Goal: Task Accomplishment & Management: Use online tool/utility

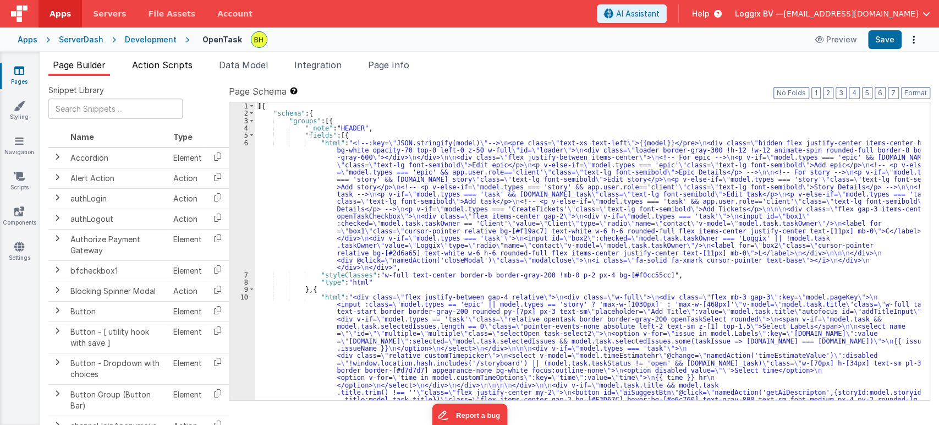
click at [153, 69] on span "Action Scripts" at bounding box center [162, 64] width 60 height 11
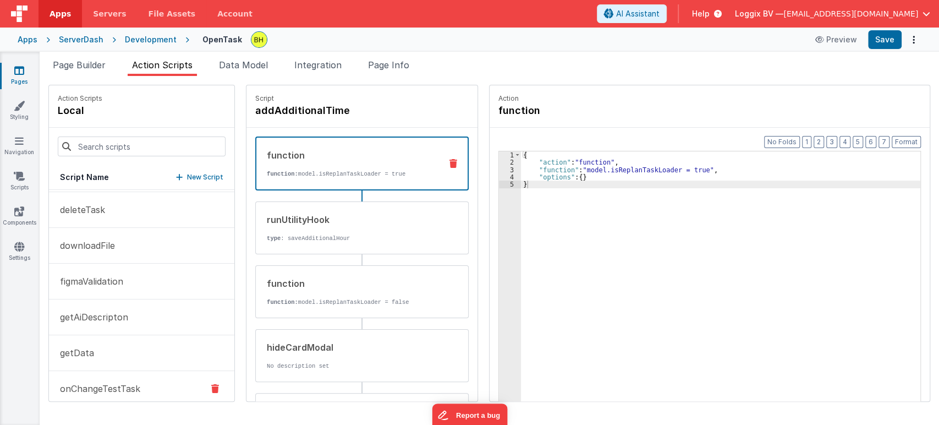
scroll to position [460, 0]
click at [130, 318] on button "getAiDescripton" at bounding box center [141, 319] width 185 height 36
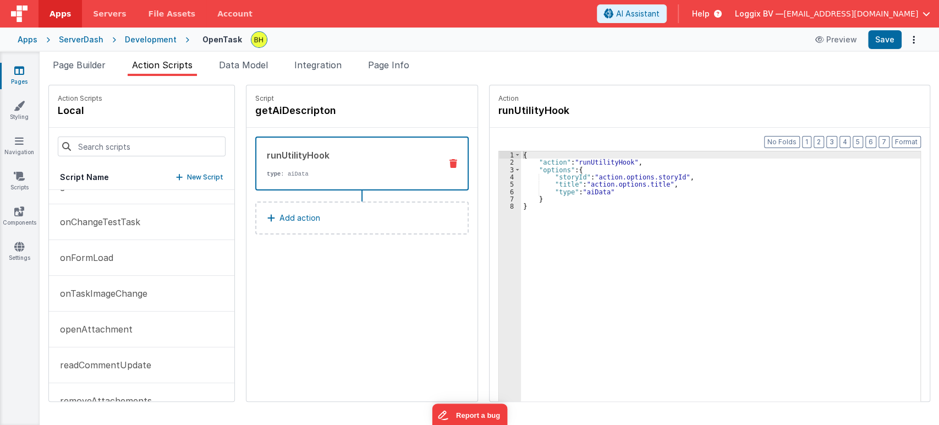
scroll to position [623, 0]
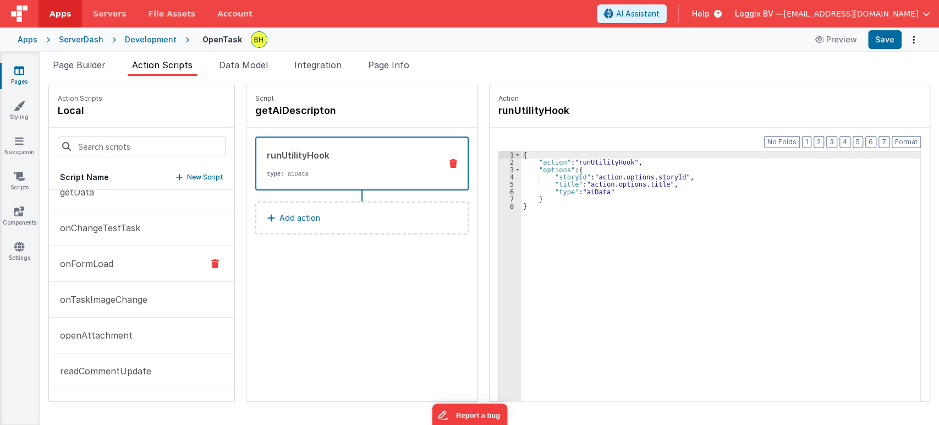
click at [92, 258] on p "onFormLoad" at bounding box center [83, 263] width 60 height 13
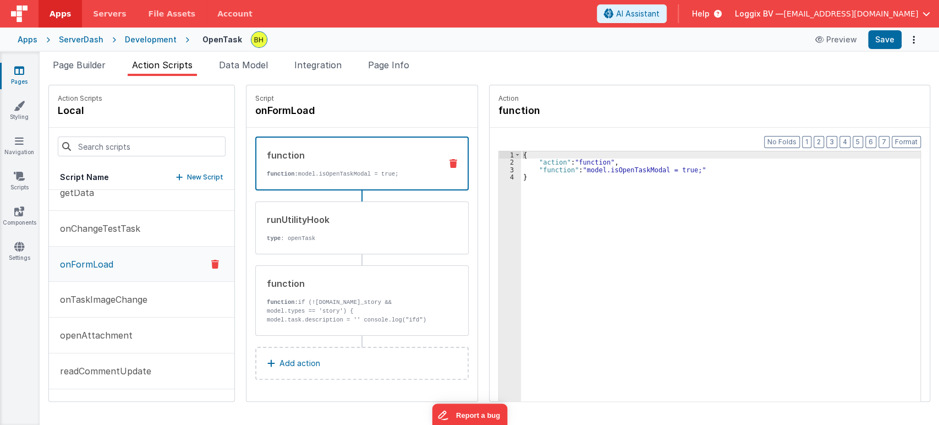
scroll to position [624, 0]
click at [377, 298] on p "function: if (![DOMAIN_NAME]_story && model.types == 'story') { model.task.desc…" at bounding box center [350, 315] width 166 height 35
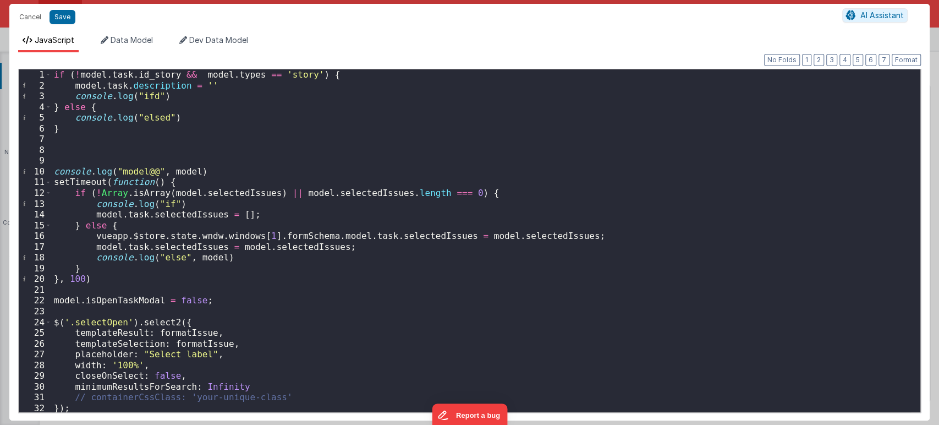
click at [260, 144] on div "if ( ! model . task . id_story && model . types == 'story' ) { model . task . d…" at bounding box center [481, 251] width 859 height 364
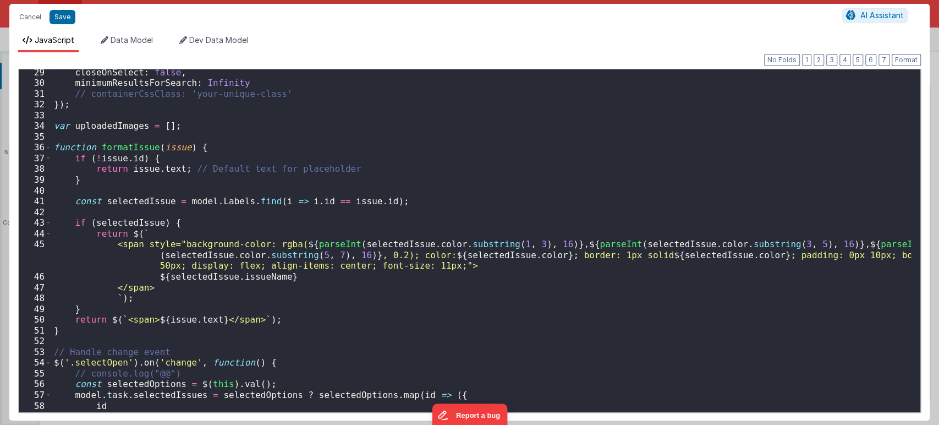
scroll to position [304, 0]
click at [495, 188] on div "closeOnSelect : false , minimumResultsForSearch : Infinity // containerCssClass…" at bounding box center [481, 249] width 859 height 364
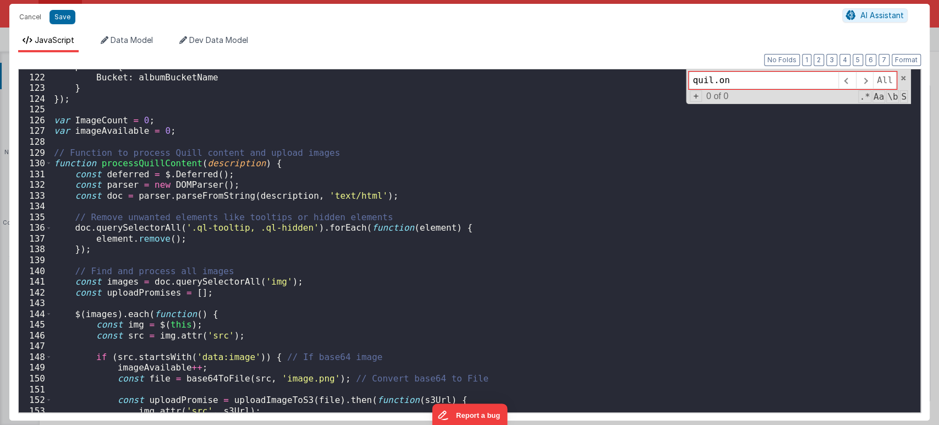
scroll to position [1320, 0]
click at [743, 80] on input "quil.on" at bounding box center [764, 80] width 150 height 18
click at [713, 79] on input "quil.on" at bounding box center [764, 80] width 150 height 18
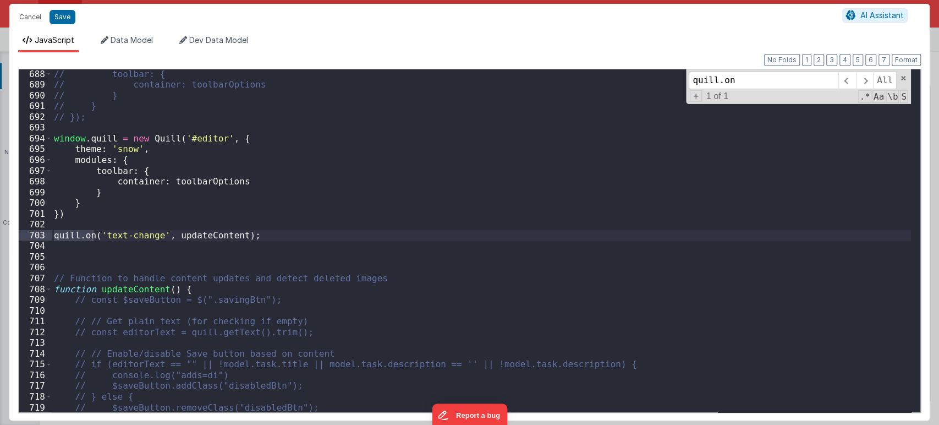
scroll to position [7432, 0]
type input "quill.on"
click at [92, 215] on div "// toolbar: { // container: toolbarOptions // } // } // }); window . quill = ne…" at bounding box center [481, 251] width 859 height 364
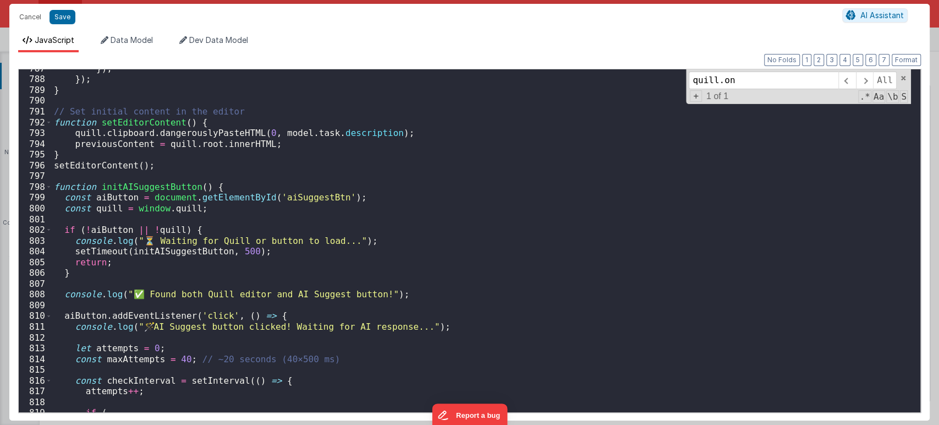
scroll to position [8501, 0]
click at [49, 191] on span at bounding box center [49, 186] width 6 height 11
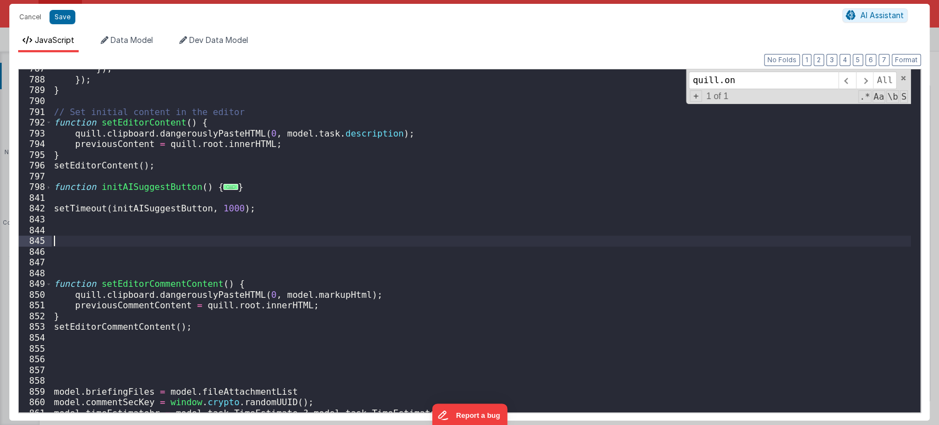
click at [86, 236] on div "}) ; }) ; } // Set initial content in the editor function setEditorContent ( ) …" at bounding box center [481, 245] width 859 height 364
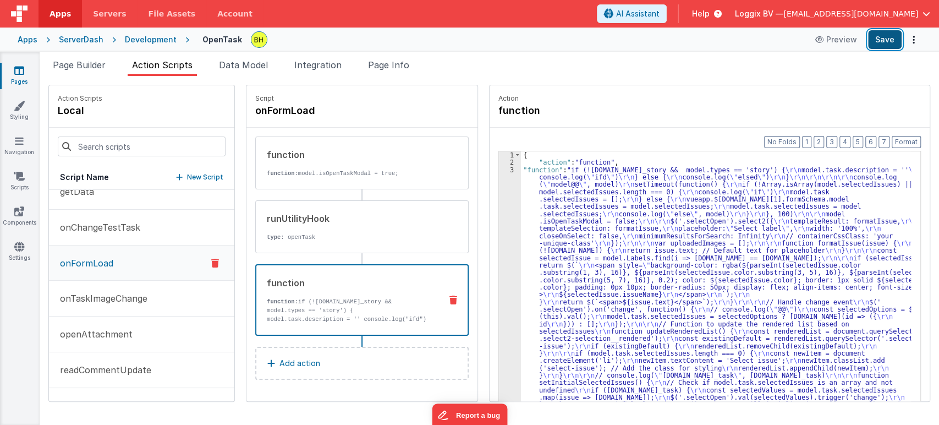
click at [893, 36] on button "Save" at bounding box center [885, 39] width 34 height 19
click at [878, 40] on button "Save" at bounding box center [885, 39] width 34 height 19
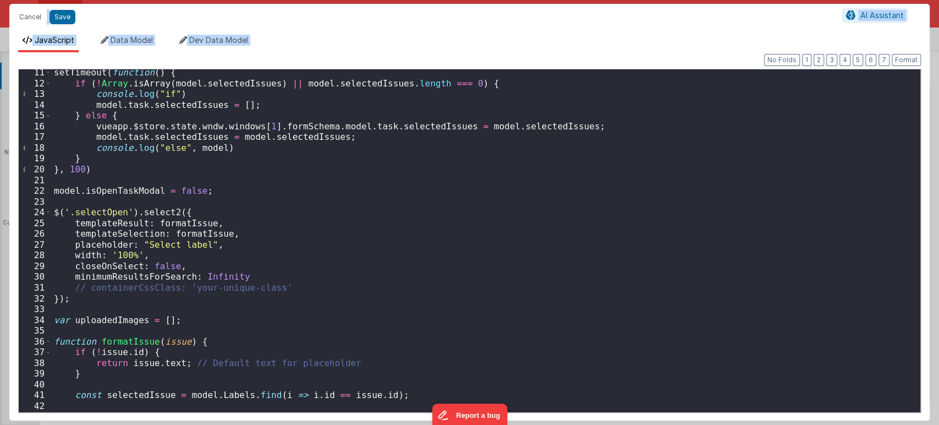
scroll to position [109, 0]
click at [594, 252] on div "setTimeout ( function ( ) { if ( ! [GEOGRAPHIC_DATA] . isArray ( model . select…" at bounding box center [481, 249] width 859 height 364
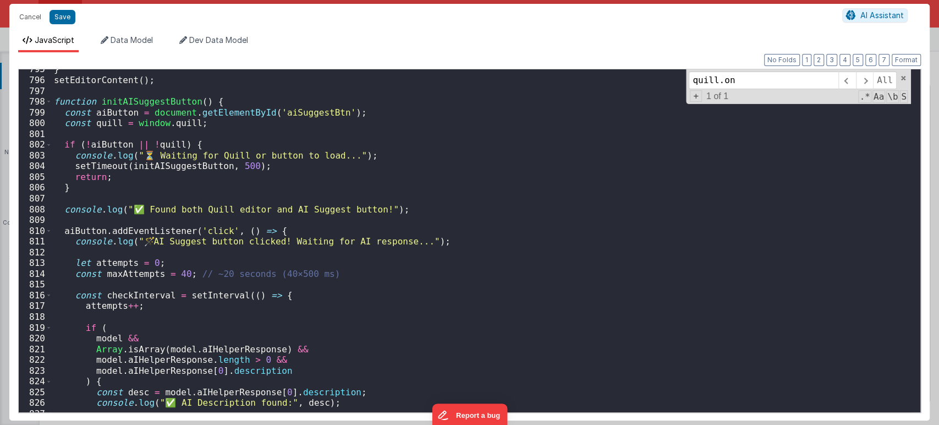
scroll to position [8660, 0]
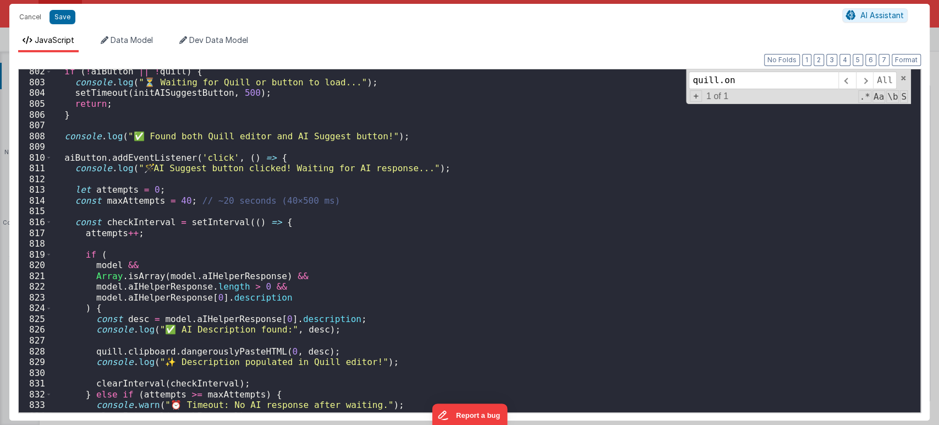
type input "quill.on"
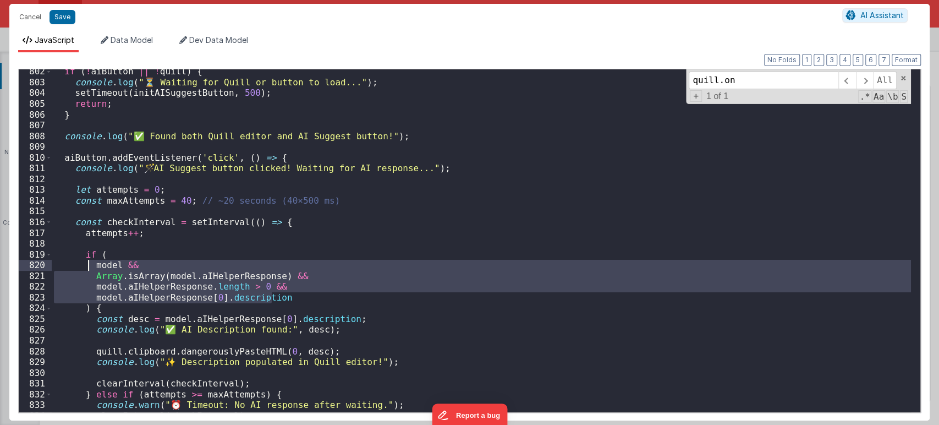
drag, startPoint x: 280, startPoint y: 294, endPoint x: 86, endPoint y: 265, distance: 196.8
click at [86, 265] on div "if ( ! aiButton || ! quill ) { console . log ( "⏳ Waiting for Quill or button t…" at bounding box center [481, 248] width 859 height 364
click at [272, 295] on div "if ( ! aiButton || ! quill ) { console . log ( "⏳ Waiting for Quill or button t…" at bounding box center [481, 240] width 859 height 343
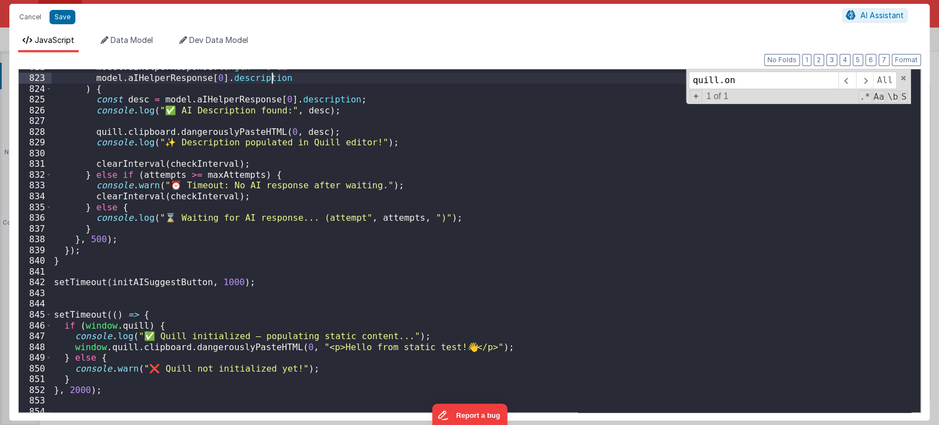
scroll to position [8879, 0]
click at [269, 285] on div "model . aIHelperResponse . length > 0 && model . aIHelperResponse [ 0 ] . descr…" at bounding box center [481, 244] width 859 height 364
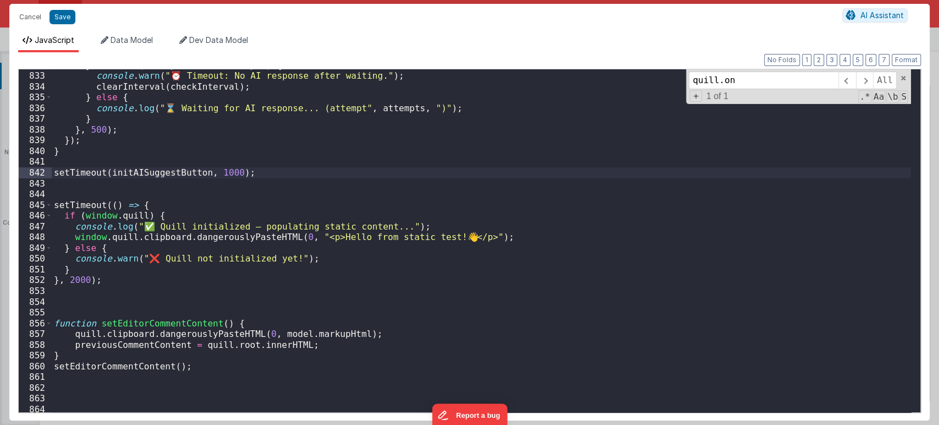
scroll to position [9026, 0]
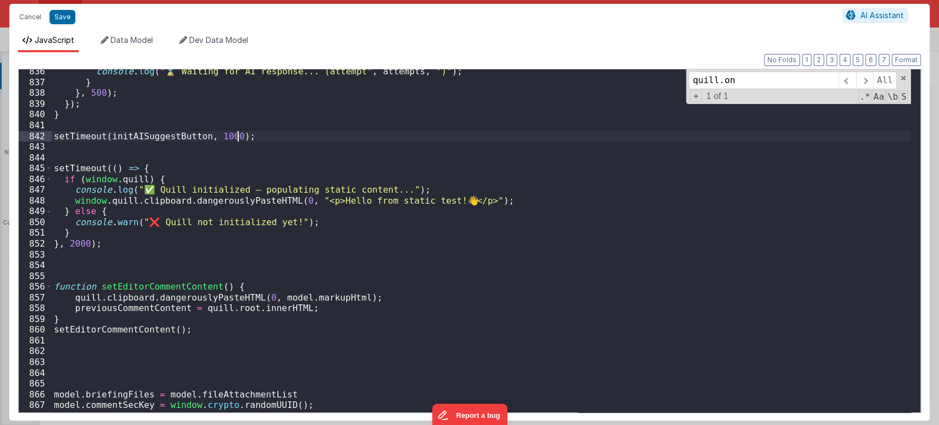
click at [78, 255] on div "console . log ( "⌛ Waiting for AI response... (attempt" , attempts , ")" ) ; } …" at bounding box center [481, 248] width 859 height 364
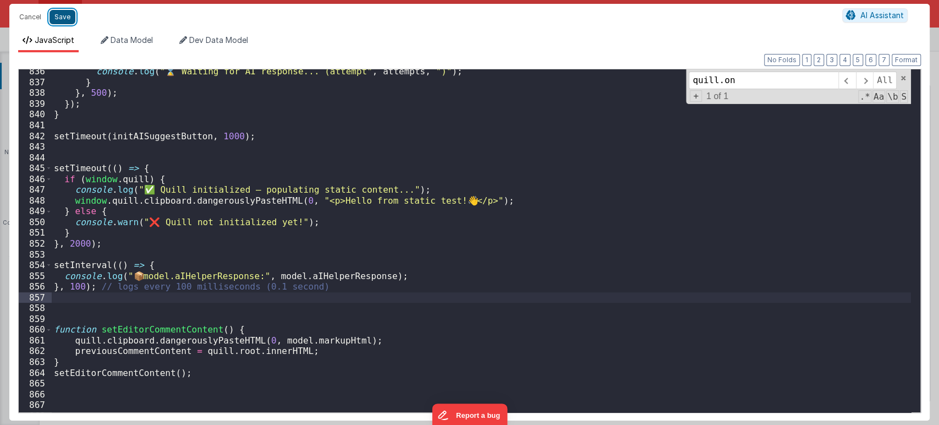
click at [57, 12] on button "Save" at bounding box center [62, 17] width 26 height 14
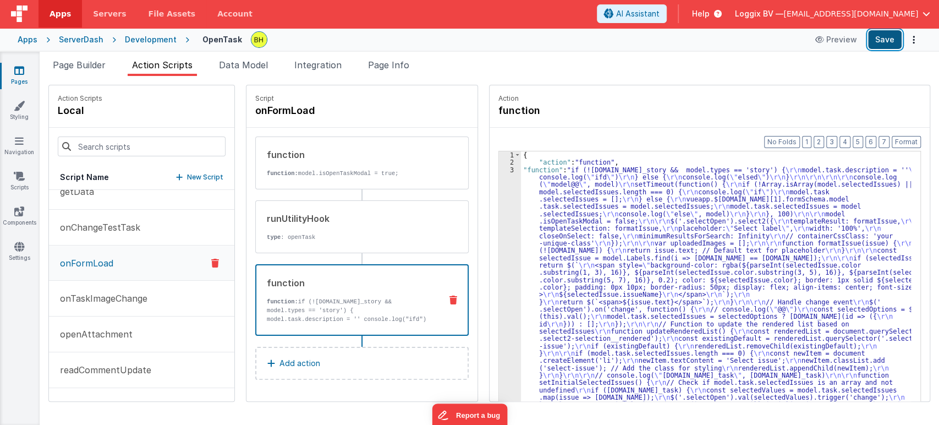
click at [882, 39] on button "Save" at bounding box center [885, 39] width 34 height 19
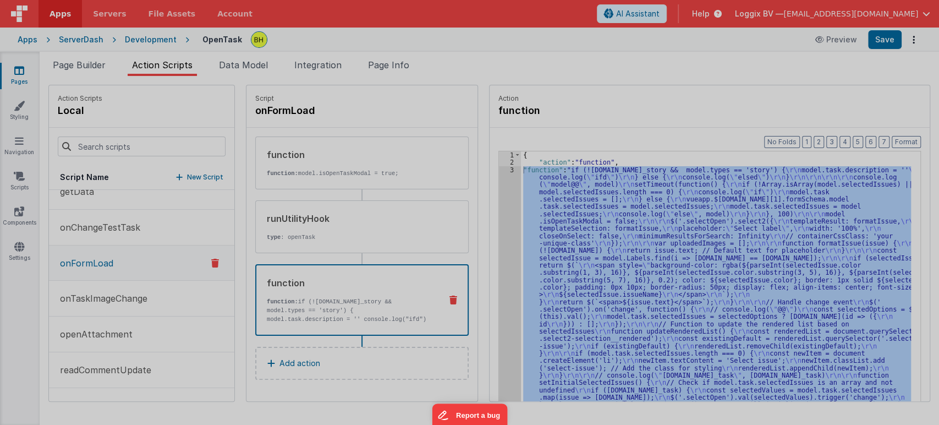
click at [506, 170] on div at bounding box center [469, 212] width 939 height 425
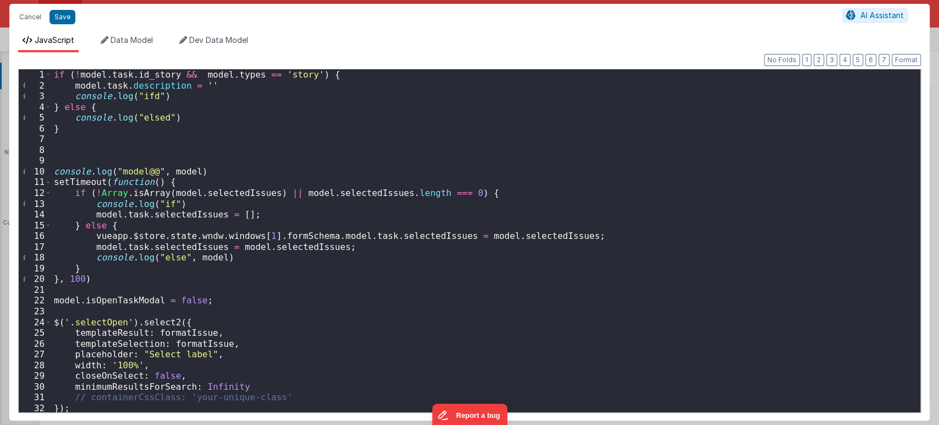
scroll to position [146, 0]
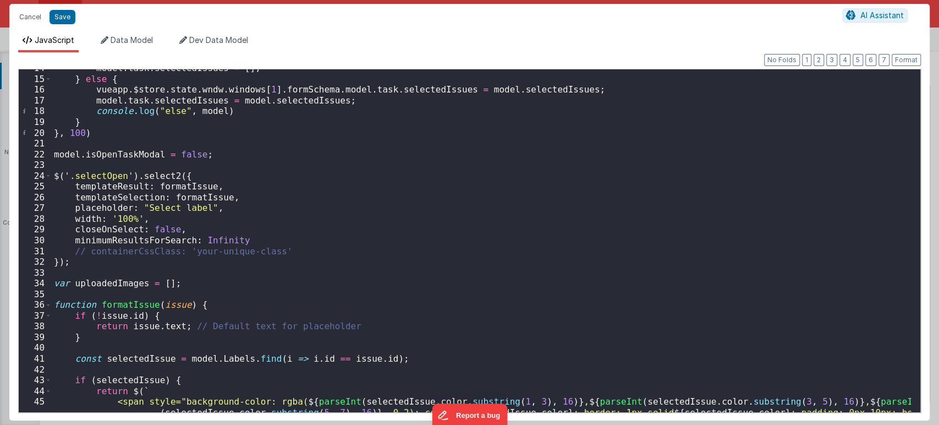
click at [476, 248] on div "model . task . selectedIssues = [ ] ; } else { vueapp . $store . state . wndw .…" at bounding box center [481, 256] width 859 height 386
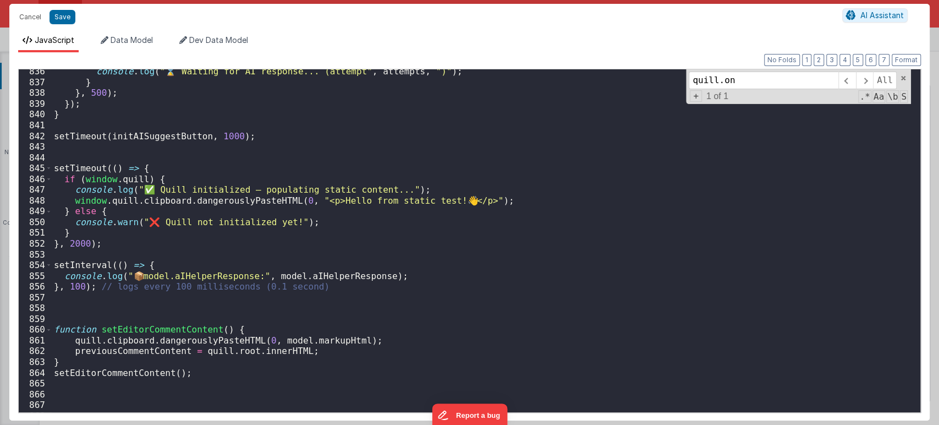
scroll to position [9062, 0]
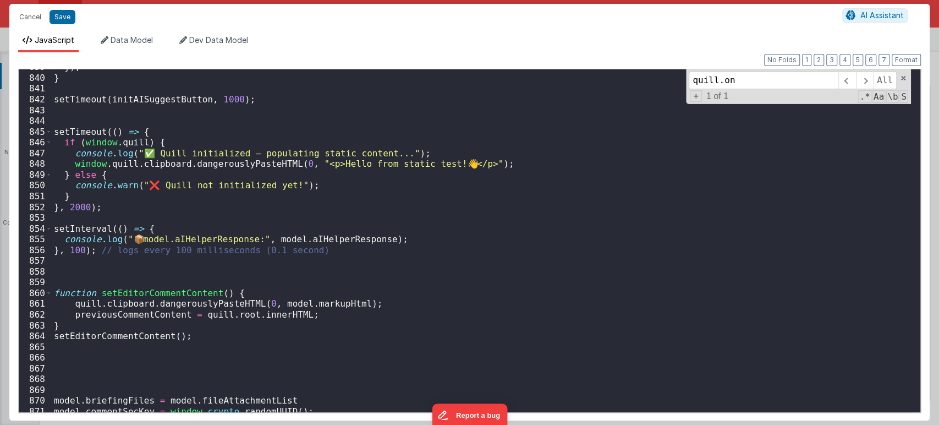
type input "quill.on"
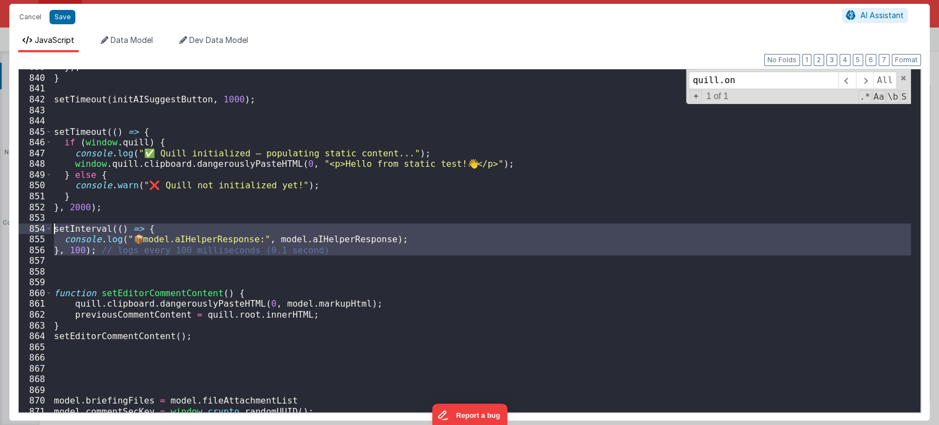
drag, startPoint x: 312, startPoint y: 257, endPoint x: 104, endPoint y: 238, distance: 208.8
click at [46, 232] on div "839 840 841 842 843 844 845 846 847 848 849 850 851 852 853 854 855 856 857 858…" at bounding box center [469, 241] width 902 height 344
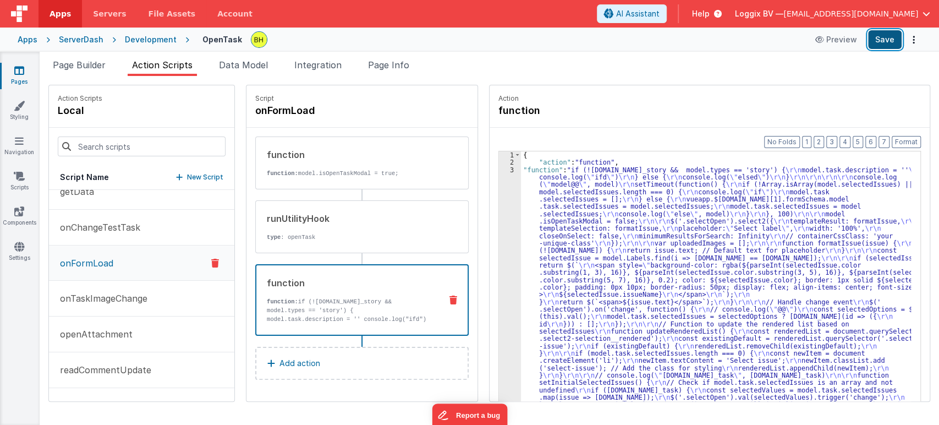
click at [886, 38] on button "Save" at bounding box center [885, 39] width 34 height 19
drag, startPoint x: 70, startPoint y: 67, endPoint x: 176, endPoint y: 124, distance: 120.8
click at [70, 67] on span "Page Builder" at bounding box center [79, 64] width 53 height 11
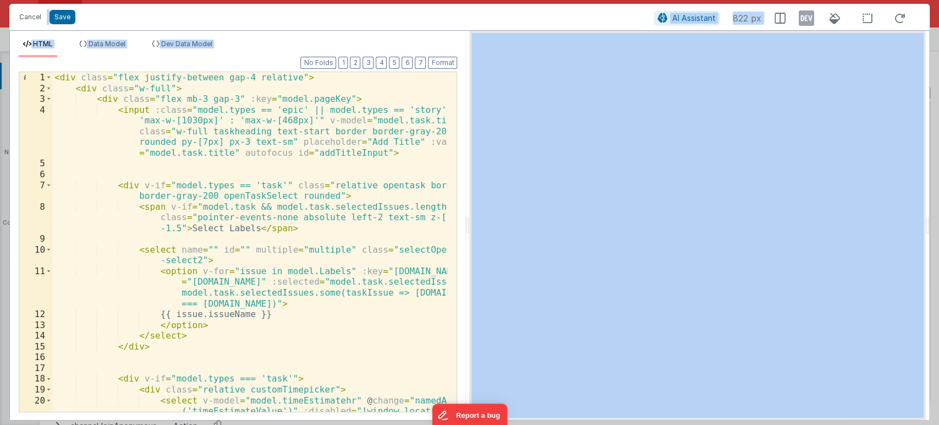
click at [100, 217] on div "< div class = "flex justify-between gap-4 relative" > < div class = "w-full" > …" at bounding box center [249, 279] width 395 height 415
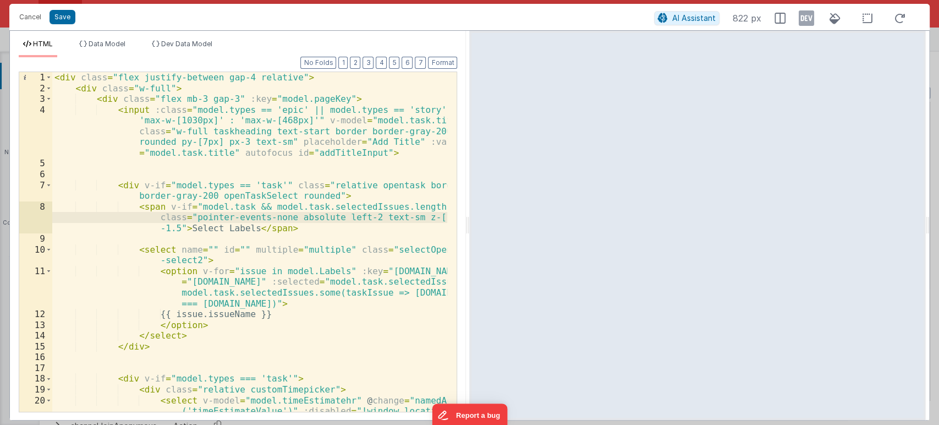
click at [355, 321] on div "< div class = "flex justify-between gap-4 relative" > < div class = "w-full" > …" at bounding box center [249, 279] width 395 height 415
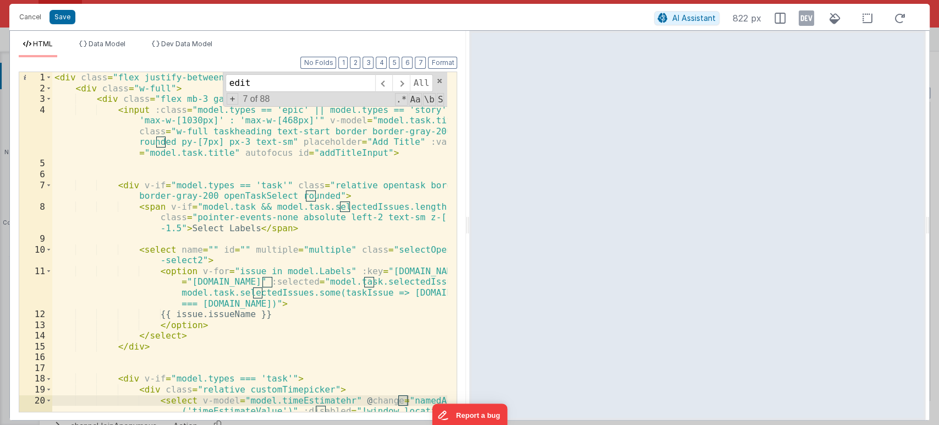
scroll to position [422, 0]
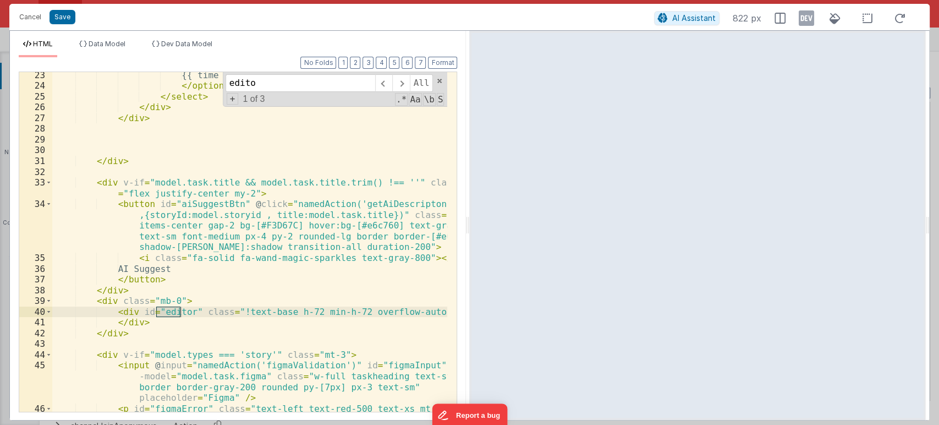
type input "edito"
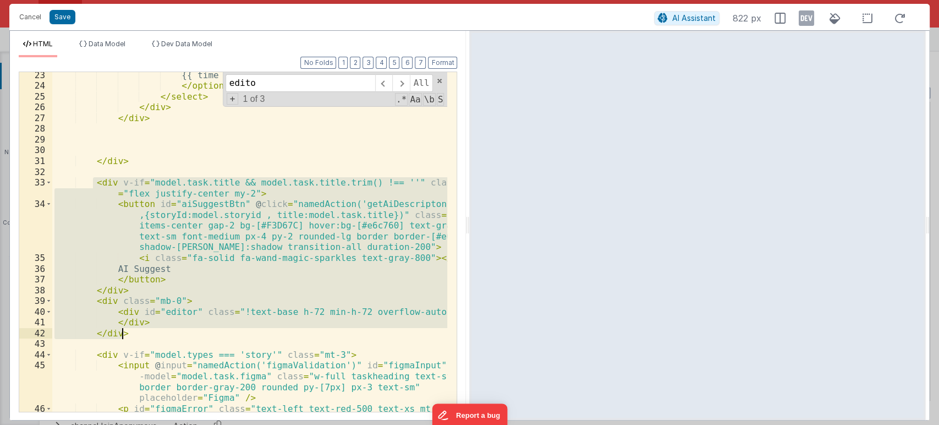
drag, startPoint x: 91, startPoint y: 181, endPoint x: 134, endPoint y: 329, distance: 154.4
click at [134, 329] on div "{{ time }} hr </ option > </ select > </ div > </ div > </ div > < div v-if = "…" at bounding box center [249, 256] width 395 height 372
click at [352, 139] on div "{{ time }} hr </ option > </ select > </ div > </ div > </ div > < div v-if = "…" at bounding box center [249, 256] width 395 height 372
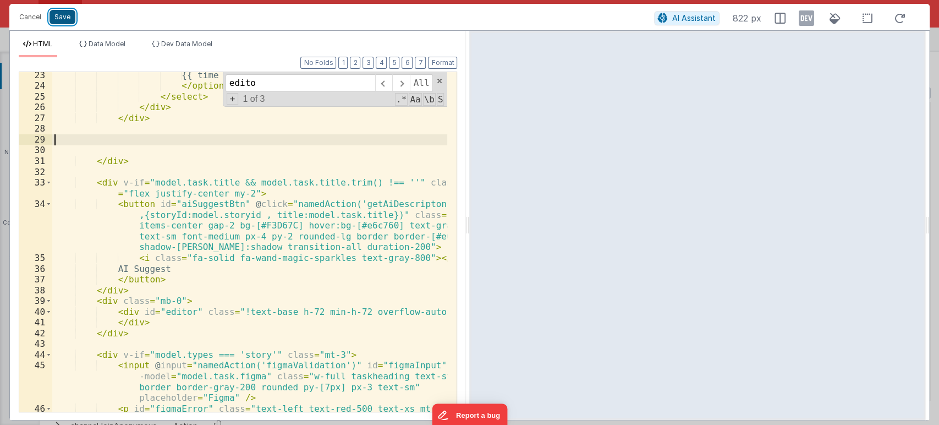
click at [69, 14] on button "Save" at bounding box center [62, 17] width 26 height 14
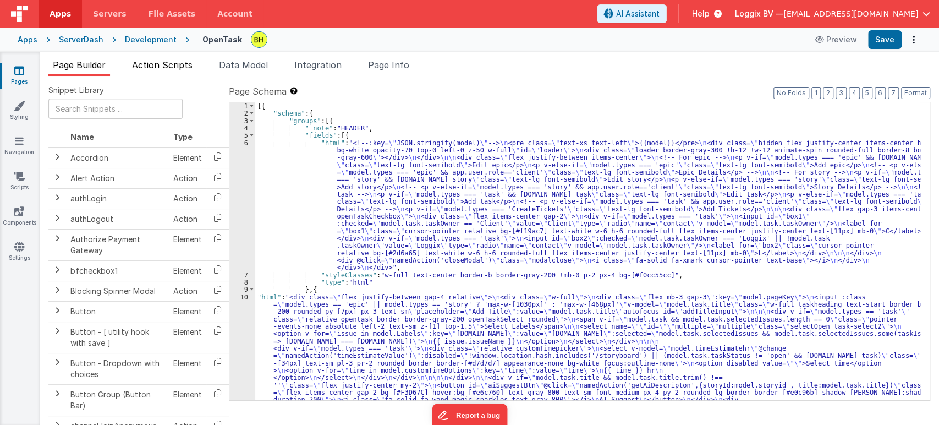
click at [179, 62] on span "Action Scripts" at bounding box center [162, 64] width 60 height 11
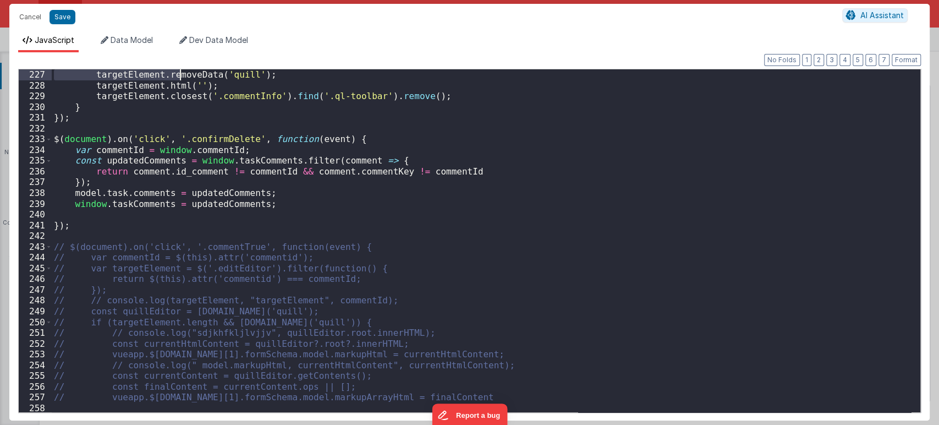
scroll to position [2387, 0]
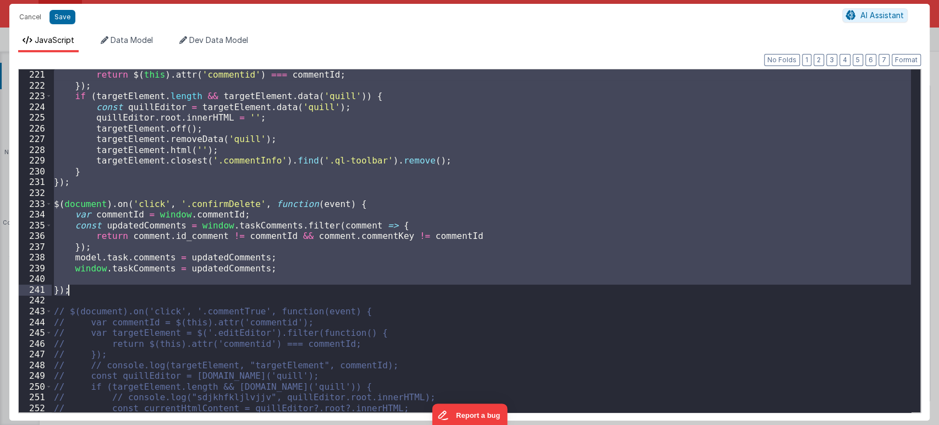
drag, startPoint x: 54, startPoint y: 71, endPoint x: 141, endPoint y: 292, distance: 236.8
click at [141, 292] on div "return $ ( this ) . attr ( 'commentid' ) === commentId ; }) ; if ( targetElemen…" at bounding box center [481, 251] width 859 height 364
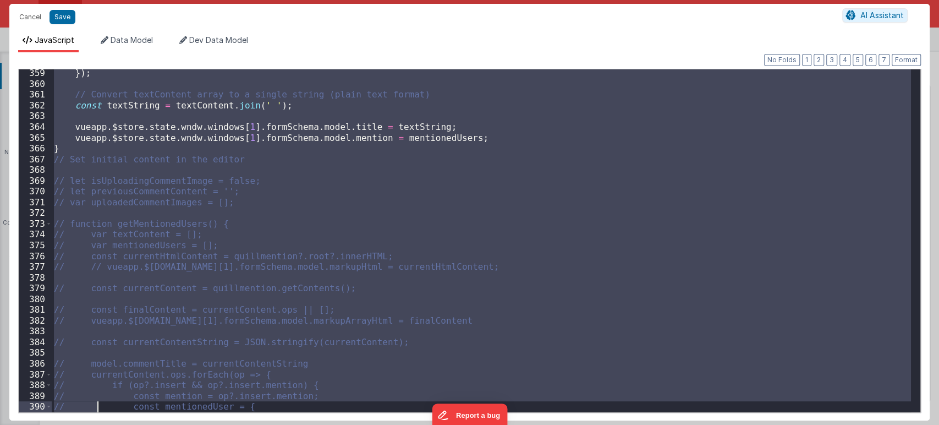
scroll to position [3894, 0]
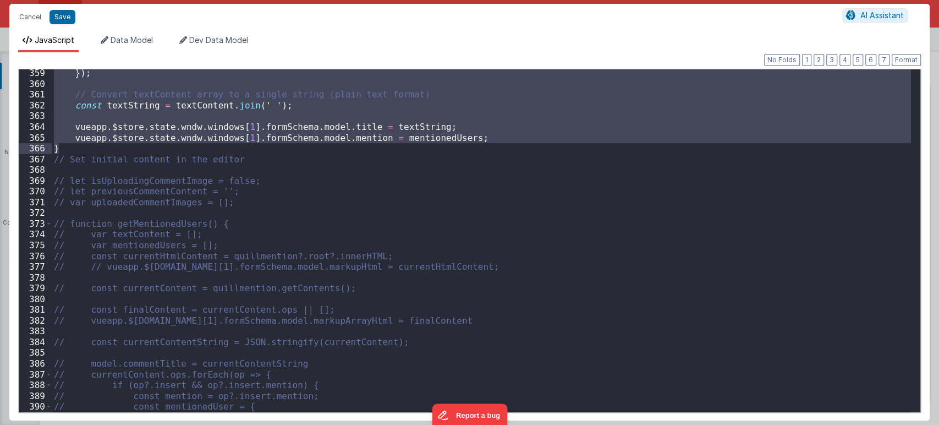
drag, startPoint x: 52, startPoint y: 236, endPoint x: 124, endPoint y: 150, distance: 112.1
click at [124, 150] on div "}) ; // Convert textContent array to a single string (plain text format) const …" at bounding box center [481, 250] width 859 height 364
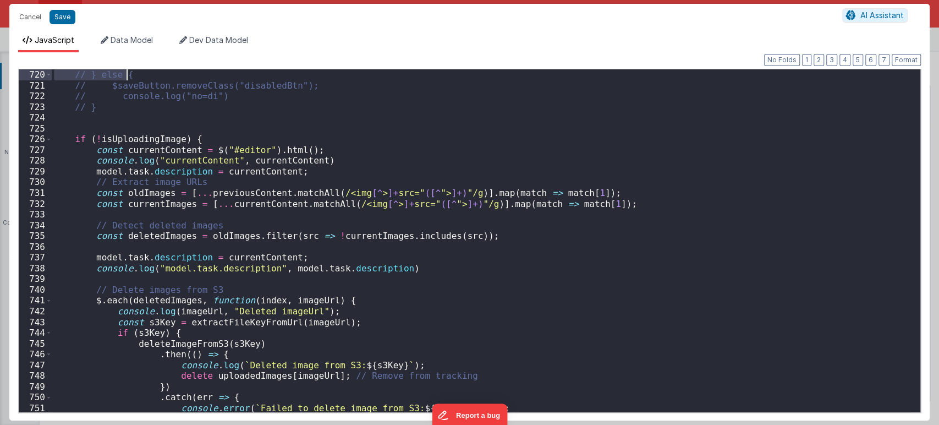
scroll to position [7603, 0]
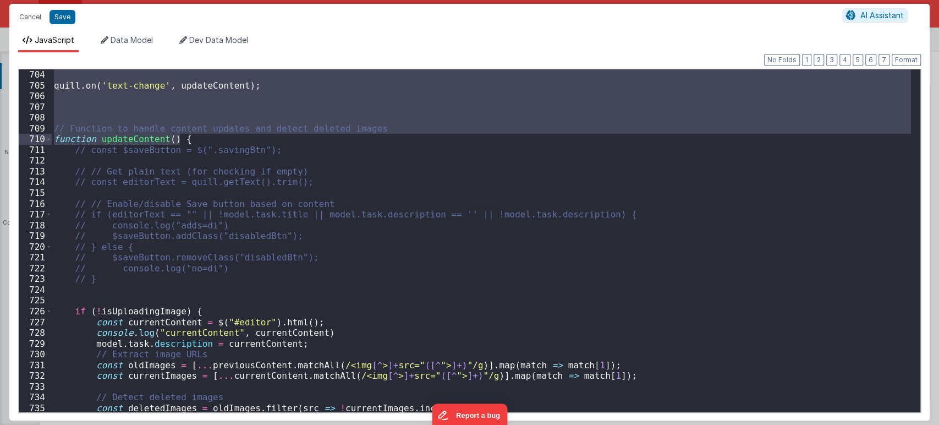
drag, startPoint x: 52, startPoint y: 186, endPoint x: 229, endPoint y: 141, distance: 182.7
click at [229, 141] on div "quill . on ( 'text-change' , updateContent ) ; // Function to handle content up…" at bounding box center [481, 251] width 859 height 364
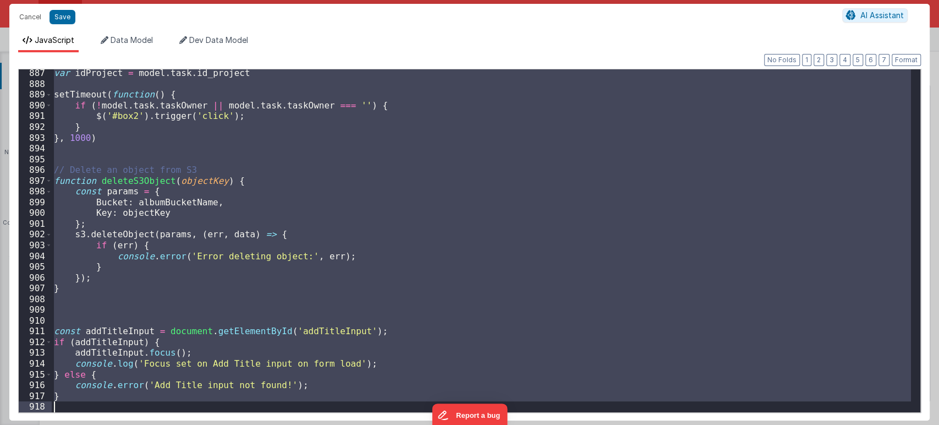
scroll to position [9626, 0]
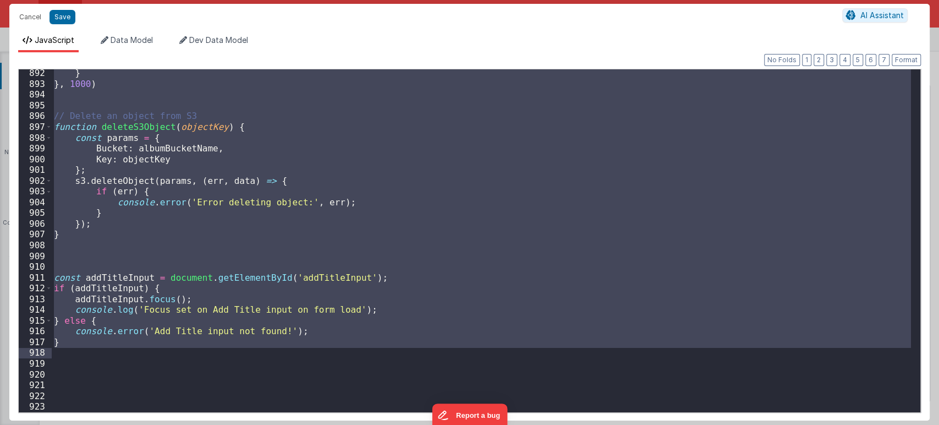
drag, startPoint x: 71, startPoint y: 195, endPoint x: 106, endPoint y: 348, distance: 156.8
click at [106, 348] on div "} } , 1000 ) // Delete an object from S3 function deleteS3Object ( objectKey ) …" at bounding box center [481, 250] width 859 height 364
click at [458, 285] on div "} } , 1000 ) // Delete an object from S3 function deleteS3Object ( objectKey ) …" at bounding box center [481, 240] width 859 height 343
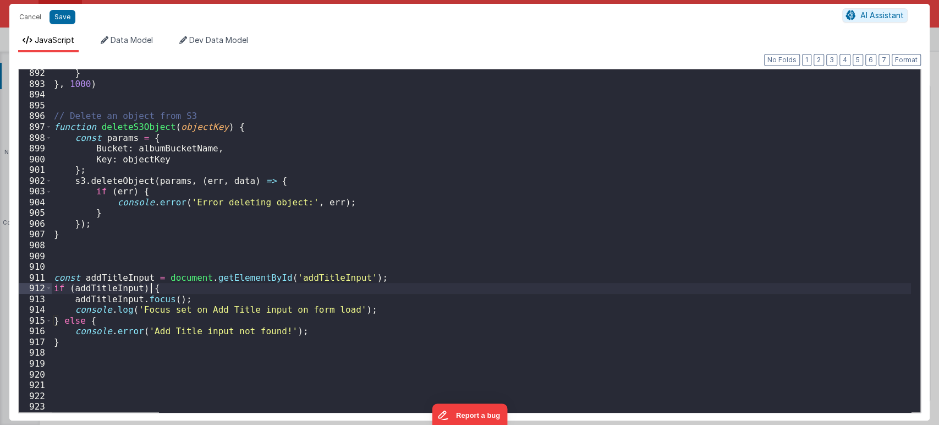
click at [538, 225] on div "} } , 1000 ) // Delete an object from S3 function deleteS3Object ( objectKey ) …" at bounding box center [481, 250] width 859 height 364
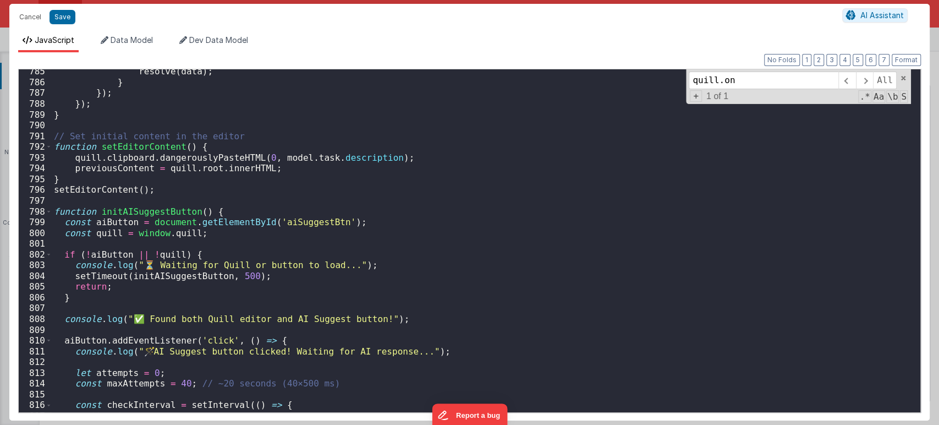
scroll to position [8477, 0]
type input "quill.on"
click at [46, 211] on span at bounding box center [49, 211] width 6 height 11
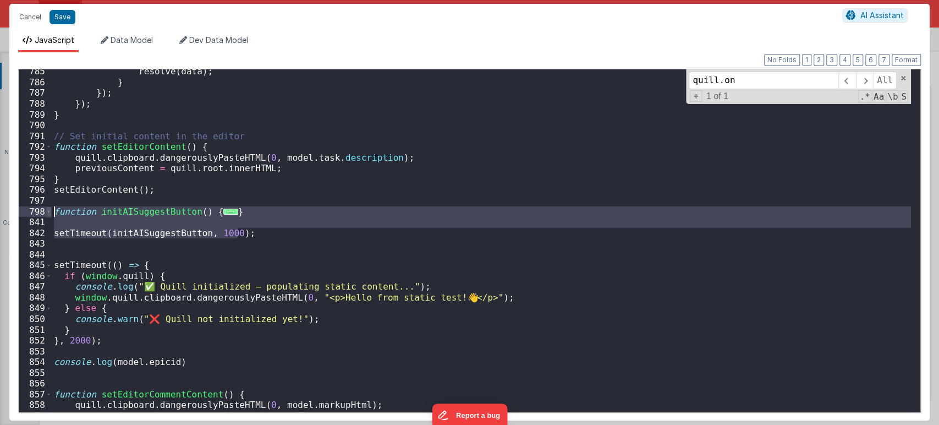
drag, startPoint x: 266, startPoint y: 236, endPoint x: 45, endPoint y: 214, distance: 221.6
click at [45, 214] on div "785 786 787 788 789 790 791 792 793 794 795 796 797 798 841 842 843 844 845 846…" at bounding box center [469, 241] width 902 height 344
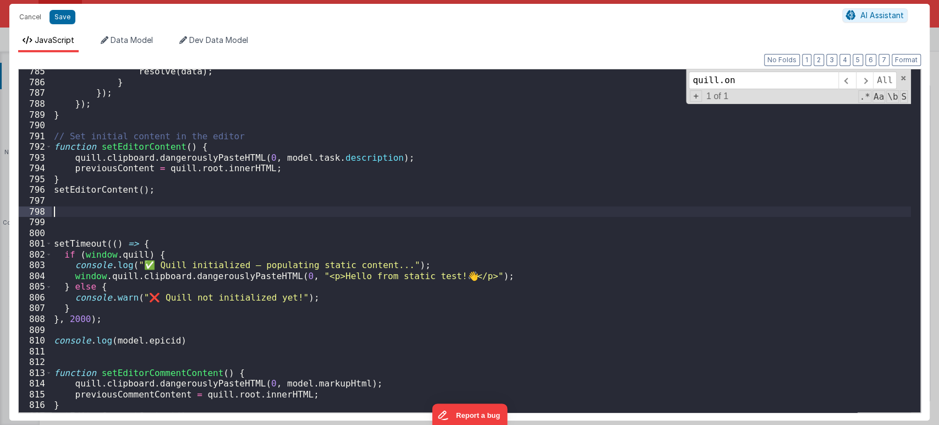
click at [112, 321] on div "resolve ( data ) ; } }) ; }) ; } // Set initial content in the editor function …" at bounding box center [481, 248] width 859 height 364
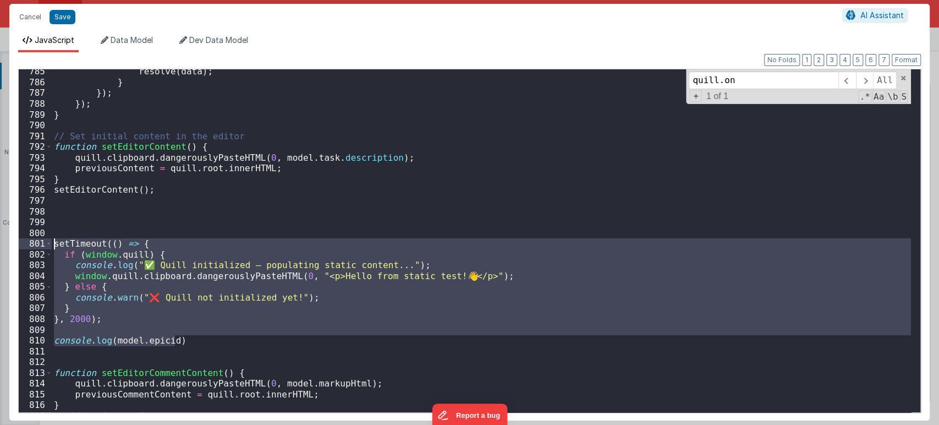
drag, startPoint x: 181, startPoint y: 339, endPoint x: 44, endPoint y: 244, distance: 167.2
click at [44, 244] on div "785 786 787 788 789 790 791 792 793 794 795 796 797 798 799 800 801 802 803 804…" at bounding box center [469, 241] width 902 height 344
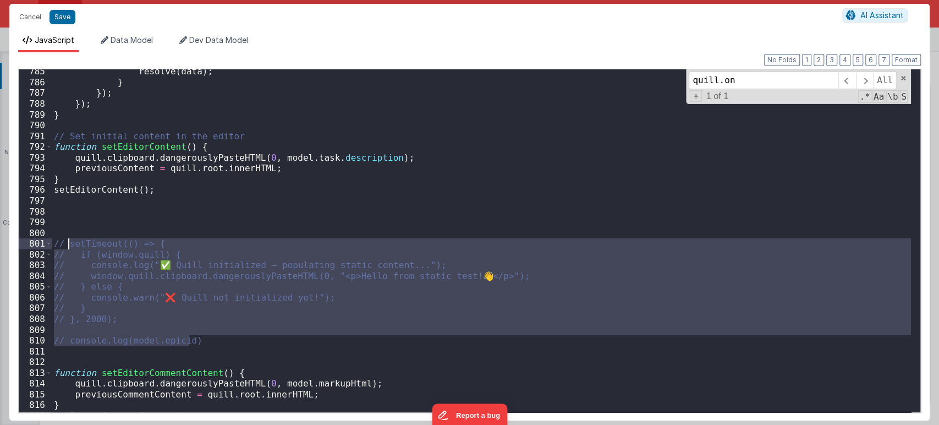
click at [68, 212] on div "resolve ( data ) ; } }) ; }) ; } // Set initial content in the editor function …" at bounding box center [481, 248] width 859 height 364
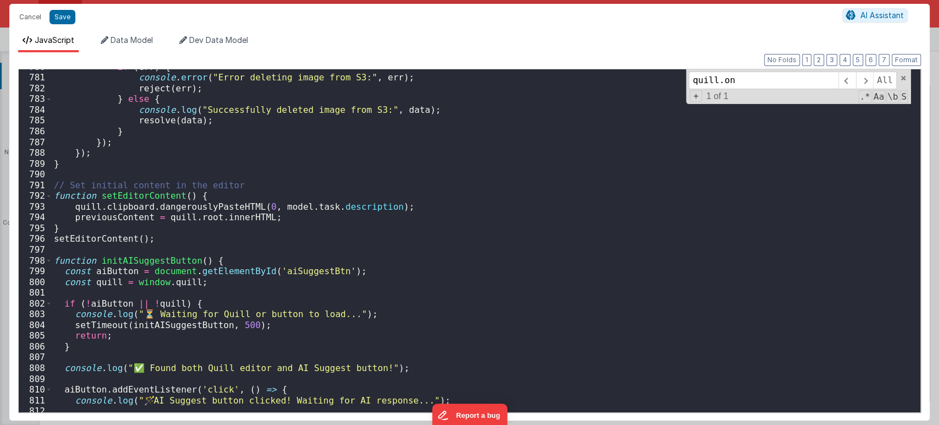
scroll to position [8428, 0]
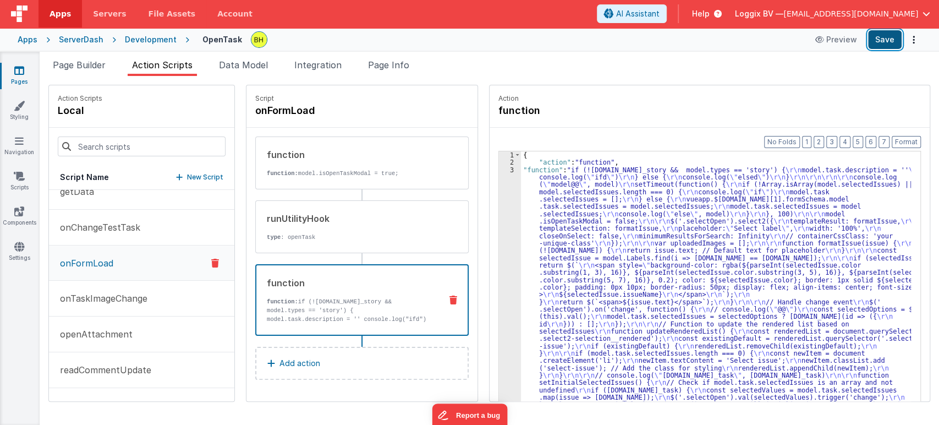
click at [886, 38] on button "Save" at bounding box center [885, 39] width 34 height 19
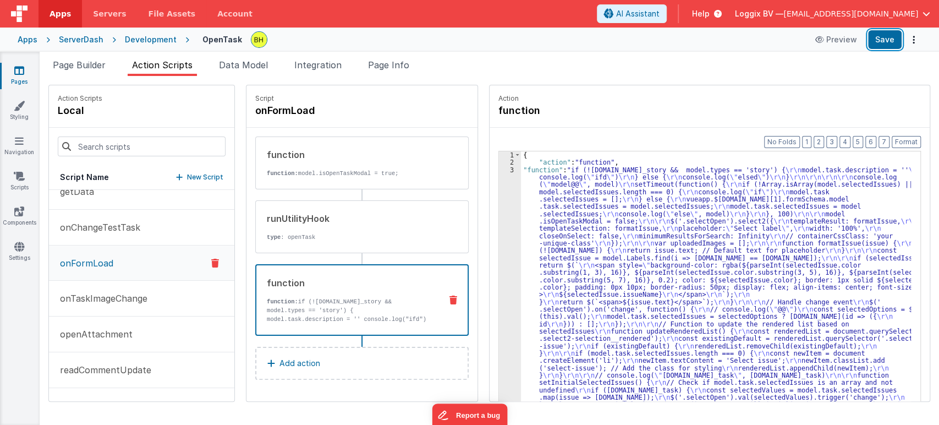
drag, startPoint x: 888, startPoint y: 38, endPoint x: 878, endPoint y: 49, distance: 14.8
click at [888, 38] on button "Save" at bounding box center [885, 39] width 34 height 19
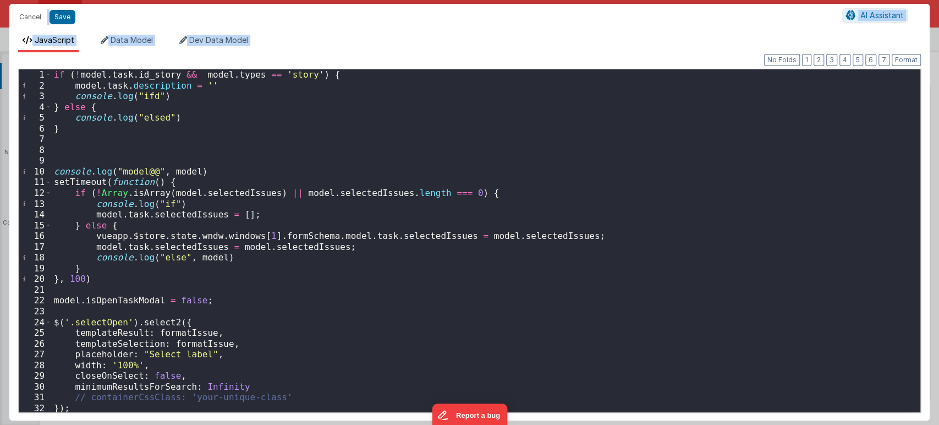
click at [683, 227] on div "if ( ! model . task . id_story && model . types == 'story' ) { model . task . d…" at bounding box center [481, 251] width 859 height 364
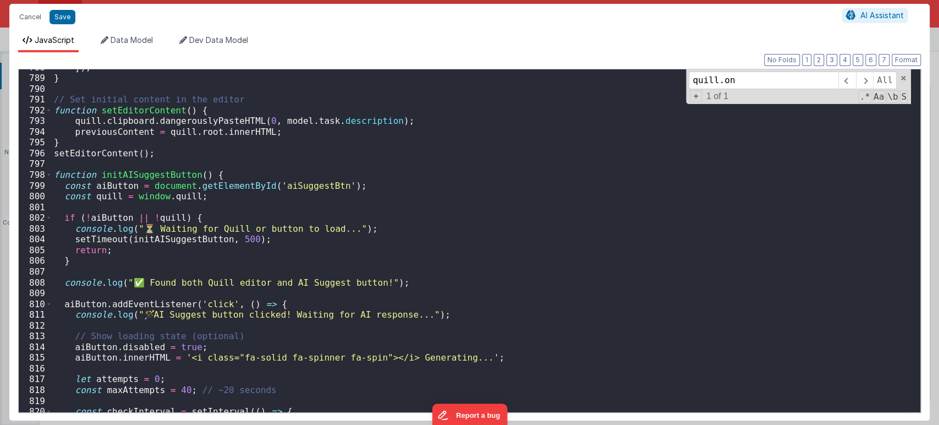
scroll to position [8514, 0]
type input "quill.on"
click at [47, 173] on span at bounding box center [49, 174] width 6 height 11
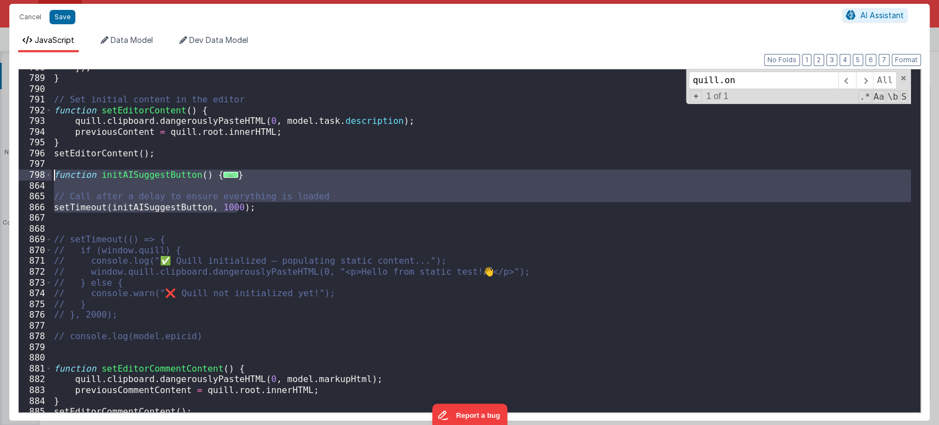
drag, startPoint x: 253, startPoint y: 208, endPoint x: 52, endPoint y: 178, distance: 202.9
click at [52, 178] on div "}) ; } // Set initial content in the editor function setEditorContent ( ) { qui…" at bounding box center [481, 244] width 859 height 364
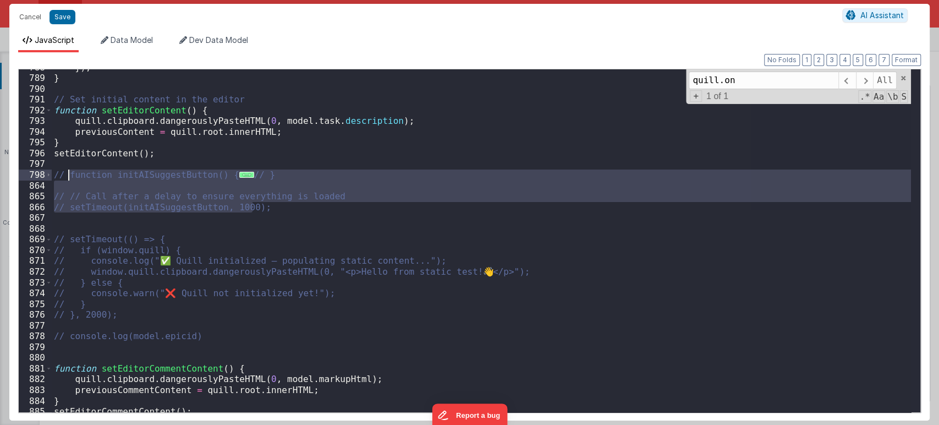
click at [283, 208] on div "}) ; } // Set initial content in the editor function setEditorContent ( ) { qui…" at bounding box center [481, 240] width 859 height 343
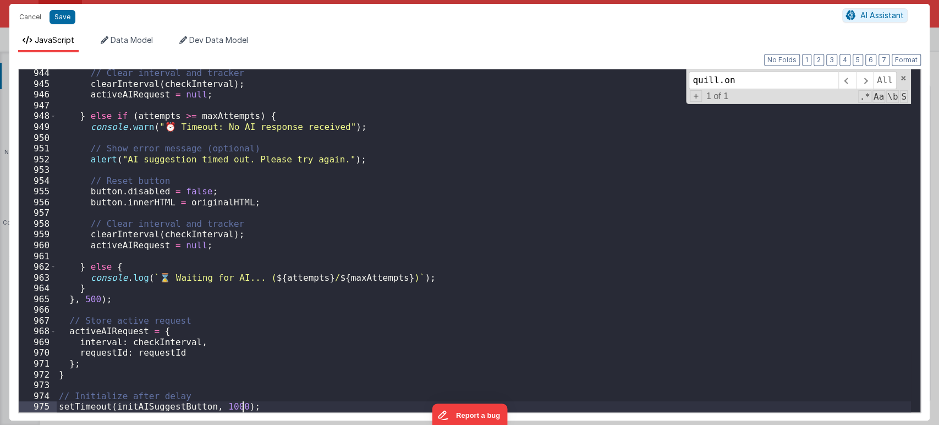
scroll to position [9486, 0]
click at [66, 17] on button "Save" at bounding box center [62, 17] width 26 height 14
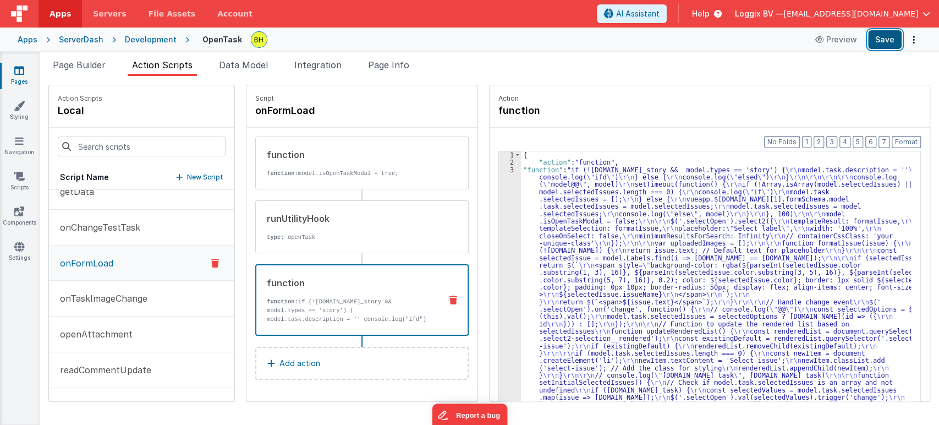
click at [885, 35] on button "Save" at bounding box center [885, 39] width 34 height 19
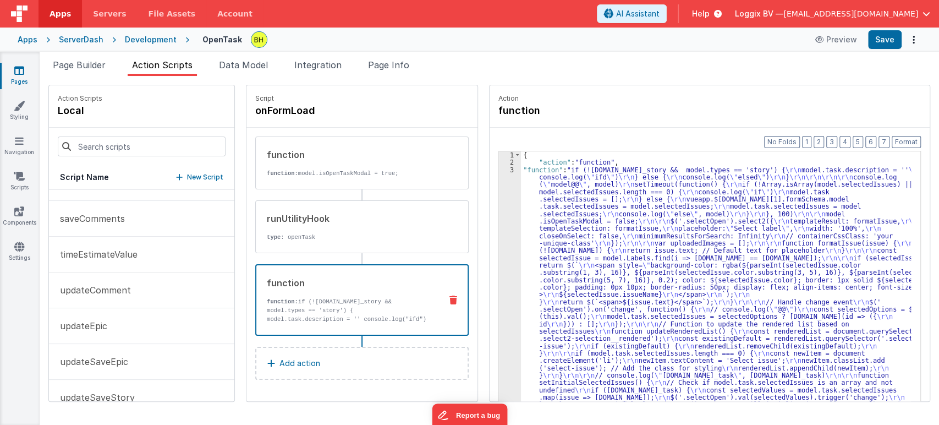
scroll to position [801, 0]
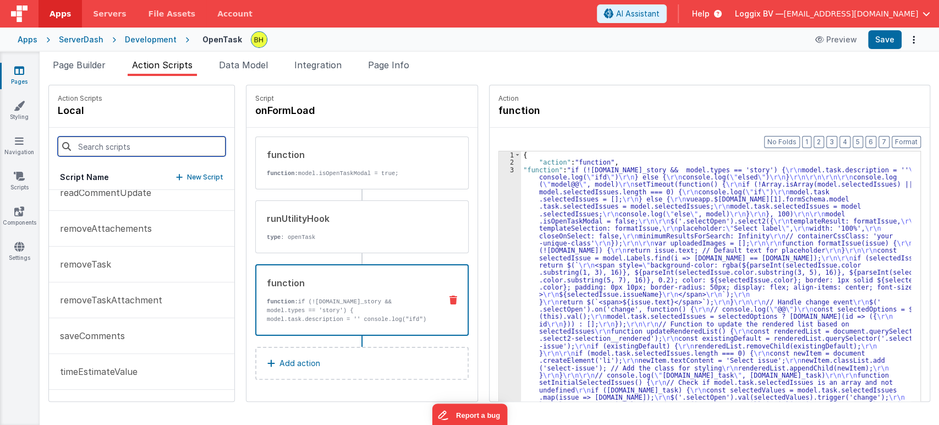
click at [122, 151] on input at bounding box center [142, 146] width 168 height 20
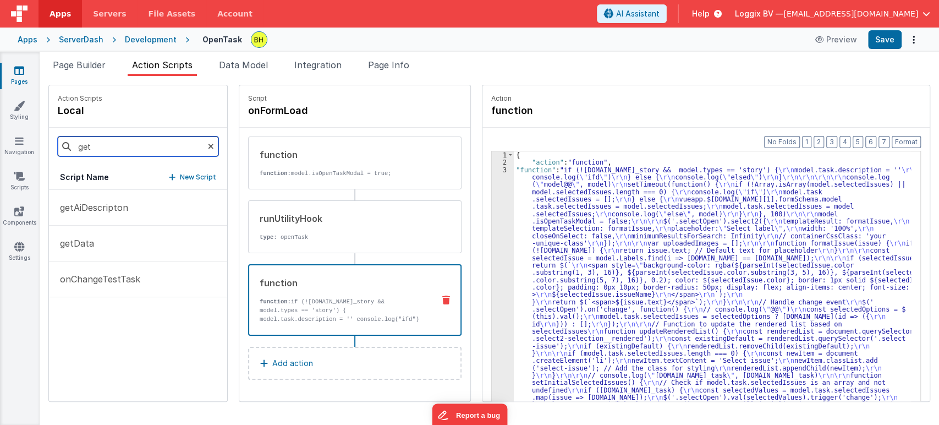
scroll to position [0, 0]
type input "get"
click at [97, 203] on p "getAiDescripton" at bounding box center [90, 207] width 75 height 13
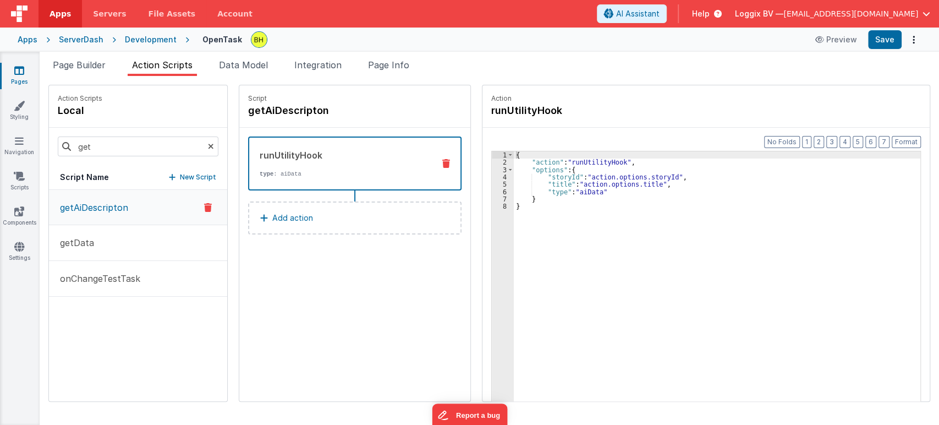
drag, startPoint x: 306, startPoint y: 223, endPoint x: 306, endPoint y: 239, distance: 16.5
click at [306, 239] on div "runUtilityHook type : aiData Add action" at bounding box center [354, 191] width 231 height 126
click at [307, 219] on button "Add action" at bounding box center [354, 217] width 213 height 33
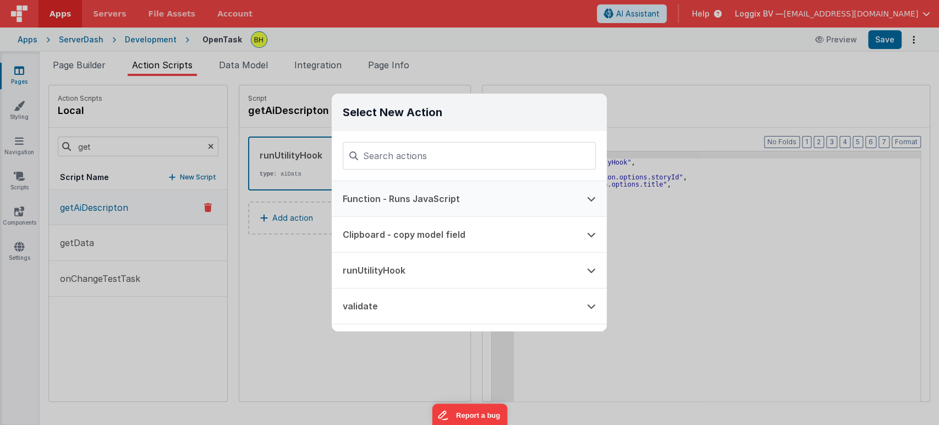
click at [399, 205] on button "Function - Runs JavaScript" at bounding box center [454, 198] width 244 height 35
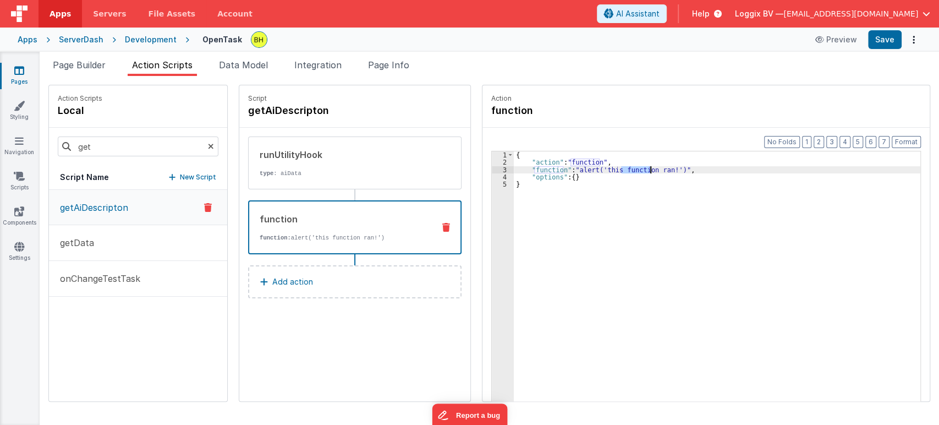
drag, startPoint x: 610, startPoint y: 169, endPoint x: 638, endPoint y: 169, distance: 28.0
click at [638, 169] on div "{ "action" : "function" , "function" : "alert('this function ran!')" , "options…" at bounding box center [717, 300] width 406 height 299
click at [629, 203] on div "{ "action" : "function" , "function" : "alert('this function ran!')" , "options…" at bounding box center [717, 300] width 406 height 299
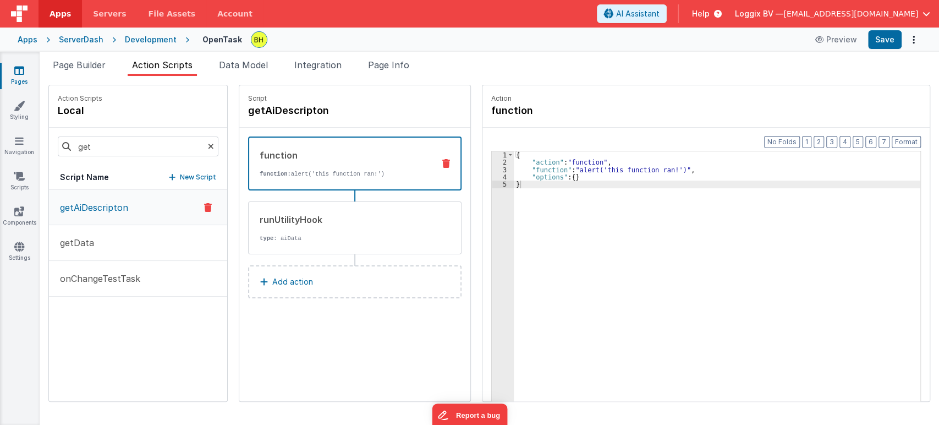
click at [324, 348] on div "Script getAiDescripton function function: alert('this function ran!') runUtilit…" at bounding box center [354, 243] width 231 height 316
click at [882, 43] on button "Save" at bounding box center [885, 39] width 34 height 19
click at [208, 146] on icon at bounding box center [211, 146] width 6 height 37
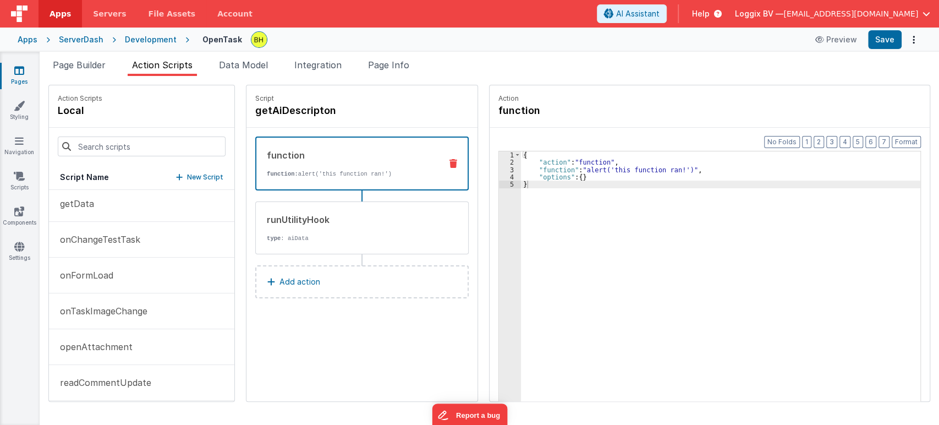
scroll to position [672, 0]
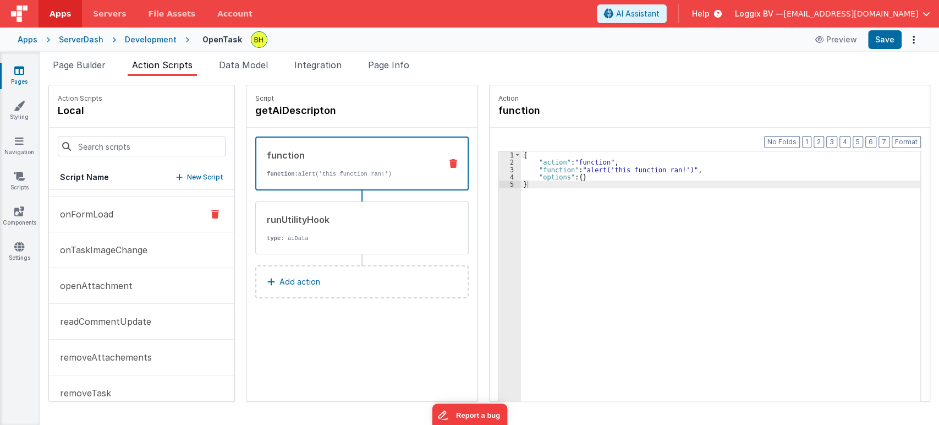
click at [120, 224] on button "onFormLoad" at bounding box center [141, 214] width 185 height 36
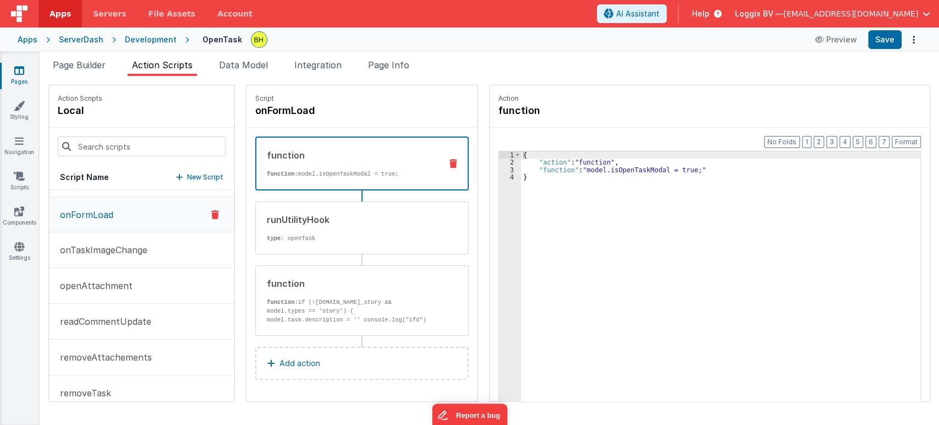
scroll to position [673, 0]
click at [306, 298] on p "function: if (![DOMAIN_NAME]_story && model.types == 'story') { model.task.desc…" at bounding box center [350, 315] width 166 height 35
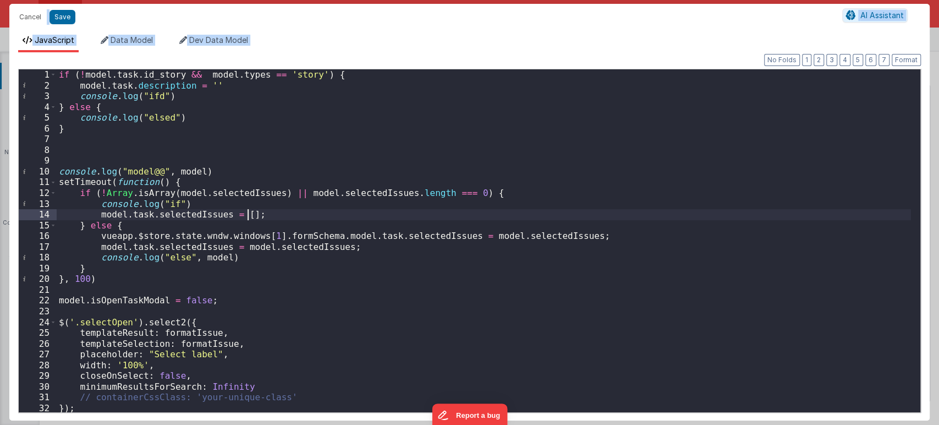
click at [706, 218] on div "if ( ! model . task . id_story && model . types == 'story' ) { model . task . d…" at bounding box center [484, 251] width 854 height 364
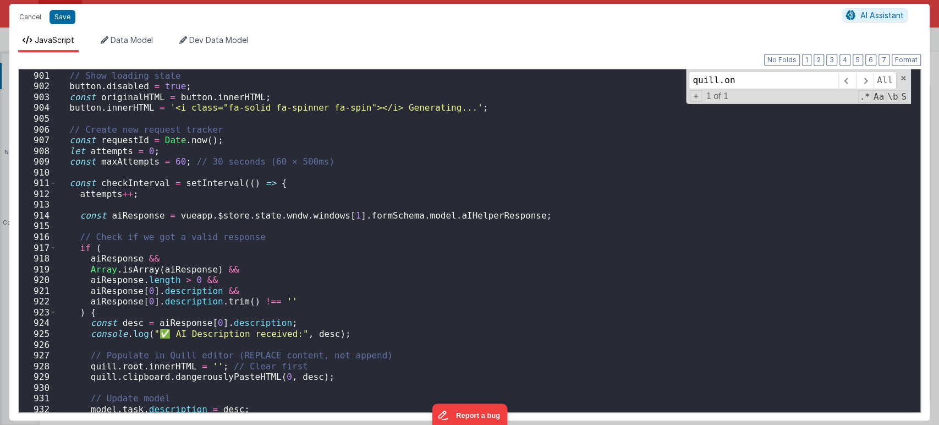
scroll to position [9721, 0]
type input "quill.on"
drag, startPoint x: 185, startPoint y: 160, endPoint x: 336, endPoint y: 163, distance: 150.7
click at [336, 163] on div "// Show loading state button . disabled = true ; const originalHTML = button . …" at bounding box center [484, 241] width 854 height 364
drag, startPoint x: 251, startPoint y: 238, endPoint x: 77, endPoint y: 235, distance: 173.8
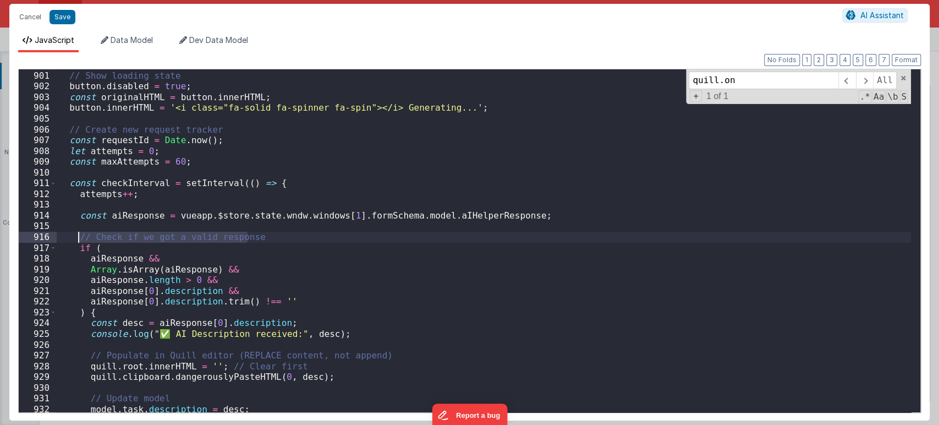
click at [77, 235] on div "// Show loading state button . disabled = true ; const originalHTML = button . …" at bounding box center [484, 241] width 854 height 364
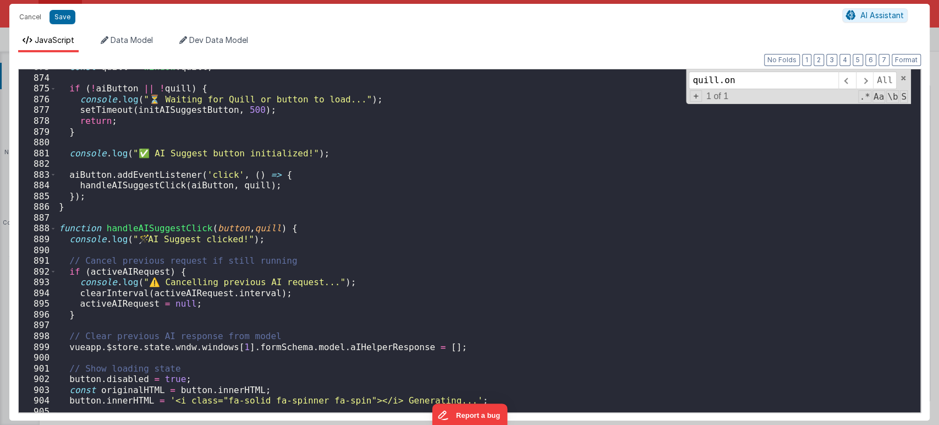
scroll to position [9464, 0]
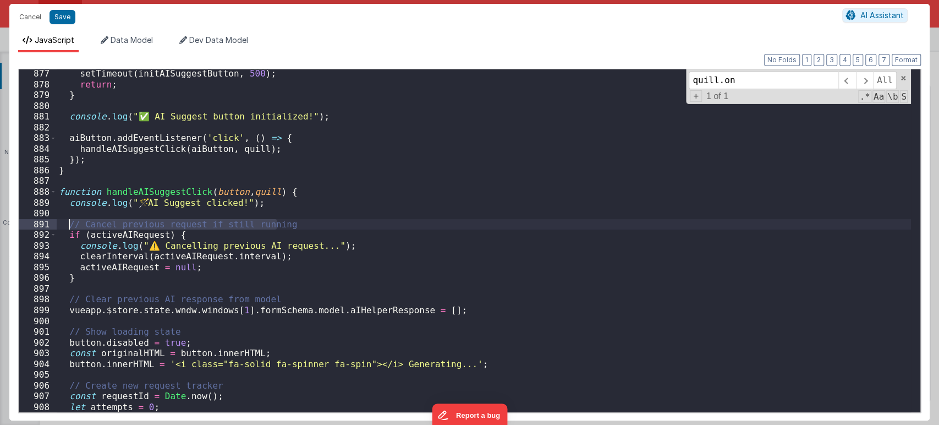
drag, startPoint x: 283, startPoint y: 222, endPoint x: 67, endPoint y: 219, distance: 216.2
click at [67, 219] on div "setTimeout ( initAISuggestButton , 500 ) ; return ; } console . log ( "✅ AI Sug…" at bounding box center [484, 250] width 854 height 364
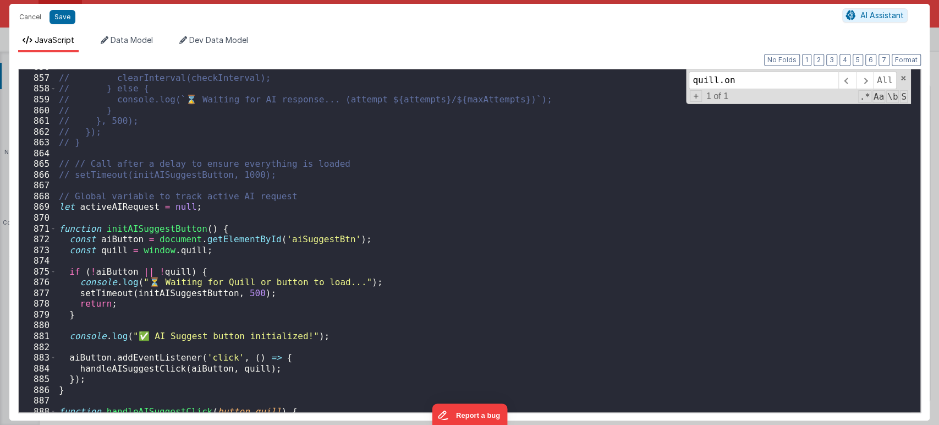
scroll to position [9392, 0]
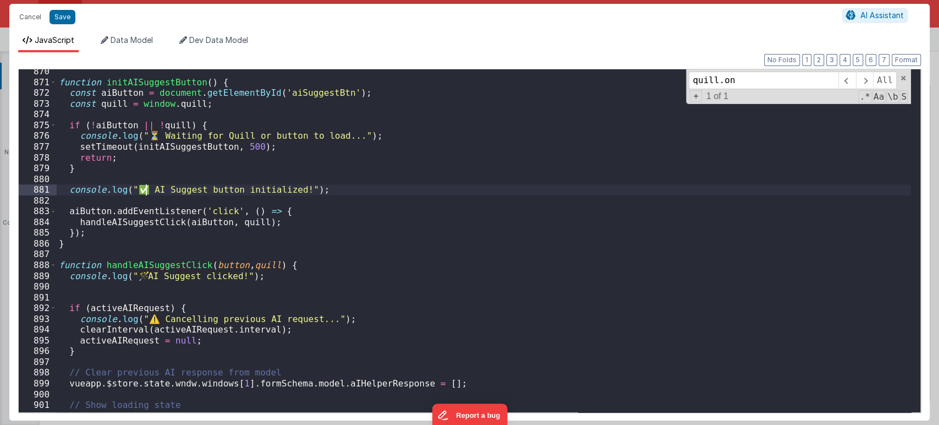
click at [145, 188] on div "function initAISuggestButton ( ) { const aiButton = document . getElementById (…" at bounding box center [484, 248] width 854 height 364
click at [158, 135] on div "function initAISuggestButton ( ) { const aiButton = document . getElementById (…" at bounding box center [484, 248] width 854 height 364
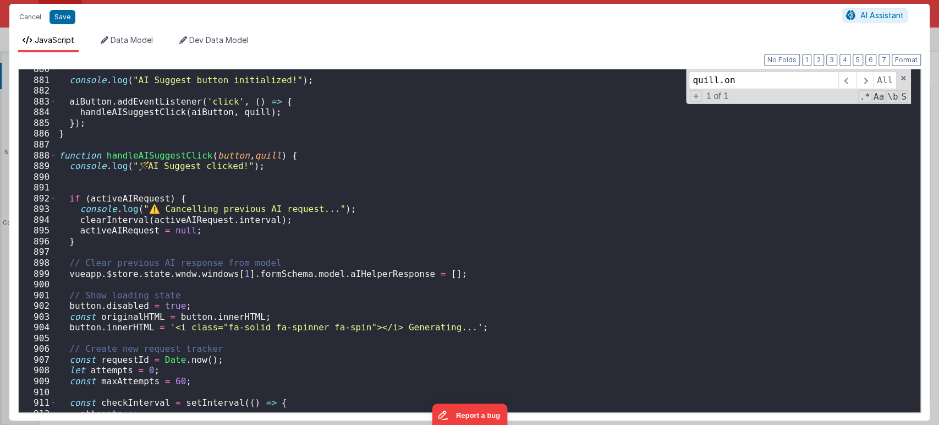
scroll to position [9538, 0]
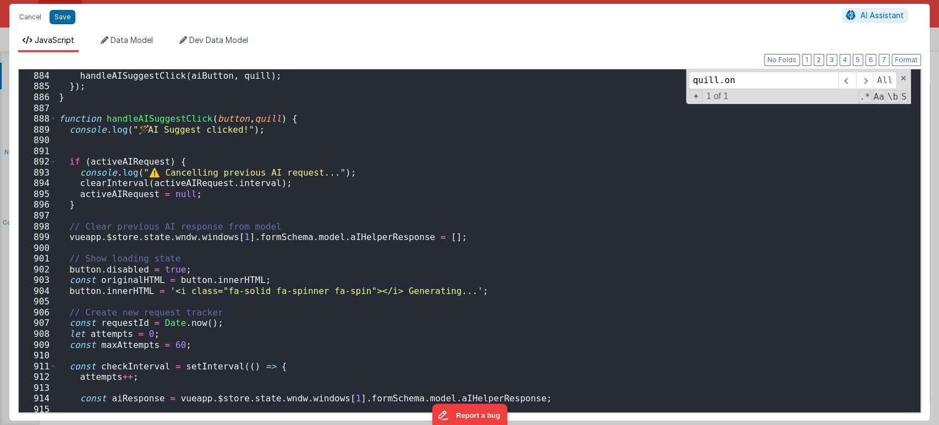
click at [151, 170] on div "aiButton . addEventListener ( 'click' , ( ) => { handleAISuggestClick ( aiButto…" at bounding box center [484, 241] width 854 height 364
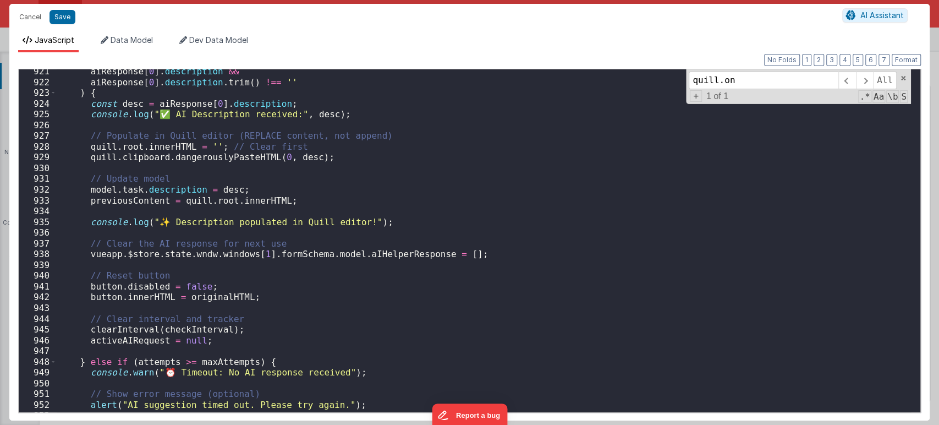
scroll to position [9977, 0]
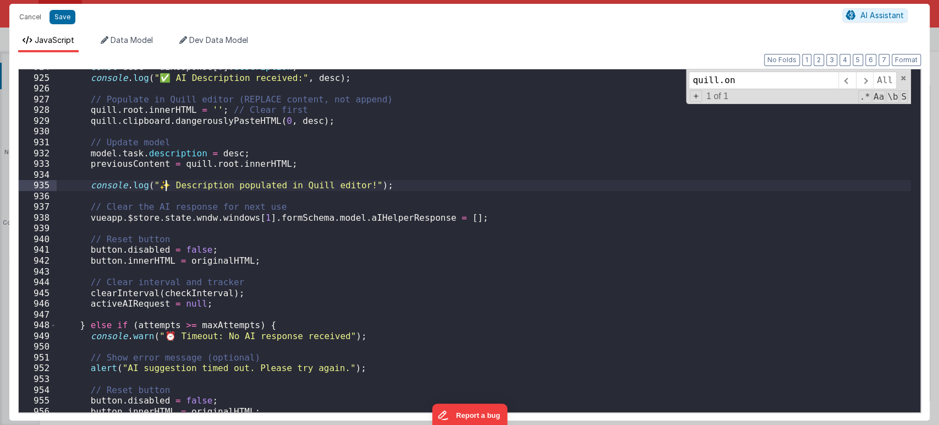
click at [166, 188] on div "const desc = aiResponse [ 0 ] . description ; console . log ( "✅ AI Description…" at bounding box center [484, 244] width 854 height 364
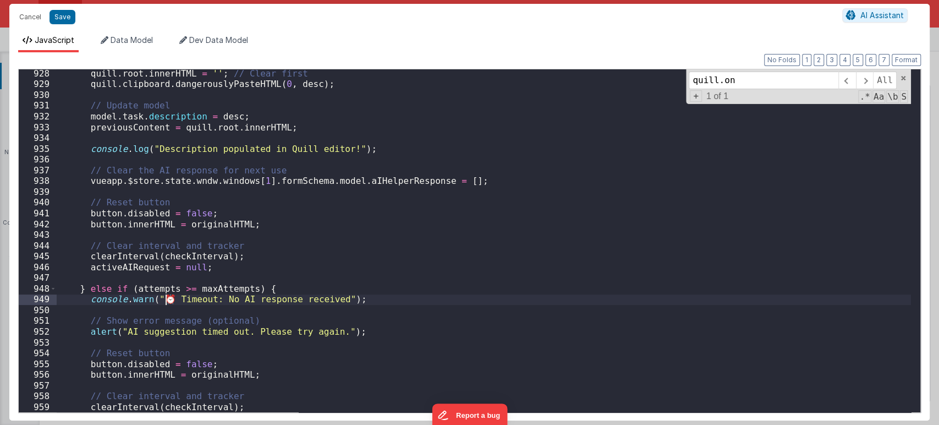
click at [167, 300] on div "quill . root . innerHTML = '' ; // Clear first quill . clipboard . dangerouslyP…" at bounding box center [484, 250] width 854 height 364
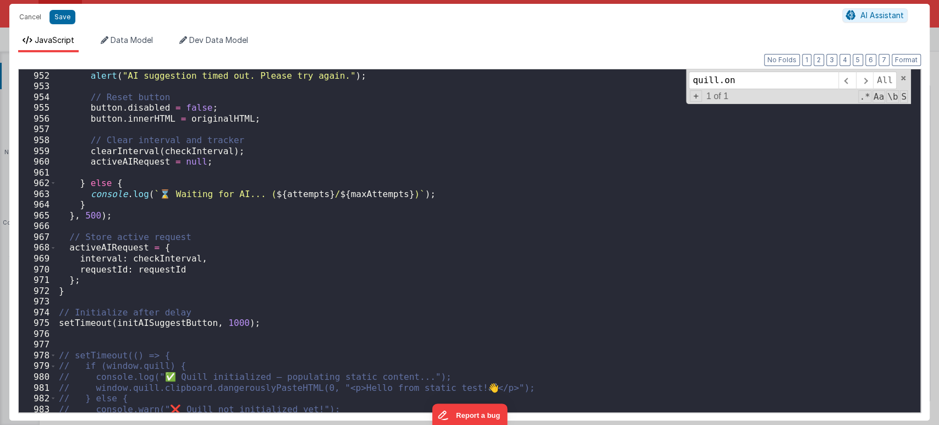
scroll to position [10269, 0]
drag, startPoint x: 188, startPoint y: 241, endPoint x: 65, endPoint y: 236, distance: 122.2
click at [65, 236] on div "// Show error message (optional) alert ( "AI suggestion timed out. Please try a…" at bounding box center [484, 241] width 854 height 364
drag, startPoint x: 239, startPoint y: 138, endPoint x: 69, endPoint y: 140, distance: 170.5
click at [69, 140] on div "// Show error message (optional) alert ( "AI suggestion timed out. Please try a…" at bounding box center [484, 241] width 854 height 364
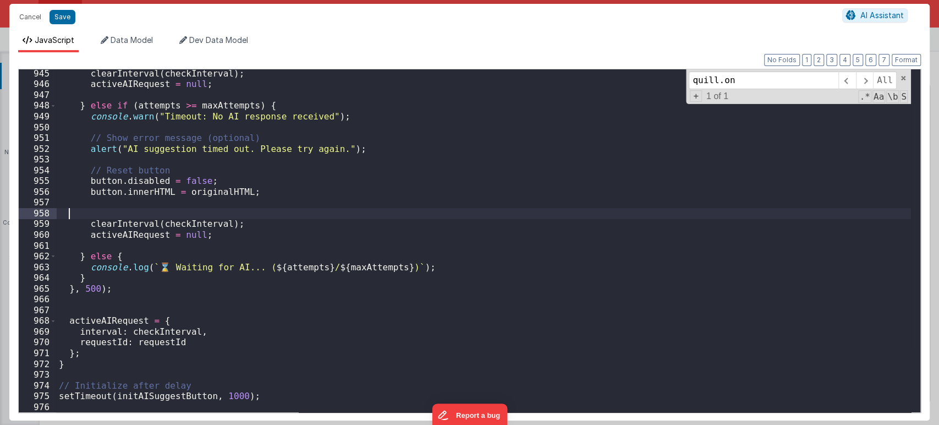
scroll to position [10160, 0]
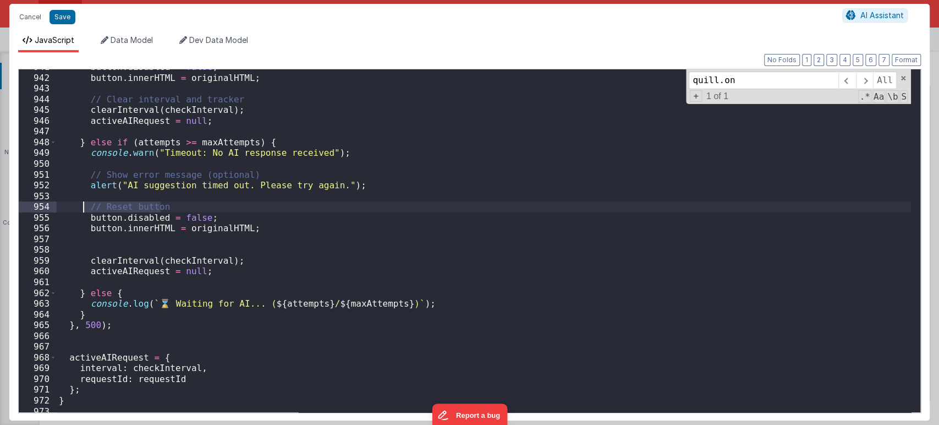
drag, startPoint x: 161, startPoint y: 206, endPoint x: 81, endPoint y: 207, distance: 80.3
click at [81, 207] on div "button . disabled = false ; button . innerHTML = originalHTML ; // Clear interv…" at bounding box center [484, 244] width 854 height 364
drag, startPoint x: 90, startPoint y: 174, endPoint x: 268, endPoint y: 174, distance: 178.2
click at [268, 174] on div "button . disabled = false ; button . innerHTML = originalHTML ; // Clear interv…" at bounding box center [484, 244] width 854 height 364
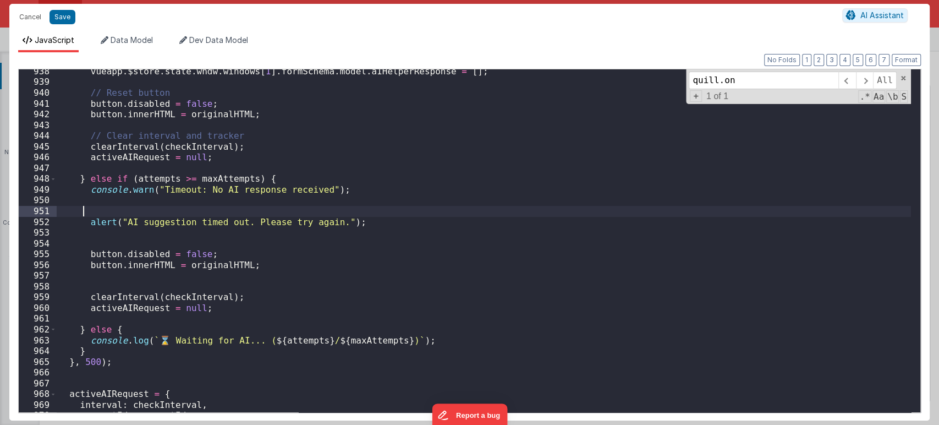
scroll to position [10050, 0]
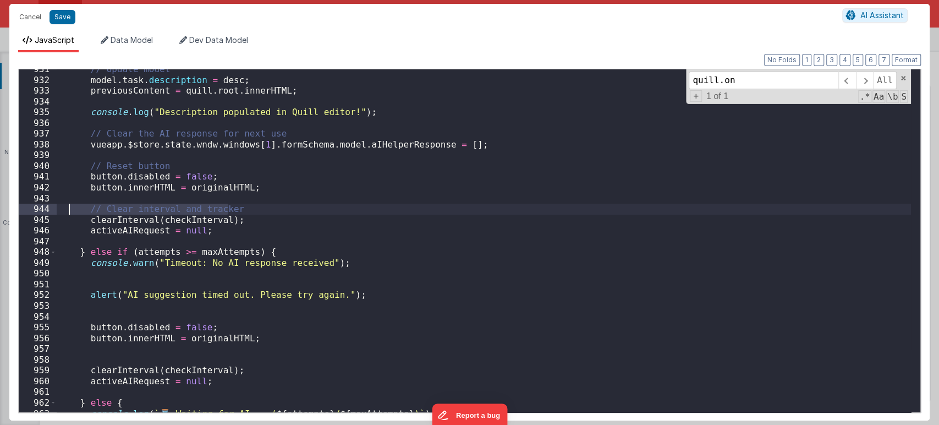
drag, startPoint x: 231, startPoint y: 208, endPoint x: 69, endPoint y: 208, distance: 161.7
click at [69, 208] on div "// Update model model . task . description = desc ; previousContent = quill . r…" at bounding box center [484, 246] width 854 height 364
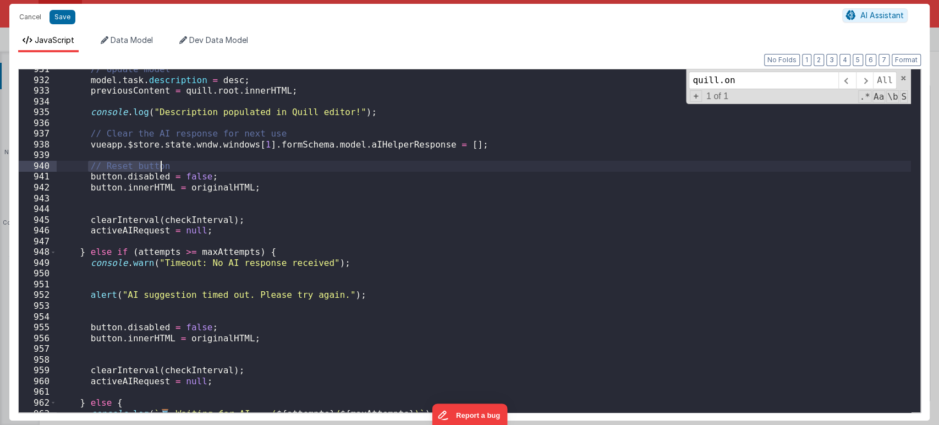
drag, startPoint x: 86, startPoint y: 168, endPoint x: 203, endPoint y: 167, distance: 117.1
click at [203, 167] on div "// Update model model . task . description = desc ; previousContent = quill . r…" at bounding box center [484, 246] width 854 height 364
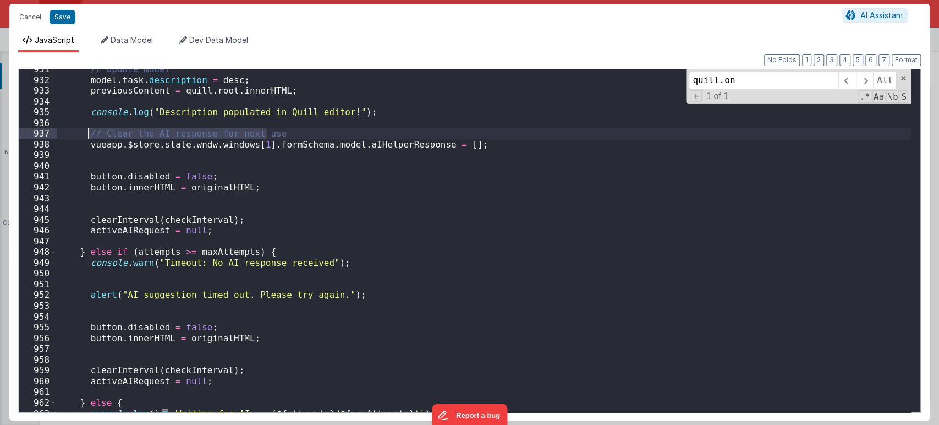
drag, startPoint x: 278, startPoint y: 132, endPoint x: 86, endPoint y: 133, distance: 191.9
click at [86, 133] on div "// Update model model . task . description = desc ; previousContent = quill . r…" at bounding box center [484, 246] width 854 height 364
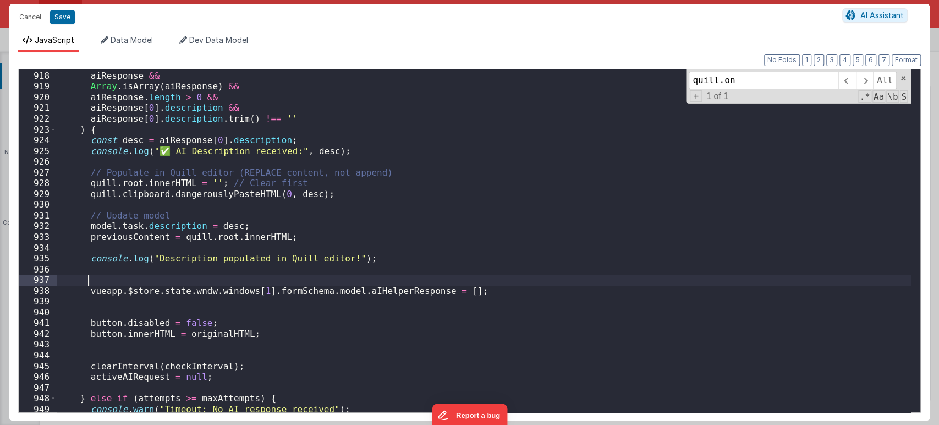
scroll to position [9903, 0]
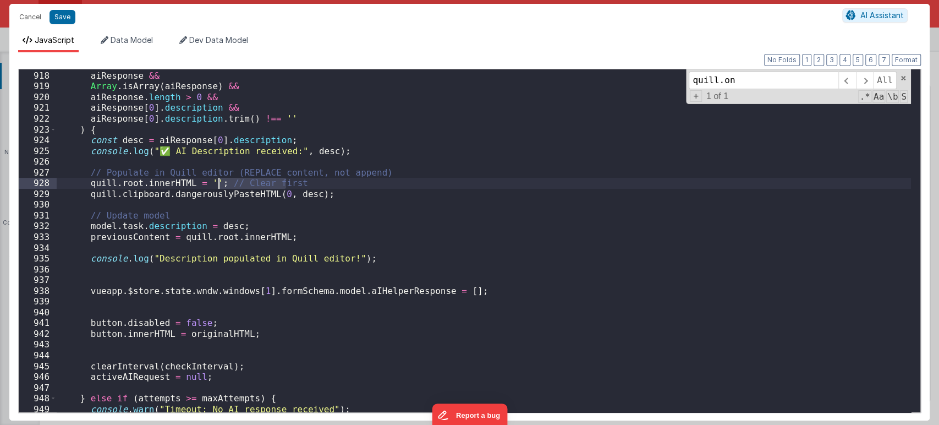
drag, startPoint x: 298, startPoint y: 181, endPoint x: 219, endPoint y: 182, distance: 79.2
click at [219, 182] on div "if ( aiResponse && [PERSON_NAME] . isArray ( aiResponse ) && aiResponse . lengt…" at bounding box center [484, 241] width 854 height 364
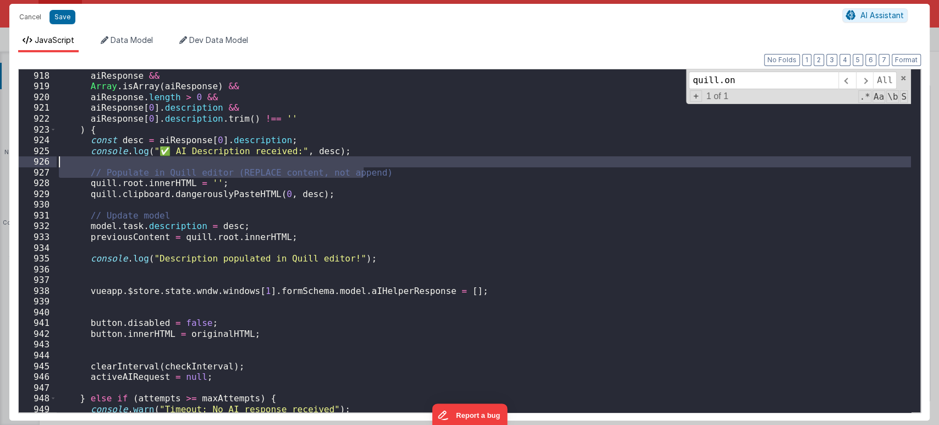
drag, startPoint x: 273, startPoint y: 160, endPoint x: 87, endPoint y: 166, distance: 185.4
click at [87, 166] on div "if ( aiResponse && [PERSON_NAME] . isArray ( aiResponse ) && aiResponse . lengt…" at bounding box center [484, 241] width 854 height 364
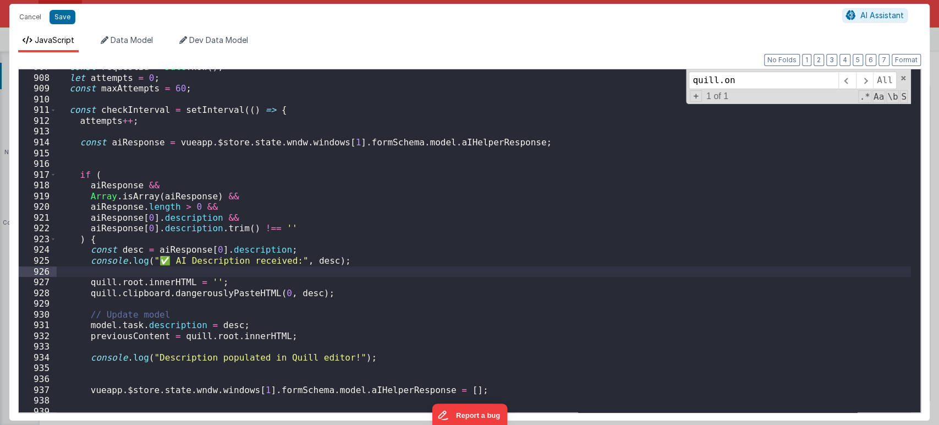
scroll to position [9648, 0]
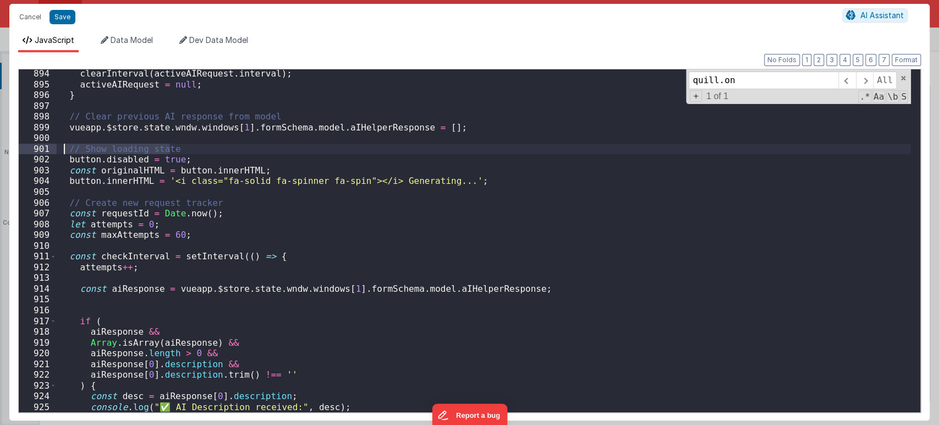
drag, startPoint x: 178, startPoint y: 151, endPoint x: 65, endPoint y: 151, distance: 112.7
click at [65, 151] on div "clearInterval ( activeAIRequest . interval ) ; activeAIRequest = null ; } // Cl…" at bounding box center [484, 250] width 854 height 364
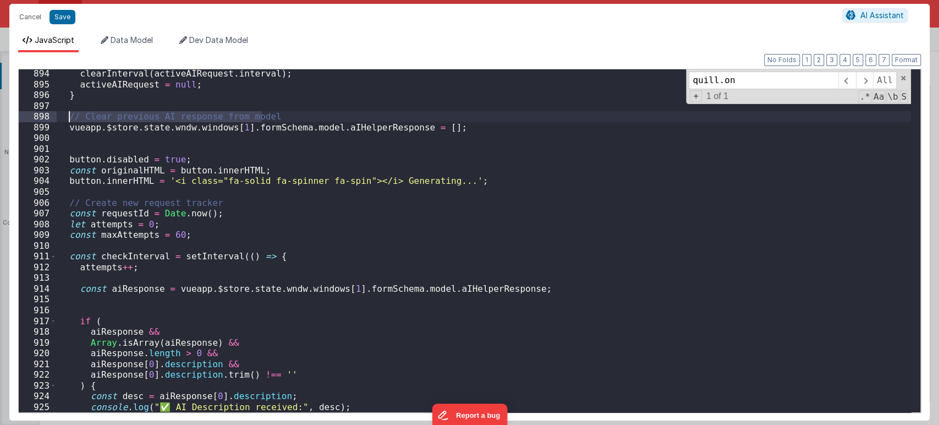
drag, startPoint x: 267, startPoint y: 118, endPoint x: 68, endPoint y: 117, distance: 199.1
click at [68, 117] on div "clearInterval ( activeAIRequest . interval ) ; activeAIRequest = null ; } // Cl…" at bounding box center [484, 250] width 854 height 364
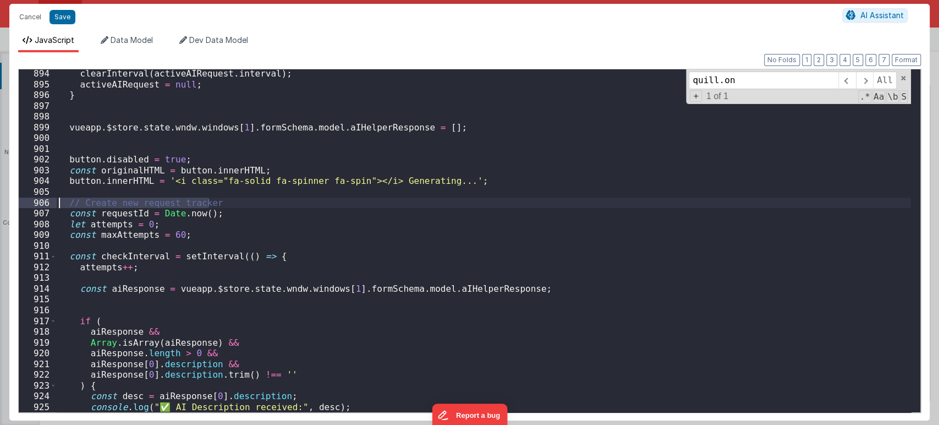
drag, startPoint x: 213, startPoint y: 205, endPoint x: 60, endPoint y: 206, distance: 152.9
click at [60, 206] on div "clearInterval ( activeAIRequest . interval ) ; activeAIRequest = null ; } vueap…" at bounding box center [484, 250] width 854 height 364
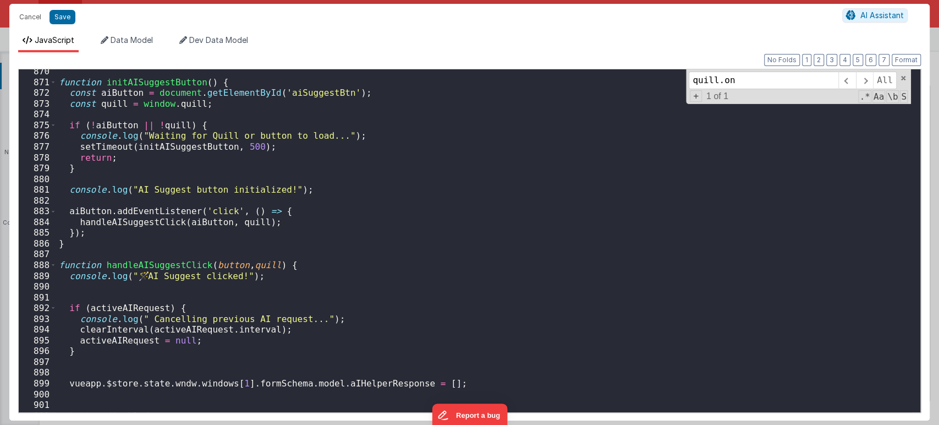
scroll to position [9355, 0]
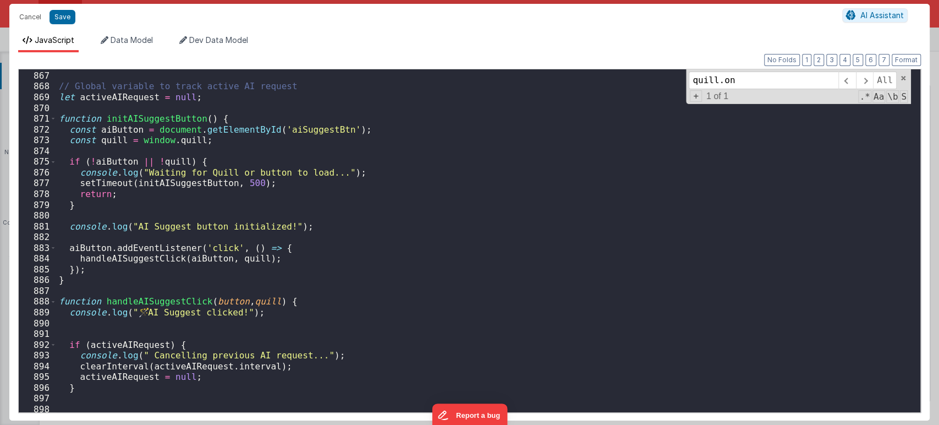
click at [141, 311] on div "// setTimeout(initAISuggestButton, 1000); // Global variable to track active AI…" at bounding box center [484, 241] width 854 height 364
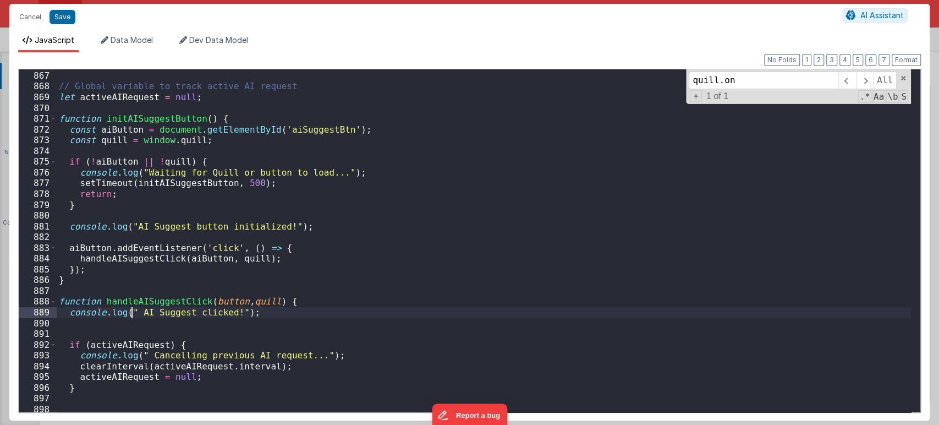
scroll to position [9245, 0]
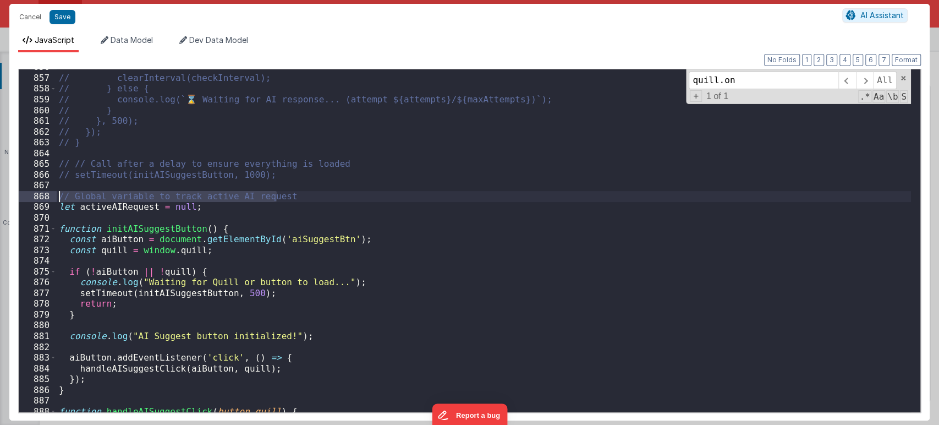
drag, startPoint x: 282, startPoint y: 197, endPoint x: 60, endPoint y: 196, distance: 222.2
click at [60, 196] on div "// clearInterval(checkInterval); // } else { // console.log(`⌛ Waiting for AI r…" at bounding box center [484, 244] width 854 height 364
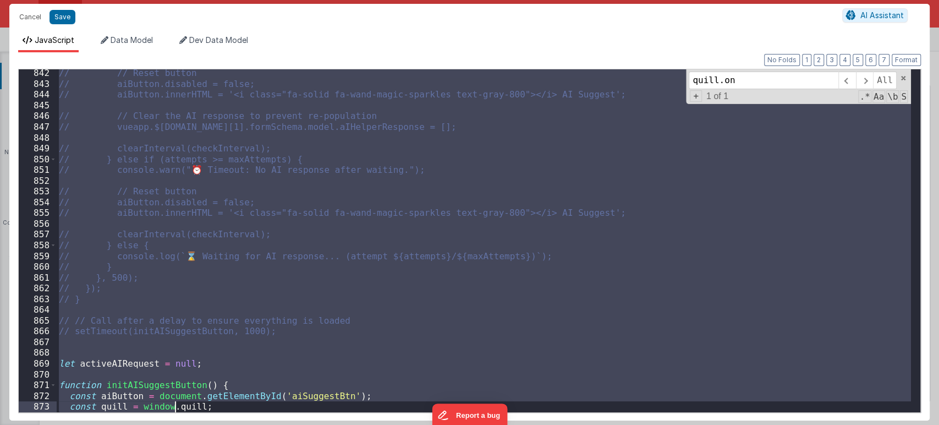
scroll to position [9153, 0]
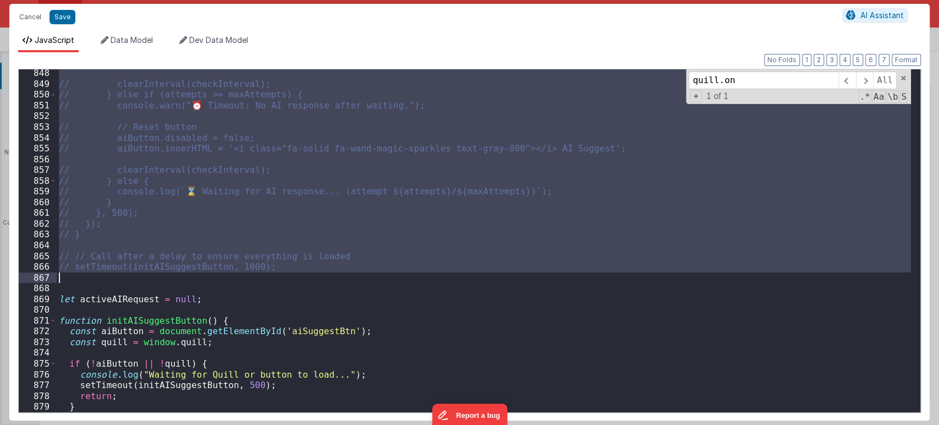
drag, startPoint x: 58, startPoint y: 139, endPoint x: 288, endPoint y: 276, distance: 267.6
click at [288, 276] on div "// clearInterval(checkInterval); // } else if (attempts >= maxAttempts) { // co…" at bounding box center [484, 250] width 854 height 364
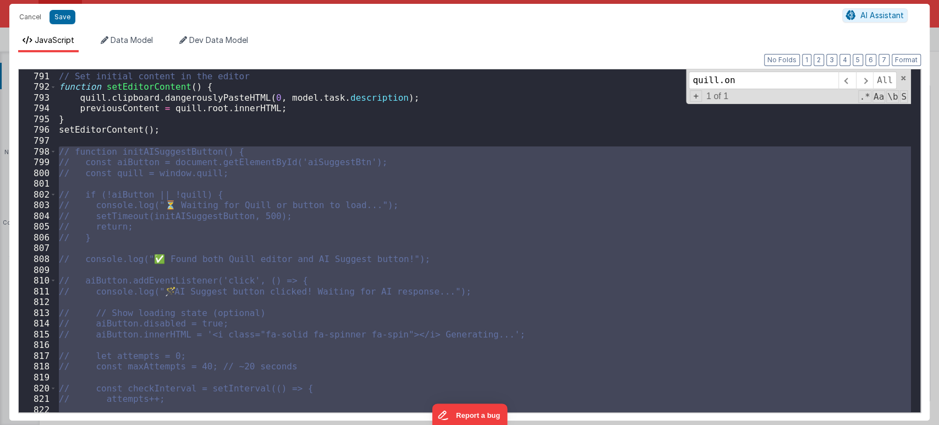
scroll to position [8537, 0]
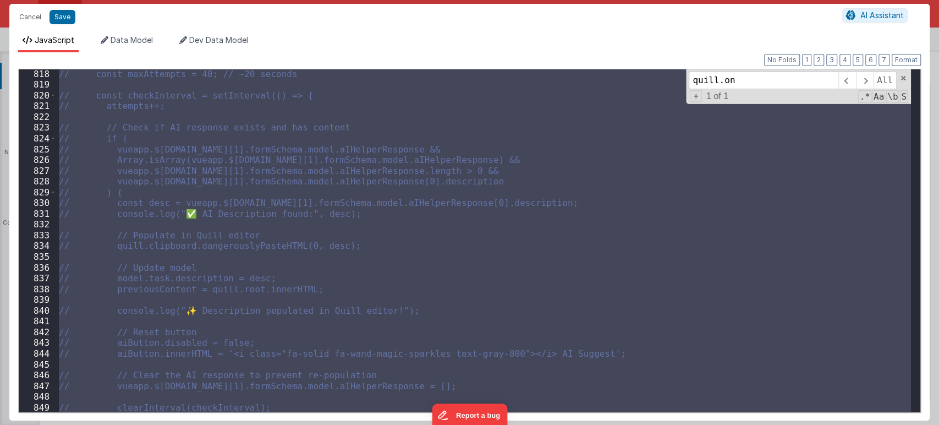
click at [429, 329] on div "// const maxAttempts = 40; // ~20 seconds // const checkInterval = setInterval(…" at bounding box center [484, 240] width 854 height 343
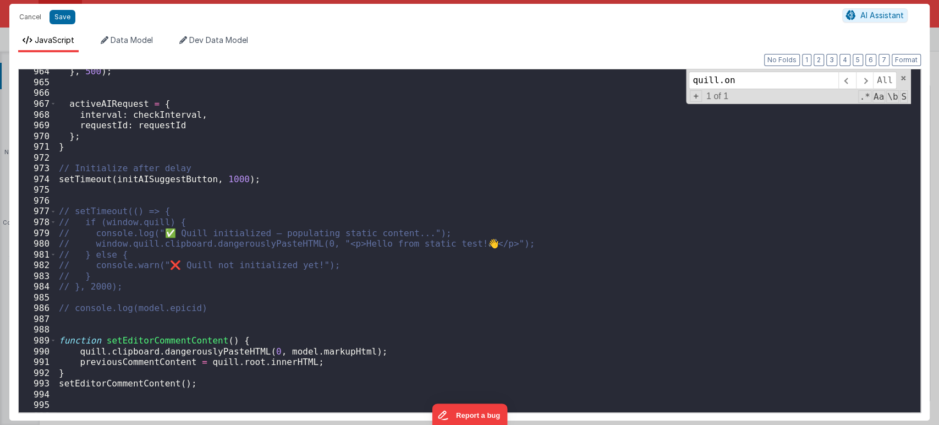
scroll to position [10402, 0]
drag, startPoint x: 183, startPoint y: 166, endPoint x: 52, endPoint y: 169, distance: 131.5
click at [52, 169] on div "964 965 966 967 968 969 970 971 972 973 974 975 976 977 978 979 980 981 982 983…" at bounding box center [469, 241] width 902 height 344
click at [177, 265] on div "} , 500 ) ; activeAIRequest = { interval : checkInterval , requestId : requestI…" at bounding box center [484, 248] width 854 height 364
click at [464, 244] on div "} , 500 ) ; activeAIRequest = { interval : checkInterval , requestId : requestI…" at bounding box center [484, 248] width 854 height 364
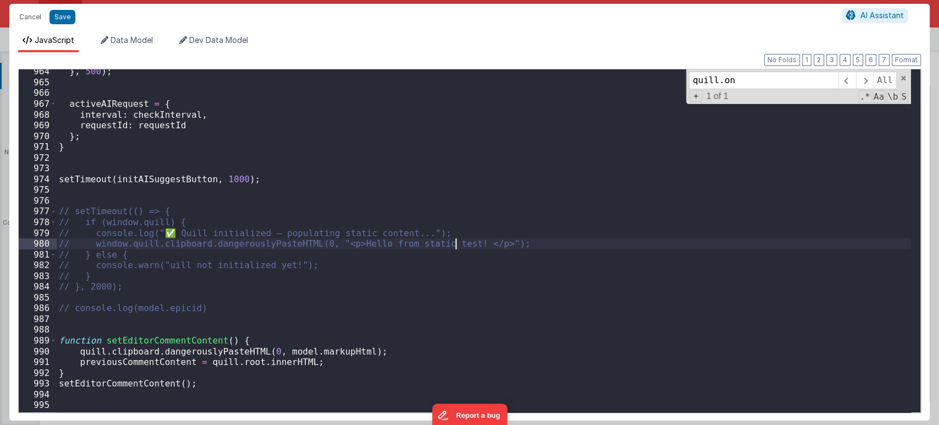
click at [172, 232] on div "} , 500 ) ; activeAIRequest = { interval : checkInterval , requestId : requestI…" at bounding box center [484, 248] width 854 height 364
click at [161, 270] on div "} , 500 ) ; activeAIRequest = { interval : checkInterval , requestId : requestI…" at bounding box center [484, 248] width 854 height 364
click at [65, 20] on button "Save" at bounding box center [62, 17] width 26 height 14
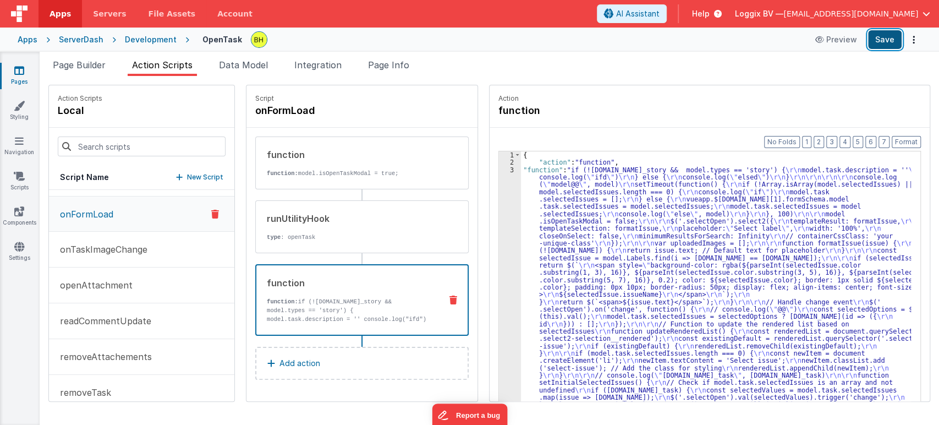
click at [889, 35] on button "Save" at bounding box center [885, 39] width 34 height 19
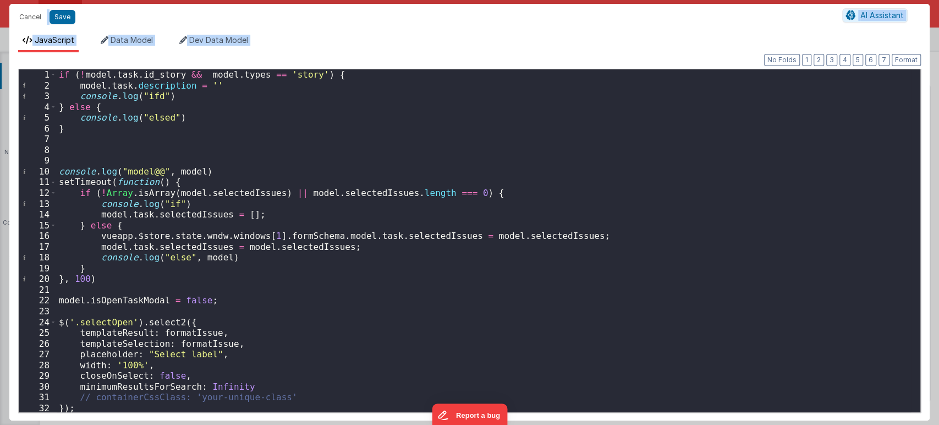
scroll to position [146, 0]
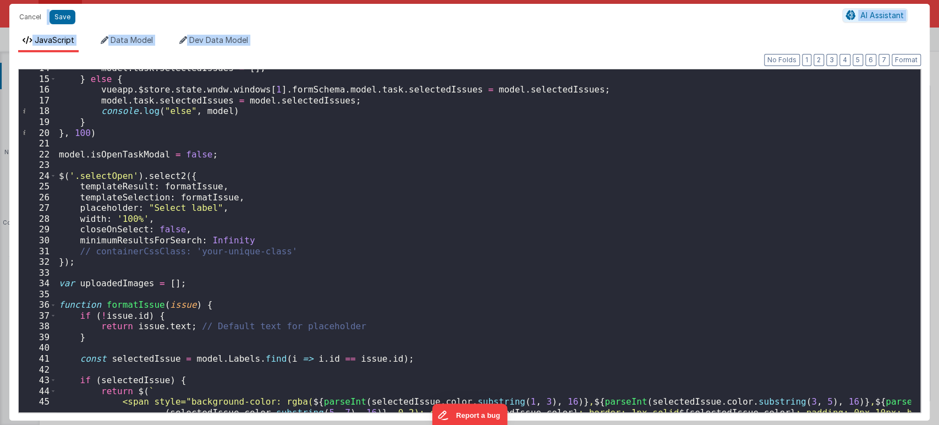
click at [550, 214] on div "model . task . selectedIssues = [ ] ; } else { vueapp . $store . state . wndw .…" at bounding box center [484, 256] width 854 height 386
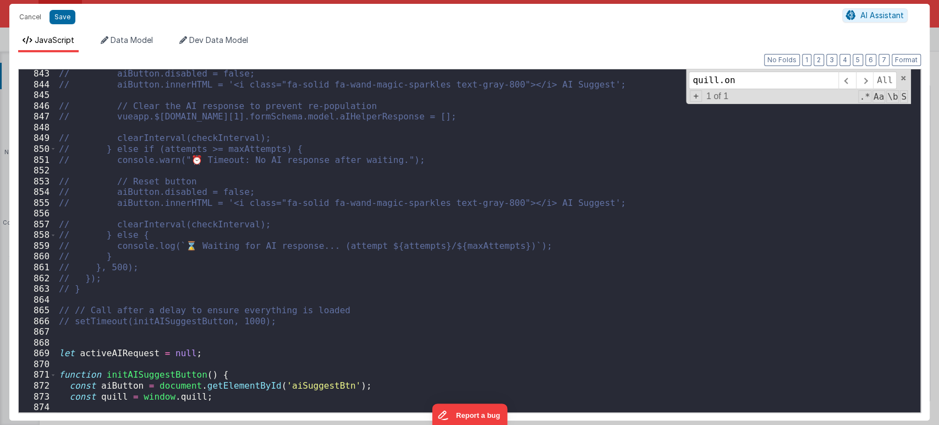
scroll to position [9209, 0]
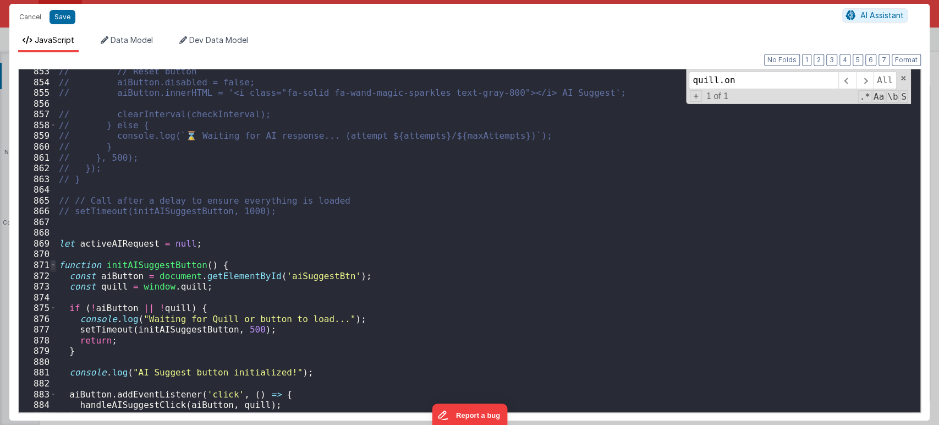
type input "quill.on"
click at [51, 263] on span at bounding box center [53, 265] width 6 height 11
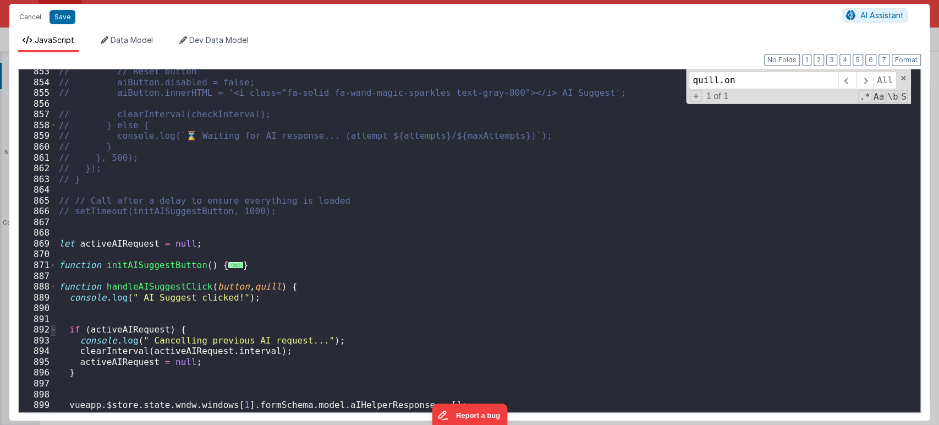
click at [53, 333] on span at bounding box center [53, 329] width 6 height 11
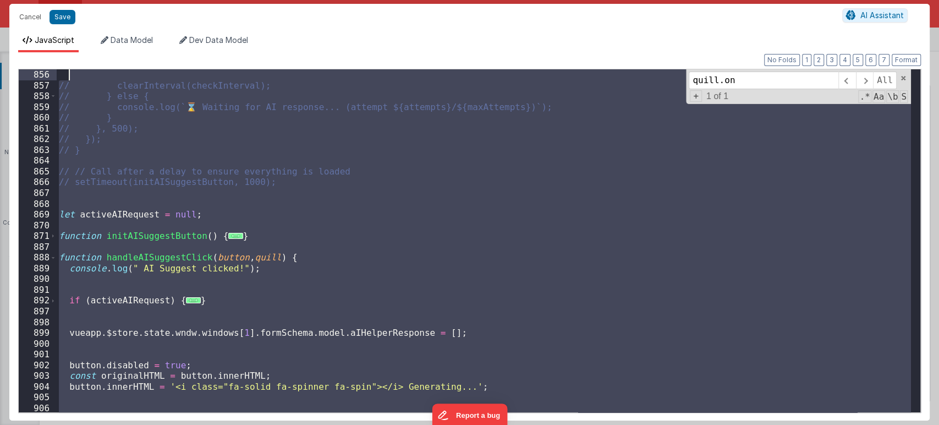
scroll to position [9216, 0]
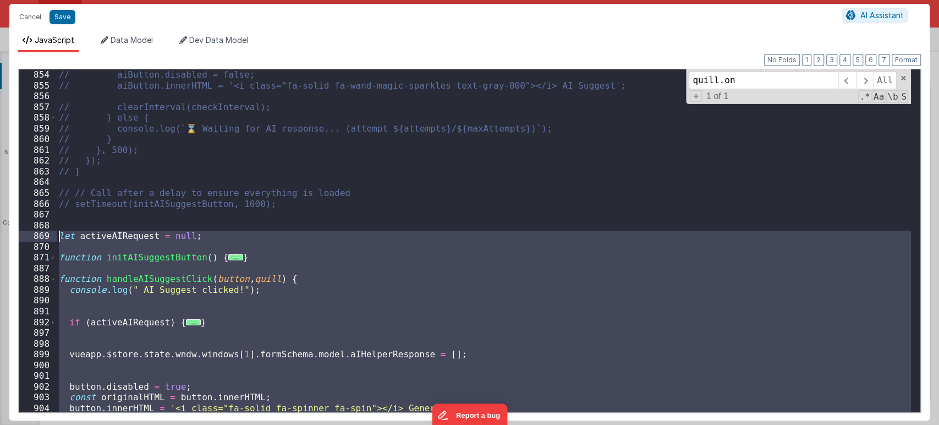
drag, startPoint x: 257, startPoint y: 327, endPoint x: 44, endPoint y: 241, distance: 230.0
click at [44, 241] on div "854 855 856 857 858 859 860 861 862 863 864 865 866 867 868 869 870 871 887 888…" at bounding box center [469, 241] width 902 height 344
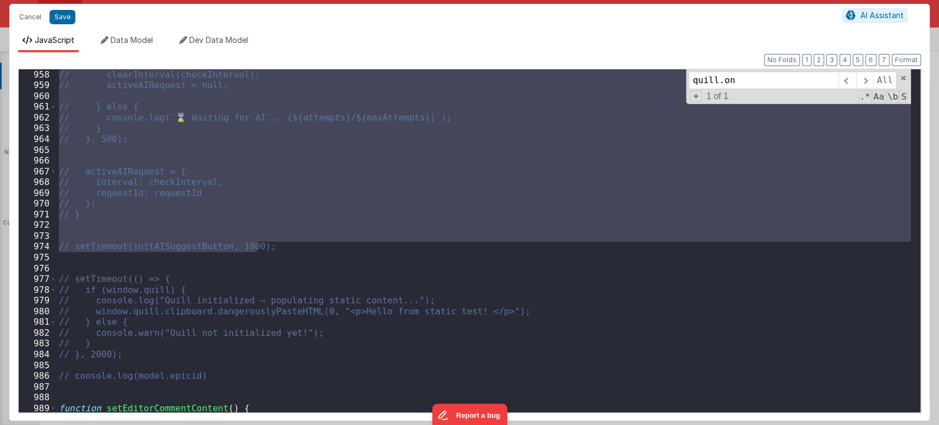
scroll to position [10130, 0]
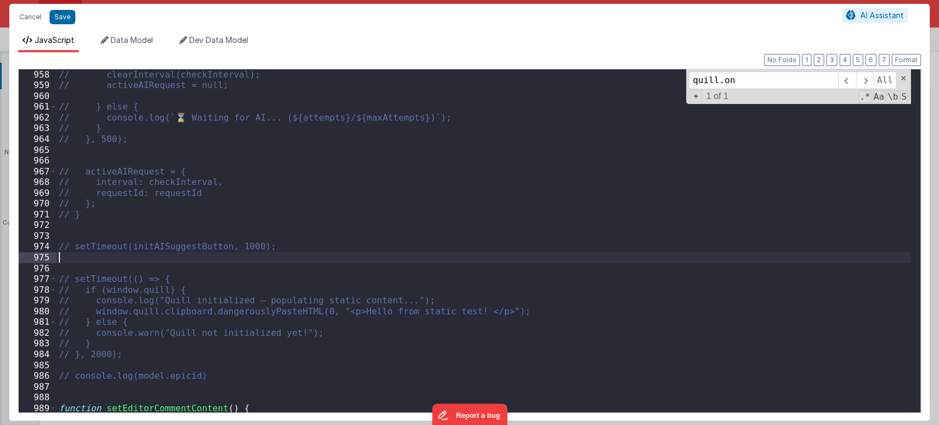
click at [108, 261] on div "// clearInterval(checkInterval); // activeAIRequest = null; // } else { // cons…" at bounding box center [484, 251] width 854 height 364
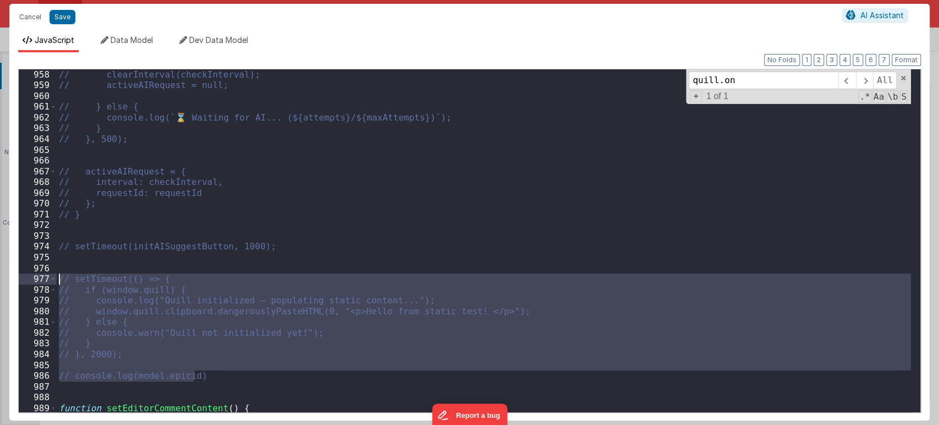
drag, startPoint x: 205, startPoint y: 376, endPoint x: 58, endPoint y: 282, distance: 174.4
click at [58, 282] on div "// clearInterval(checkInterval); // activeAIRequest = null; // } else { // cons…" at bounding box center [484, 251] width 854 height 364
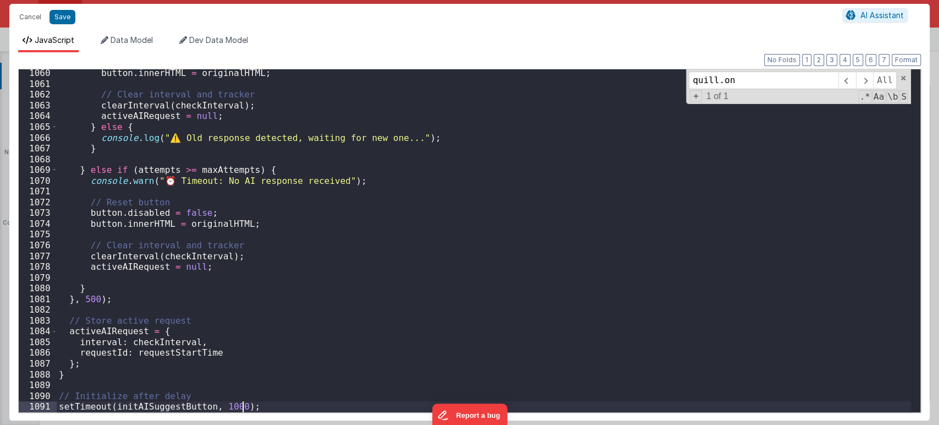
scroll to position [11229, 0]
click at [56, 16] on button "Save" at bounding box center [62, 17] width 26 height 14
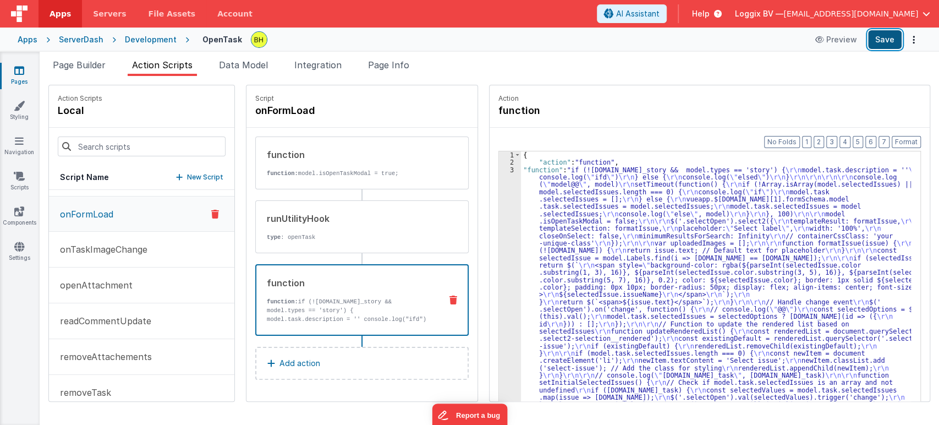
click at [885, 43] on button "Save" at bounding box center [885, 39] width 34 height 19
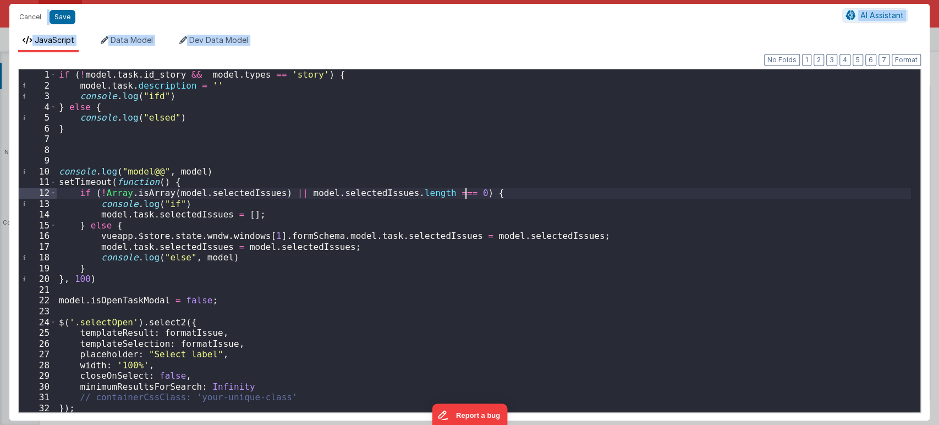
click at [704, 190] on div "if ( ! model . task . id_story && model . types == 'story' ) { model . task . d…" at bounding box center [484, 251] width 854 height 364
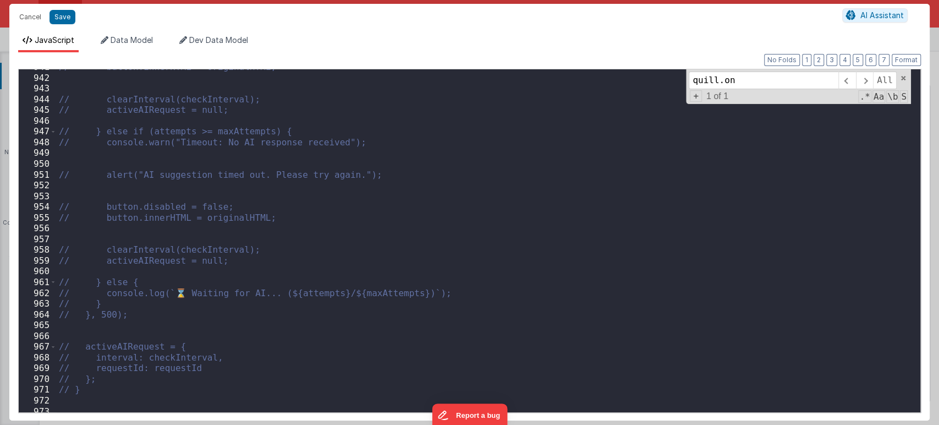
scroll to position [10306, 0]
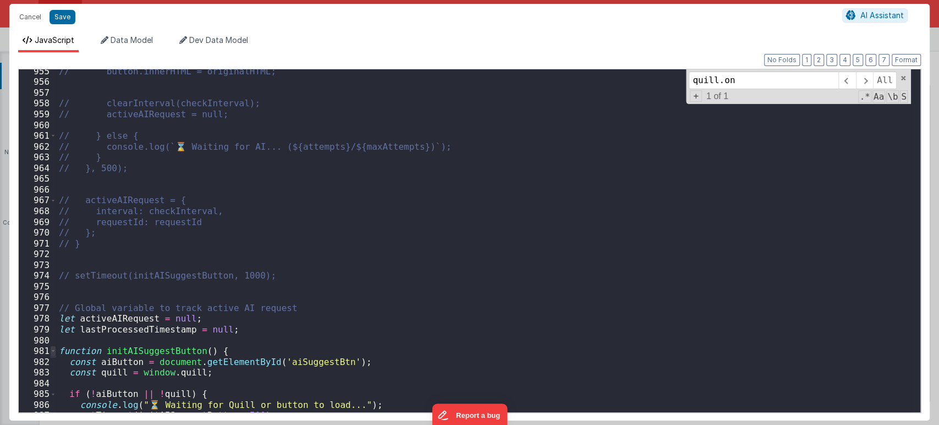
type input "quill.on"
click at [52, 345] on span at bounding box center [53, 350] width 6 height 11
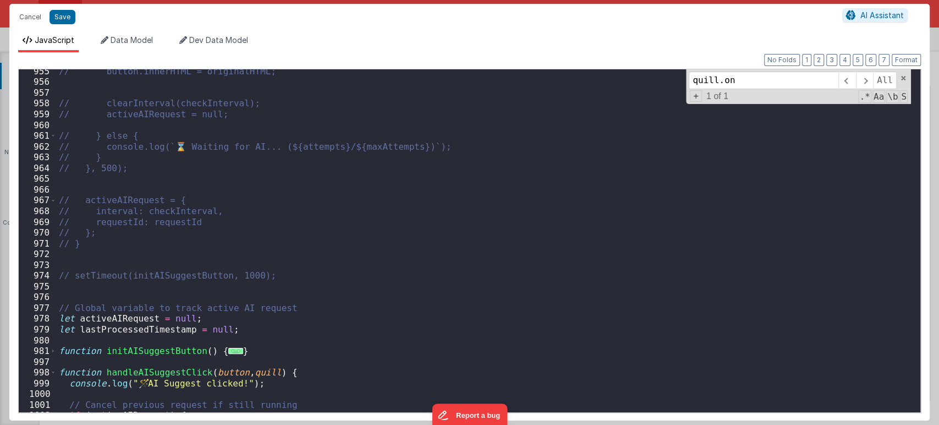
scroll to position [10488, 0]
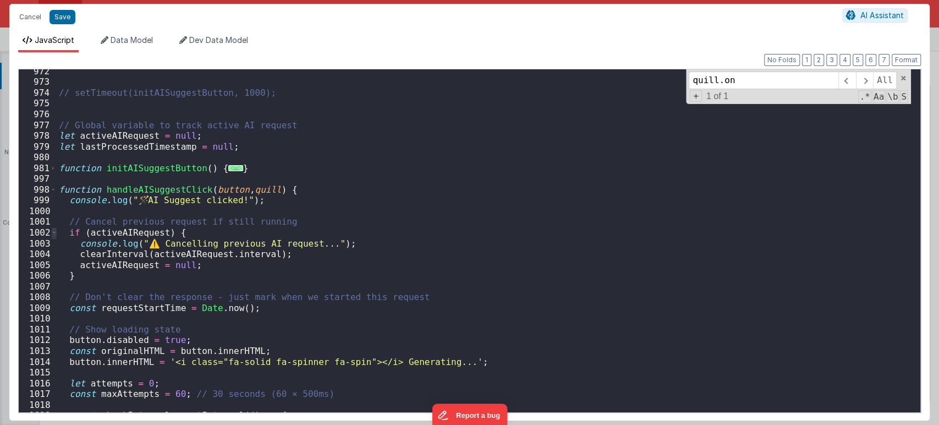
click at [53, 232] on span at bounding box center [54, 232] width 6 height 11
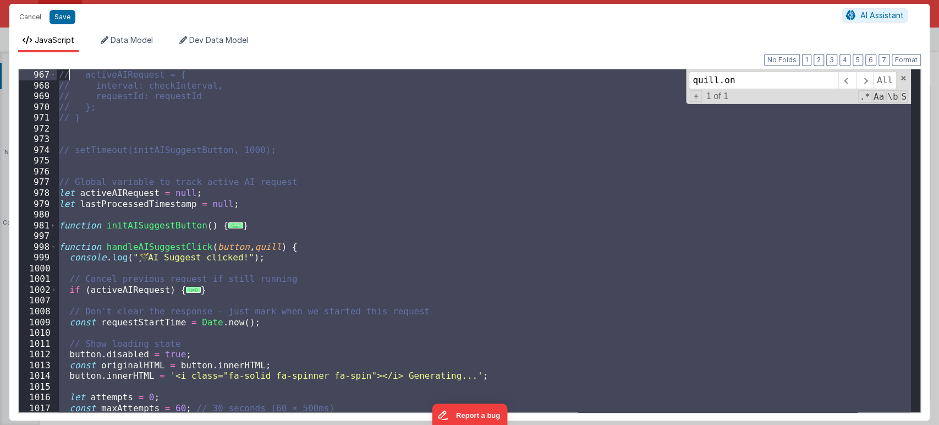
scroll to position [10356, 0]
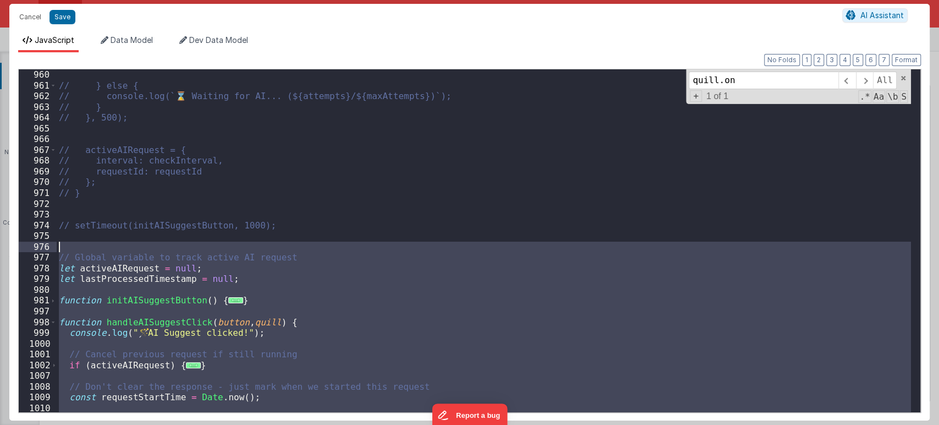
drag, startPoint x: 257, startPoint y: 308, endPoint x: 57, endPoint y: 242, distance: 211.3
click at [57, 242] on div "// } else { // console.log(`⌛ Waiting for AI... (${attempts}/${maxAttempts})`);…" at bounding box center [484, 251] width 854 height 364
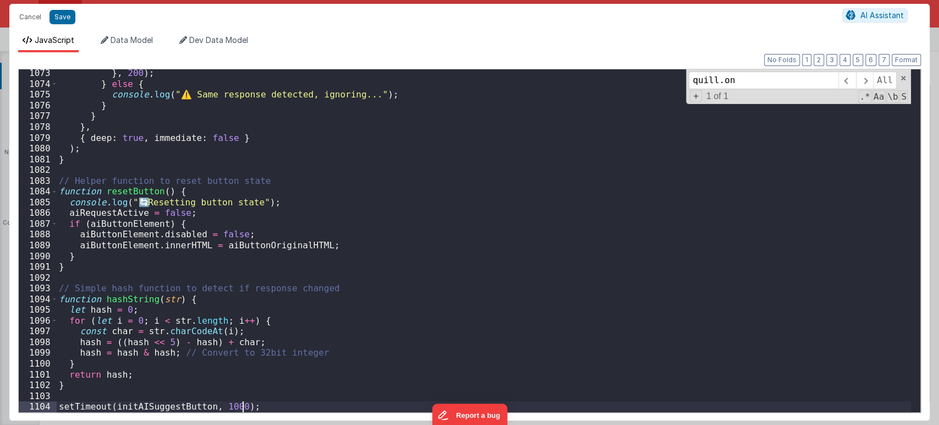
scroll to position [11573, 0]
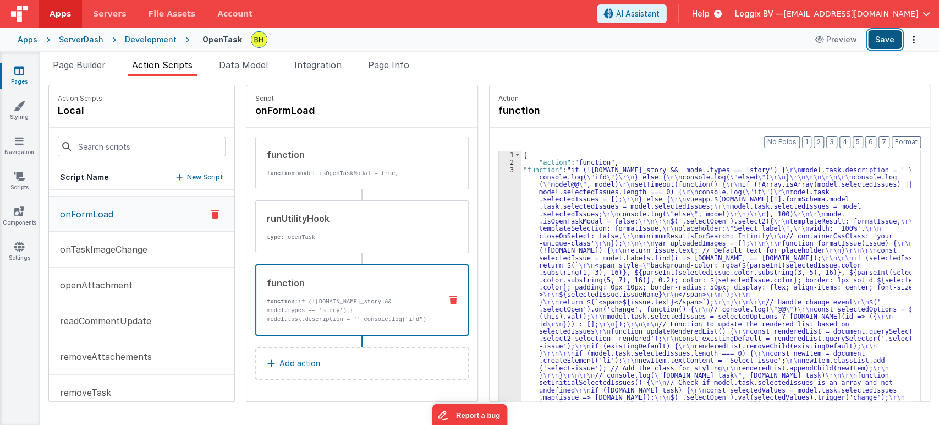
click at [889, 37] on button "Save" at bounding box center [885, 39] width 34 height 19
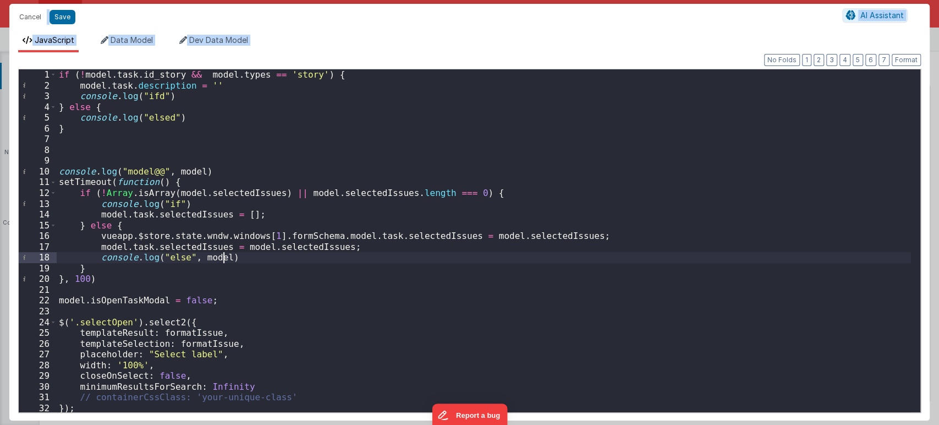
drag, startPoint x: 758, startPoint y: 261, endPoint x: 754, endPoint y: 269, distance: 8.9
click at [758, 263] on div "if ( ! model . task . id_story && model . types == 'story' ) { model . task . d…" at bounding box center [484, 251] width 854 height 364
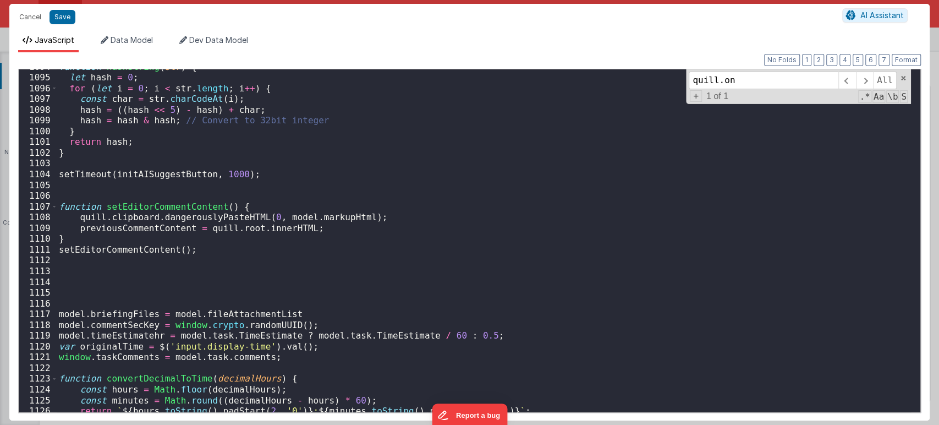
scroll to position [11769, 0]
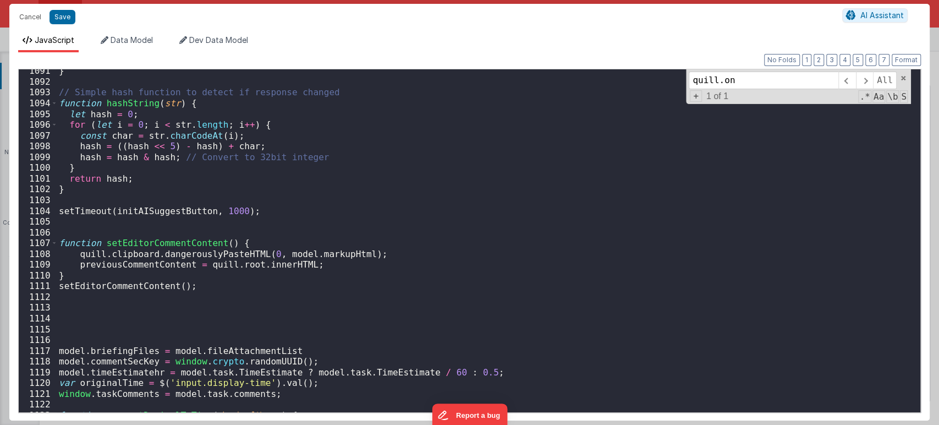
type input "quill.on"
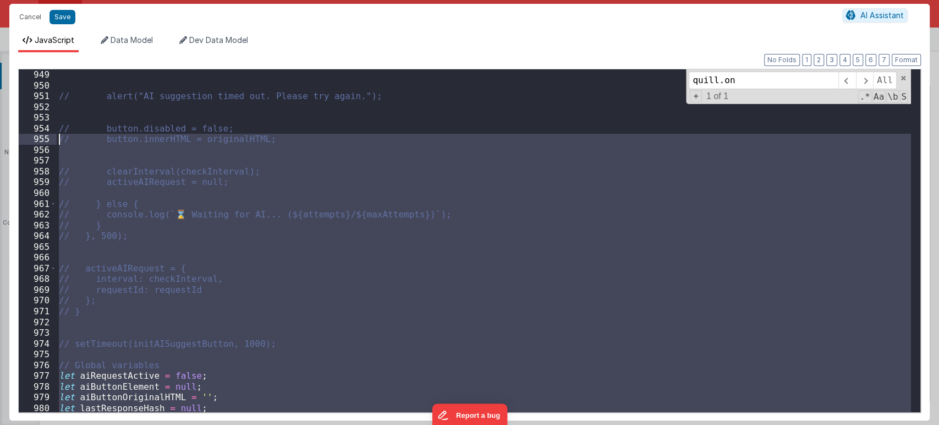
scroll to position [10238, 0]
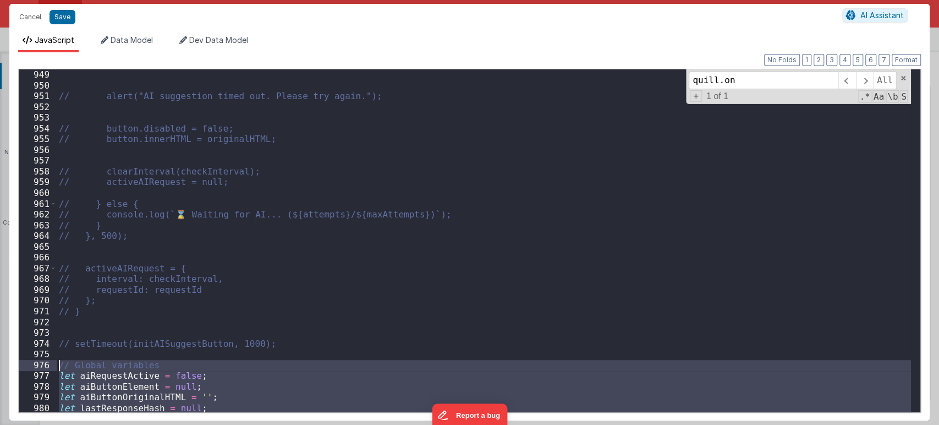
drag, startPoint x: 265, startPoint y: 211, endPoint x: 49, endPoint y: 366, distance: 265.9
click at [49, 366] on div "949 950 951 952 953 954 955 956 957 958 959 960 961 962 963 964 965 966 967 968…" at bounding box center [469, 241] width 902 height 344
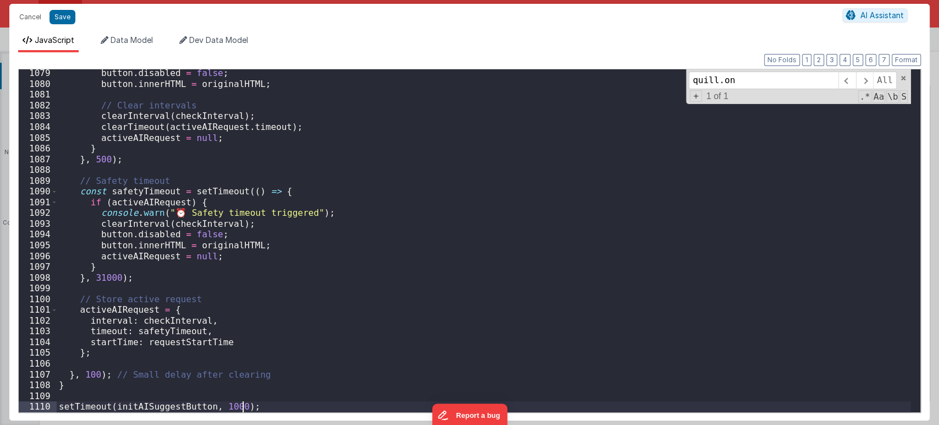
scroll to position [11637, 0]
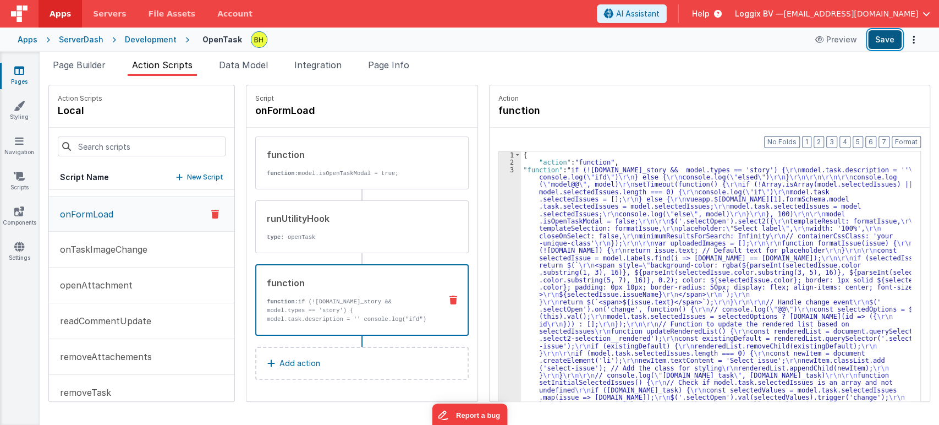
drag, startPoint x: 889, startPoint y: 40, endPoint x: 883, endPoint y: 45, distance: 7.8
click at [889, 40] on button "Save" at bounding box center [885, 39] width 34 height 19
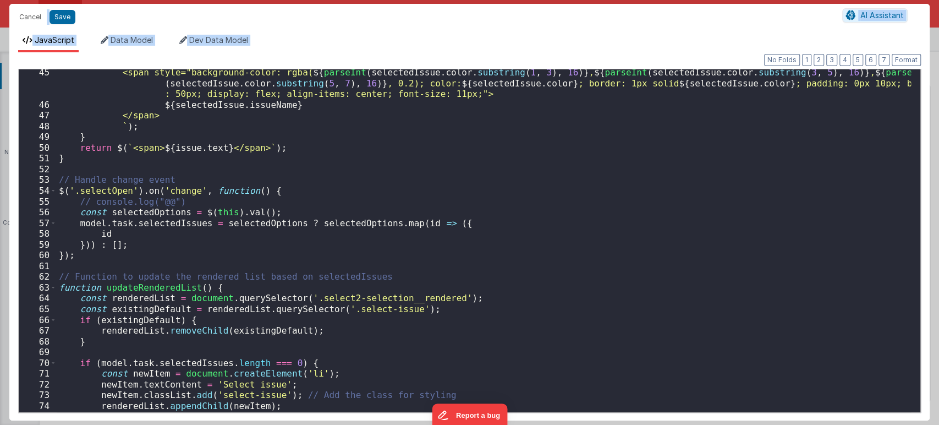
scroll to position [585, 0]
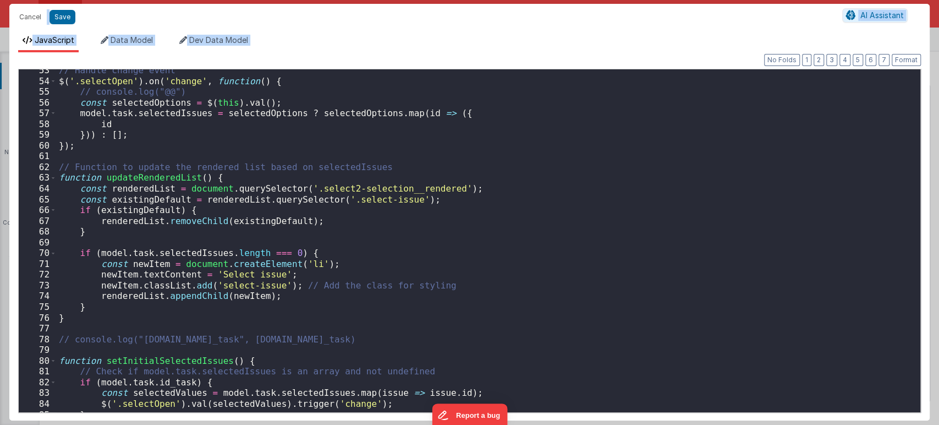
click at [606, 189] on div "// Handle change event $ ( '.selectOpen' ) . on ( 'change' , function ( ) { // …" at bounding box center [484, 247] width 854 height 364
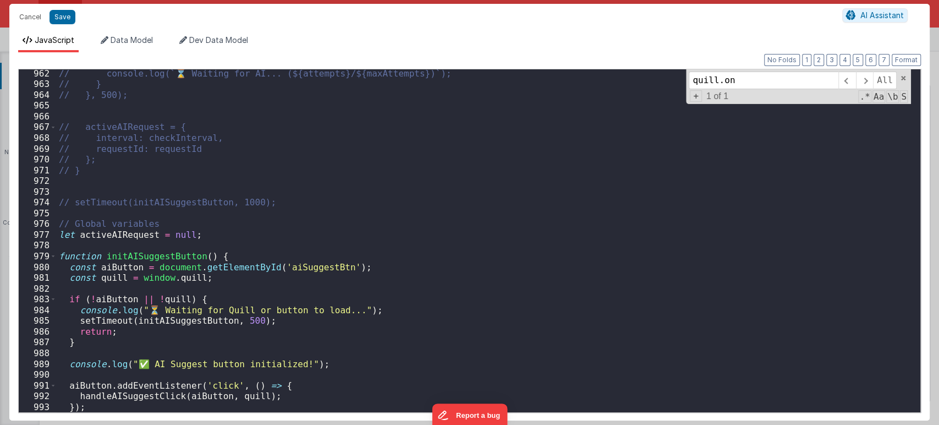
scroll to position [10379, 0]
type input "quill.on"
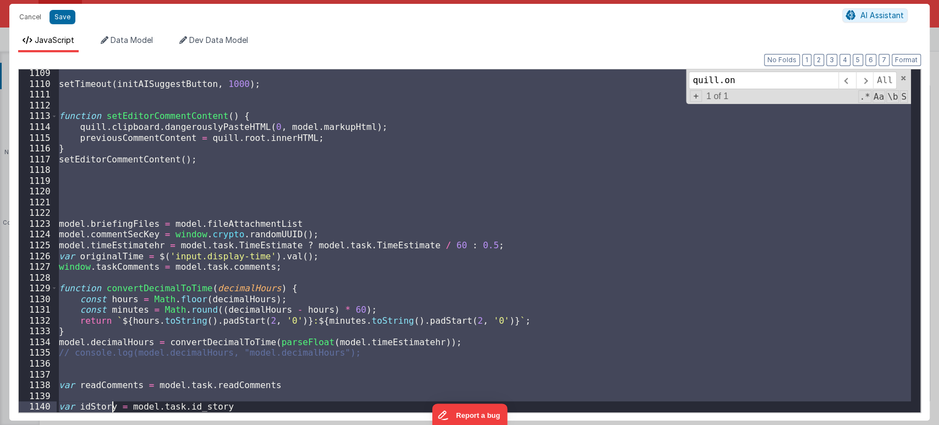
scroll to position [11960, 0]
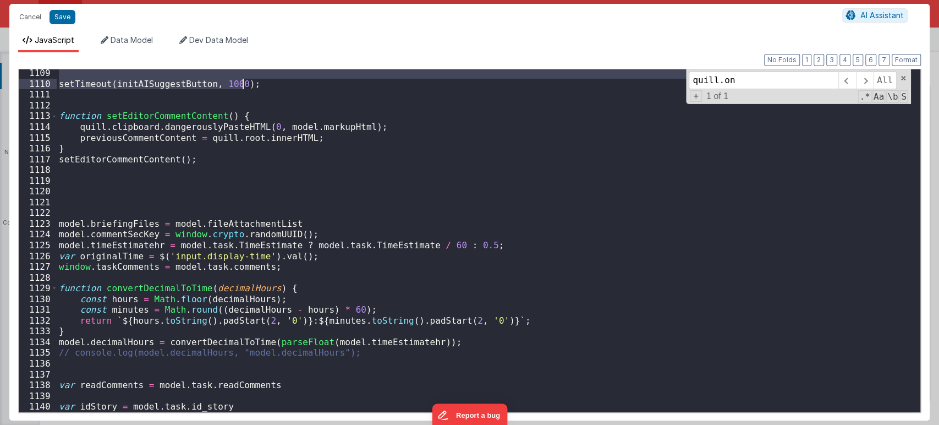
drag, startPoint x: 59, startPoint y: 223, endPoint x: 269, endPoint y: 82, distance: 252.9
click at [269, 82] on div "setTimeout ( initAISuggestButton , 1000 ) ; function setEditorCommentContent ( …" at bounding box center [484, 250] width 854 height 364
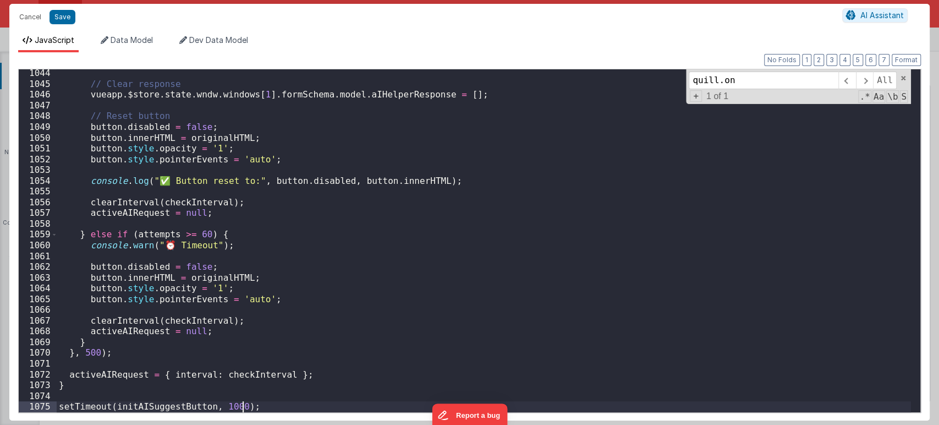
scroll to position [11261, 0]
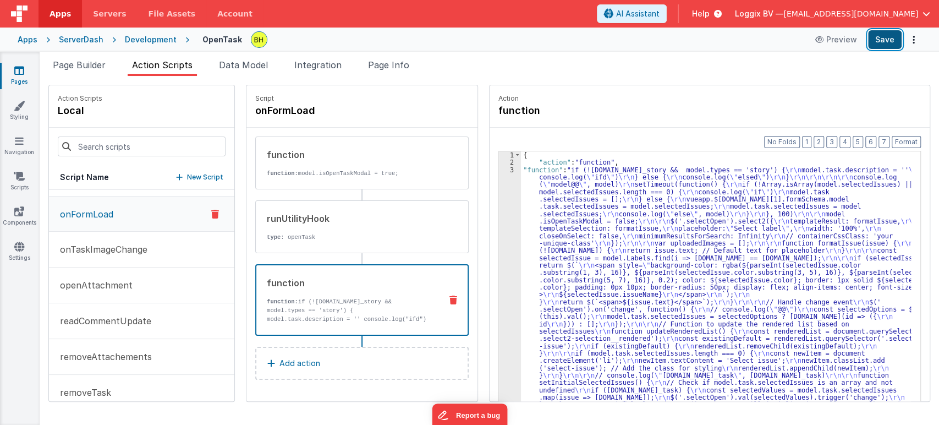
click at [889, 34] on button "Save" at bounding box center [885, 39] width 34 height 19
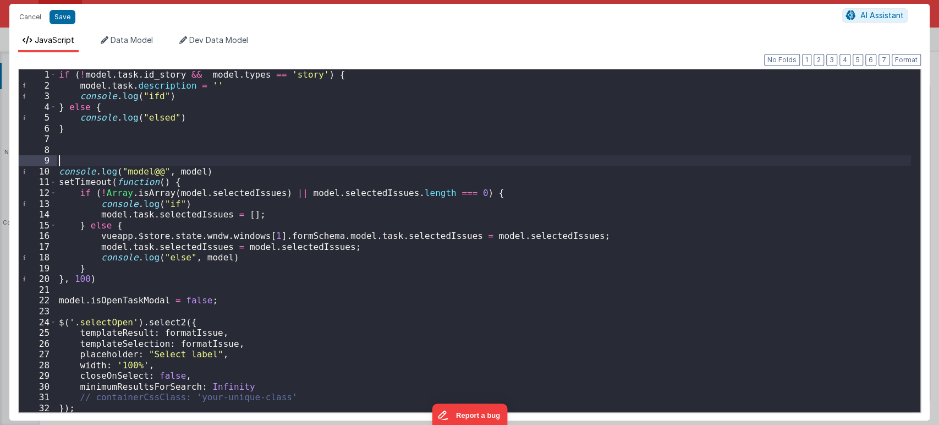
click at [654, 161] on div "if ( ! model . task . id_story && model . types == 'story' ) { model . task . d…" at bounding box center [484, 251] width 854 height 364
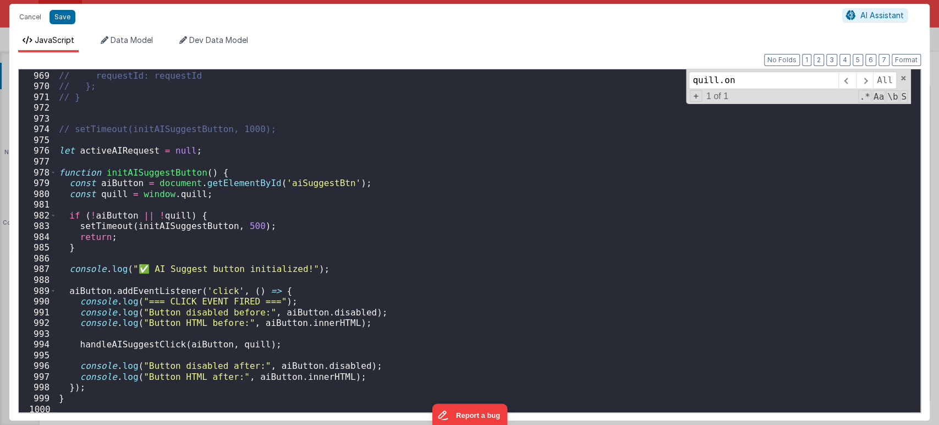
scroll to position [10452, 0]
type input "quill.on"
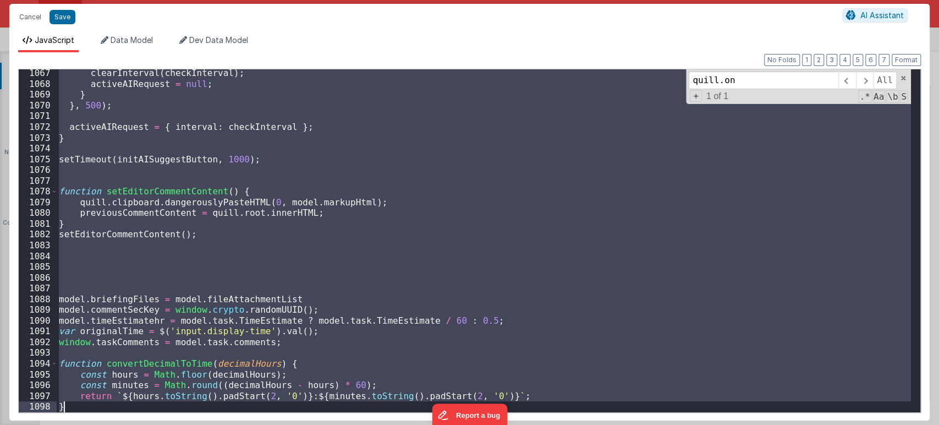
scroll to position [11562, 0]
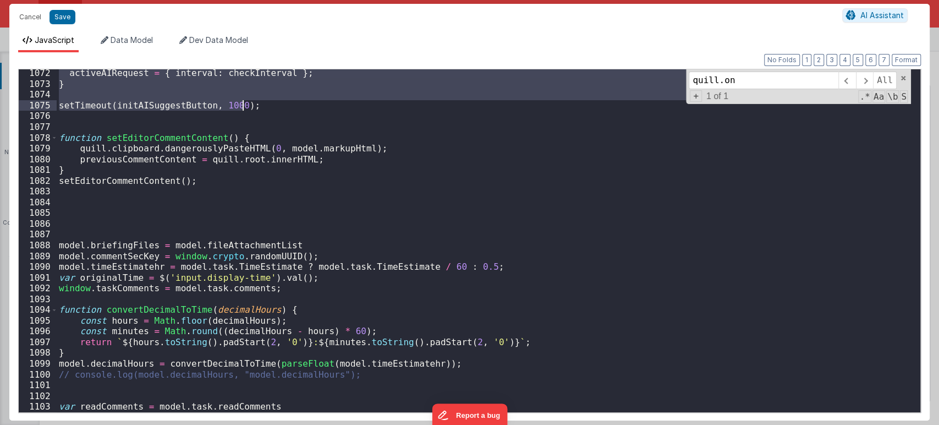
drag, startPoint x: 60, startPoint y: 147, endPoint x: 349, endPoint y: 108, distance: 291.4
click at [349, 108] on div "activeAIRequest = { interval : checkInterval } ; } setTimeout ( initAISuggestBu…" at bounding box center [484, 250] width 854 height 364
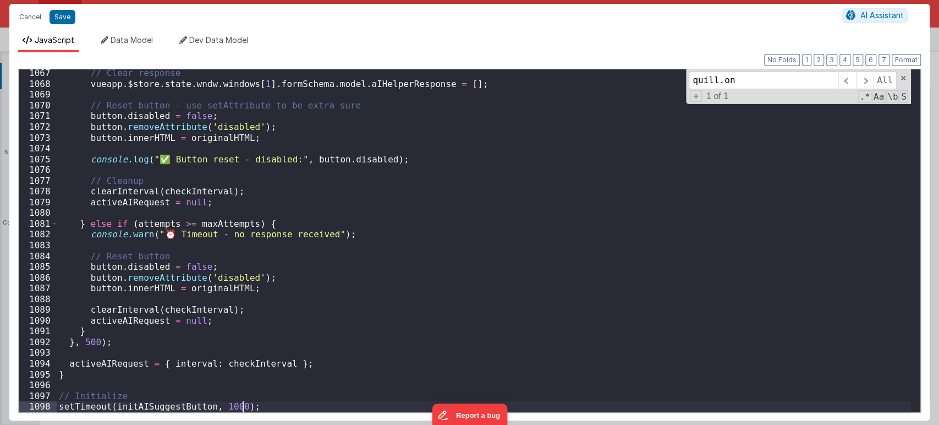
scroll to position [11509, 0]
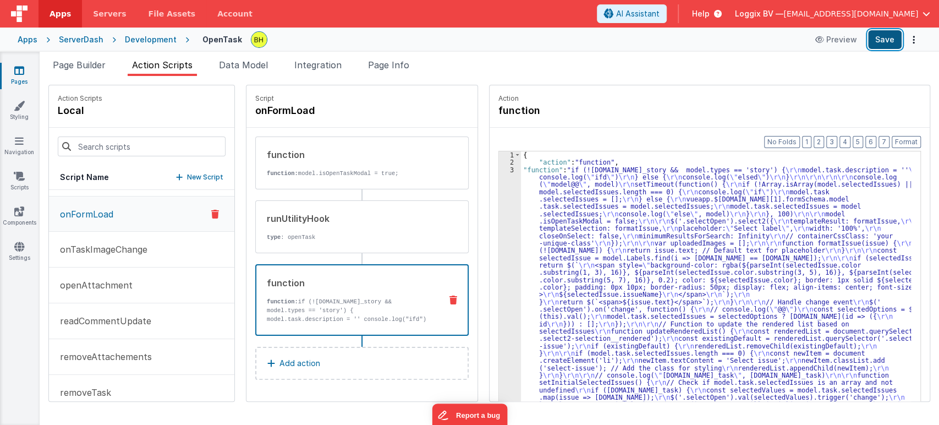
click at [889, 36] on button "Save" at bounding box center [885, 39] width 34 height 19
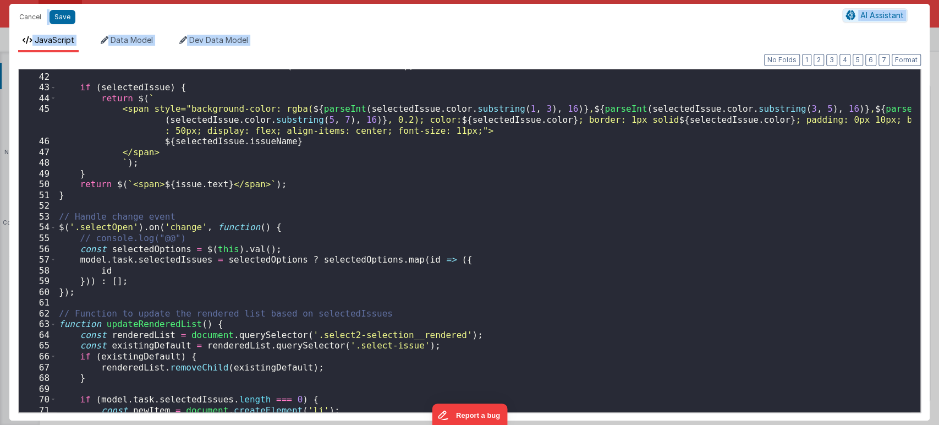
scroll to position [585, 0]
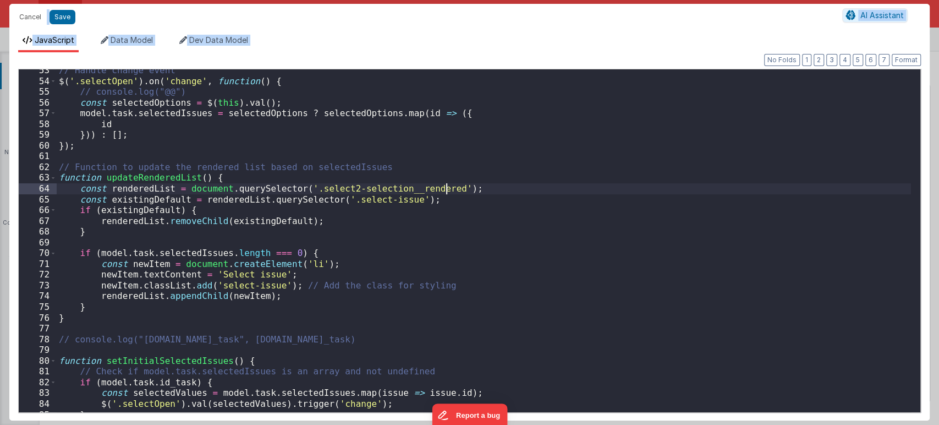
click at [591, 192] on div "// Handle change event $ ( '.selectOpen' ) . on ( 'change' , function ( ) { // …" at bounding box center [484, 247] width 854 height 364
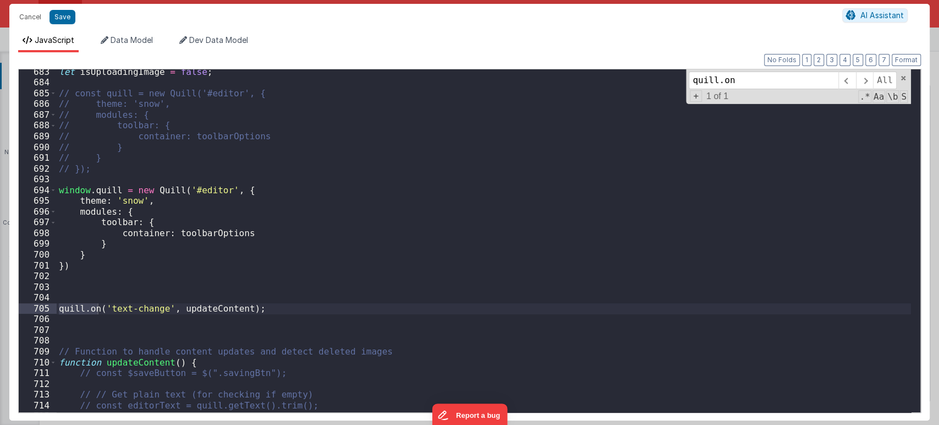
scroll to position [7380, 0]
type input "quill.on"
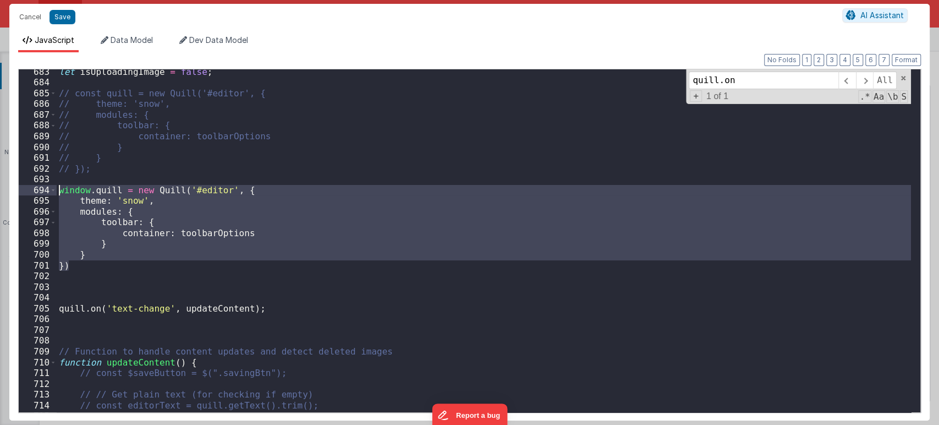
drag, startPoint x: 92, startPoint y: 269, endPoint x: 58, endPoint y: 195, distance: 81.9
click at [58, 195] on div "let isUploadingImage = false ; // const quill = new Quill('#editor', { // theme…" at bounding box center [484, 249] width 854 height 364
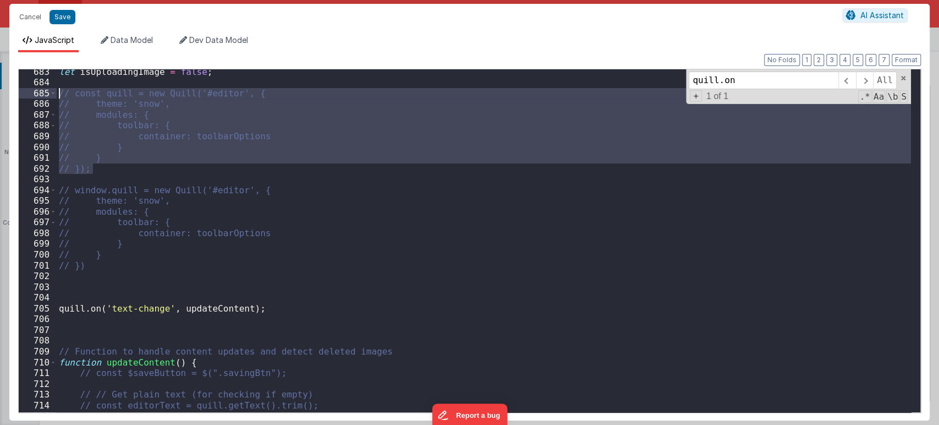
drag, startPoint x: 102, startPoint y: 167, endPoint x: 57, endPoint y: 95, distance: 85.0
click at [57, 95] on div "let isUploadingImage = false ; // const quill = new Quill('#editor', { // theme…" at bounding box center [484, 249] width 854 height 364
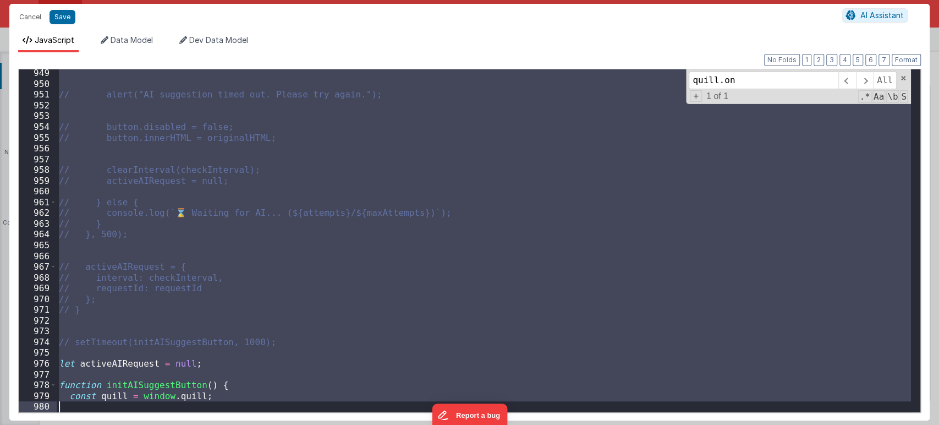
scroll to position [10272, 0]
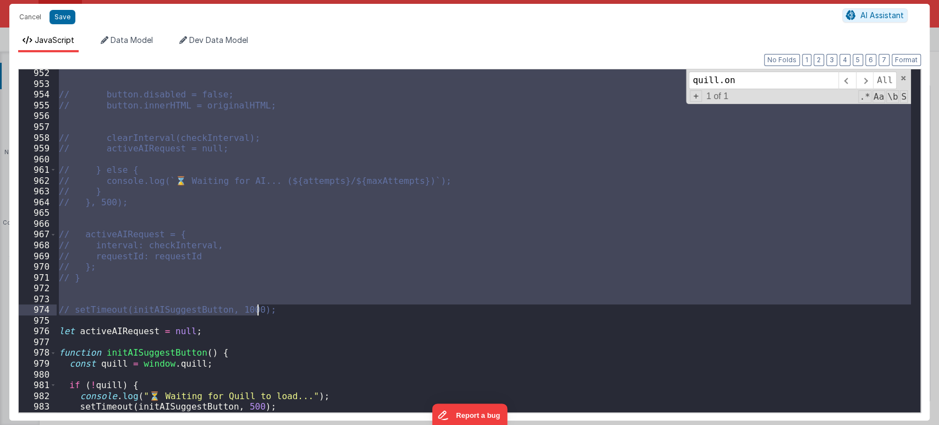
drag, startPoint x: 60, startPoint y: 136, endPoint x: 274, endPoint y: 308, distance: 274.1
click at [274, 308] on div "// button.disabled = false; // button.innerHTML = originalHTML; // clearInterva…" at bounding box center [484, 250] width 854 height 364
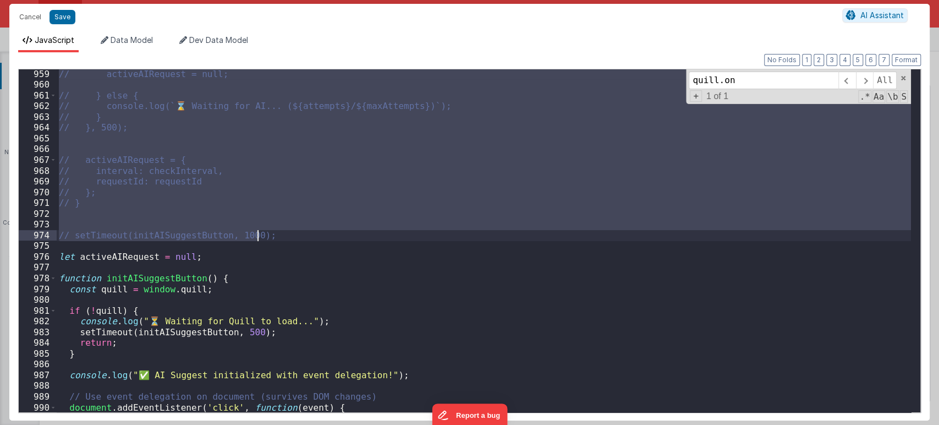
scroll to position [10347, 0]
click at [392, 228] on div "// activeAIRequest = null; // } else { // console.log(`⌛ Waiting for AI... (${a…" at bounding box center [484, 240] width 854 height 343
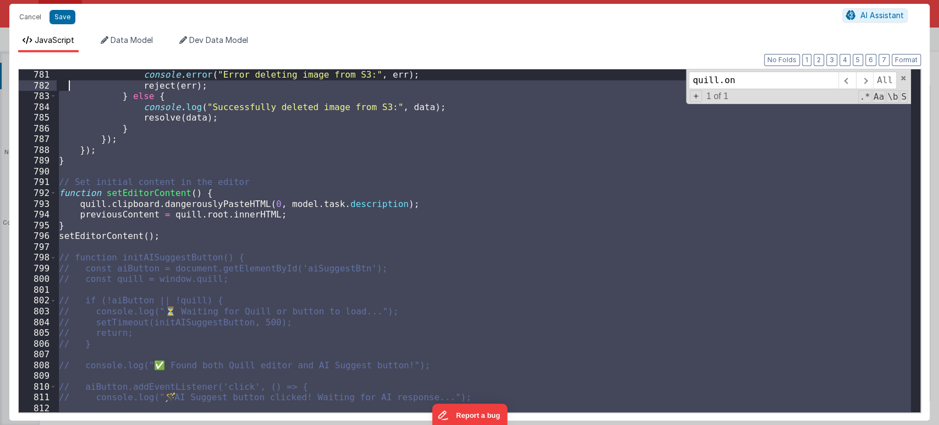
scroll to position [8431, 0]
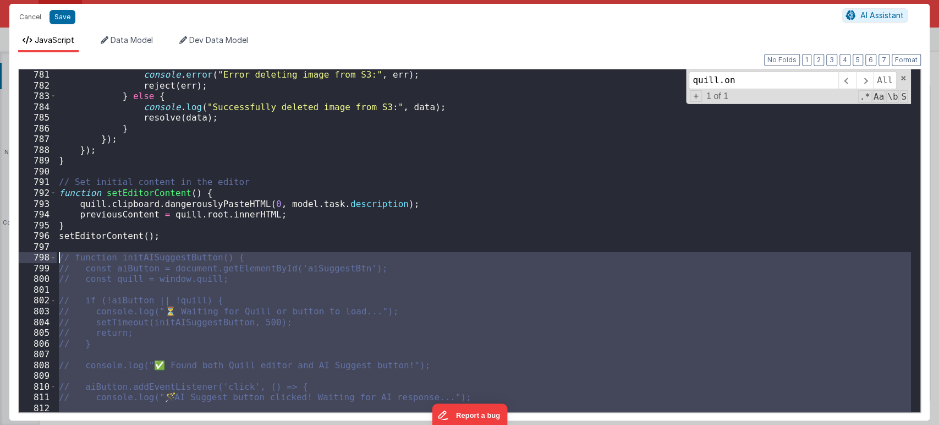
drag, startPoint x: 264, startPoint y: 317, endPoint x: 57, endPoint y: 262, distance: 214.5
click at [57, 262] on div "console . error ( "Error deleting image from S3:" , err ) ; reject ( err ) ; } …" at bounding box center [484, 251] width 854 height 364
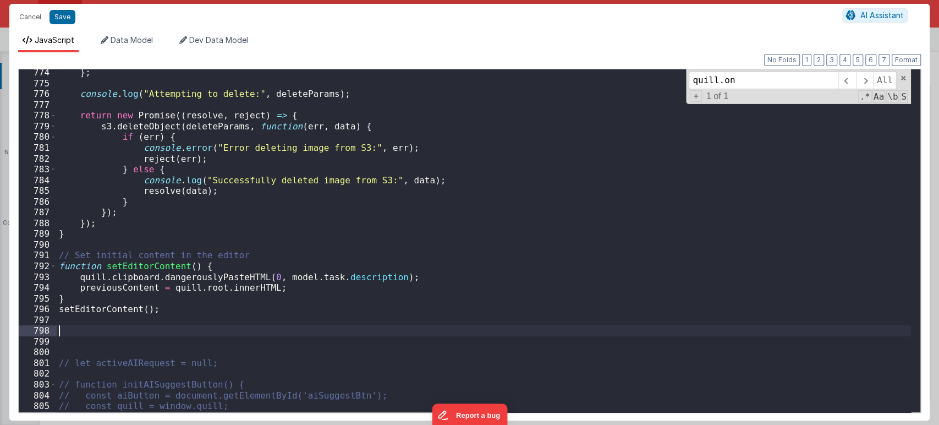
scroll to position [8322, 0]
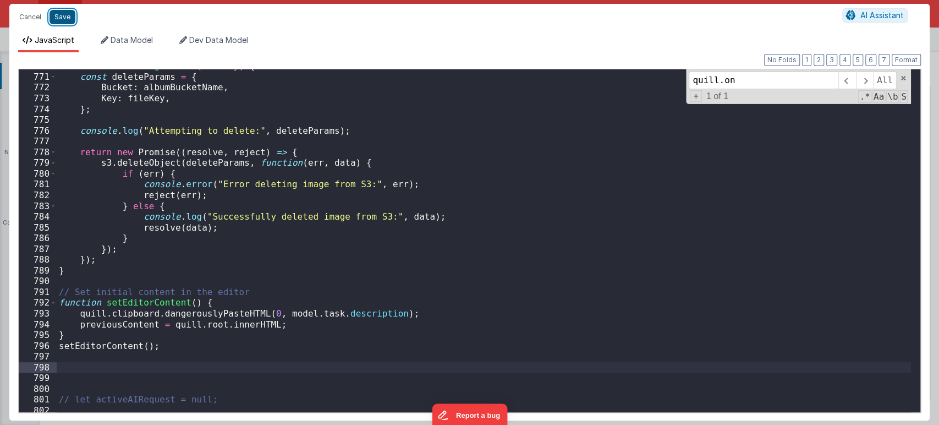
click at [57, 20] on button "Save" at bounding box center [62, 17] width 26 height 14
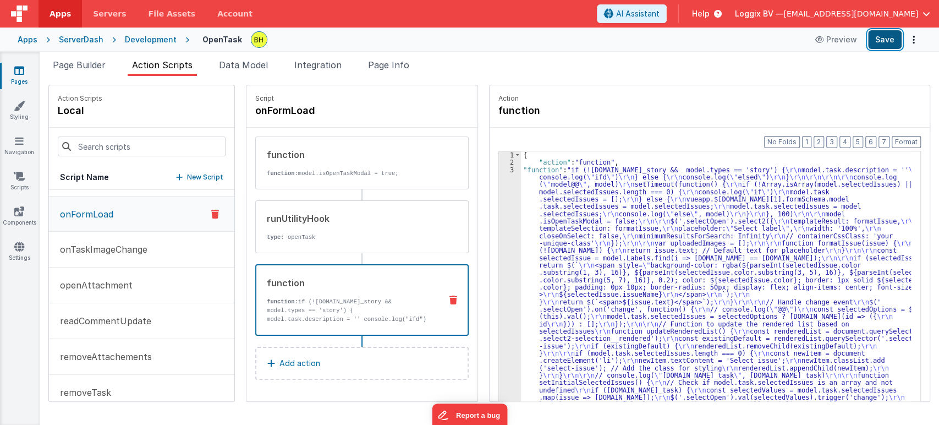
click at [876, 47] on button "Save" at bounding box center [885, 39] width 34 height 19
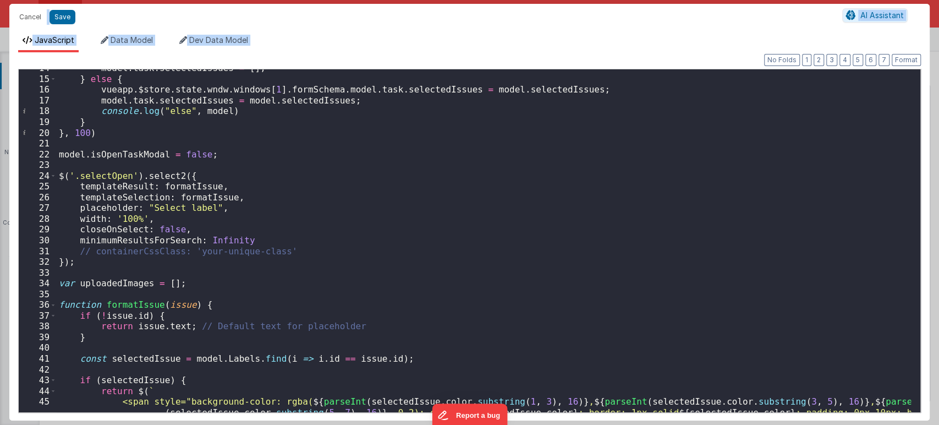
scroll to position [293, 0]
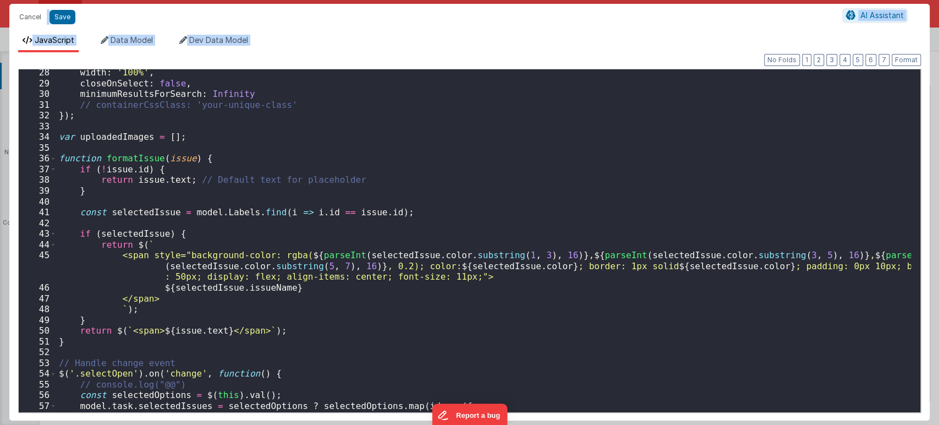
click at [620, 171] on div "width : '100%' , closeOnSelect : false , minimumResultsForSearch : Infinity // …" at bounding box center [484, 249] width 854 height 364
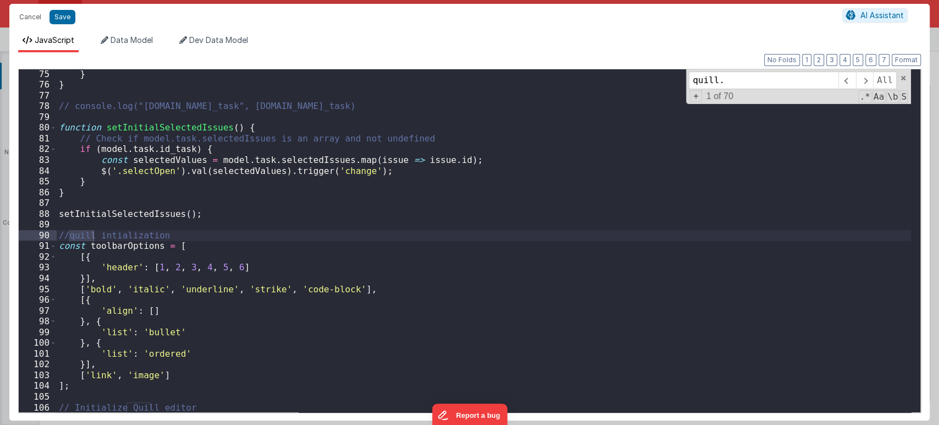
scroll to position [7453, 0]
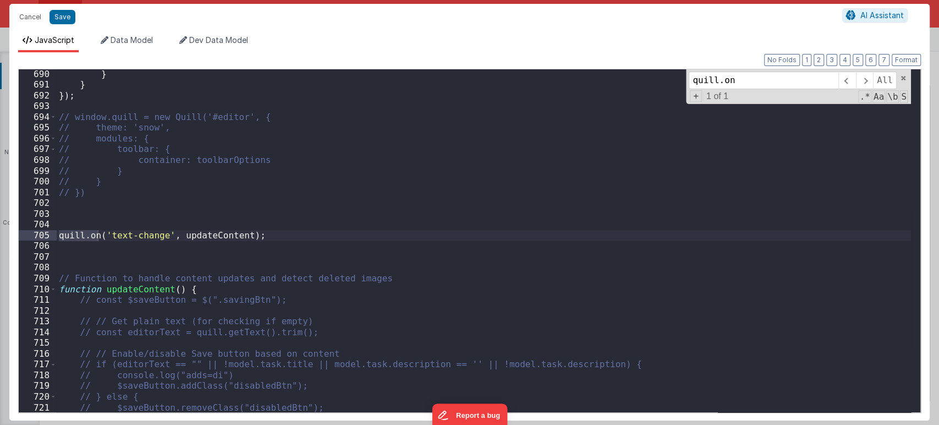
type input "quill.on"
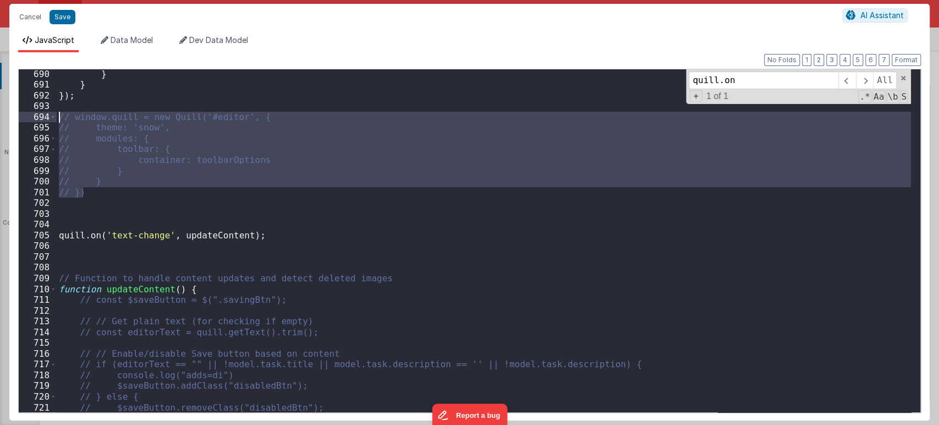
drag, startPoint x: 97, startPoint y: 192, endPoint x: 59, endPoint y: 120, distance: 81.2
click at [59, 120] on div "} } }) ; // window.quill = new Quill('#editor', { // theme: 'snow', // modules:…" at bounding box center [484, 251] width 854 height 364
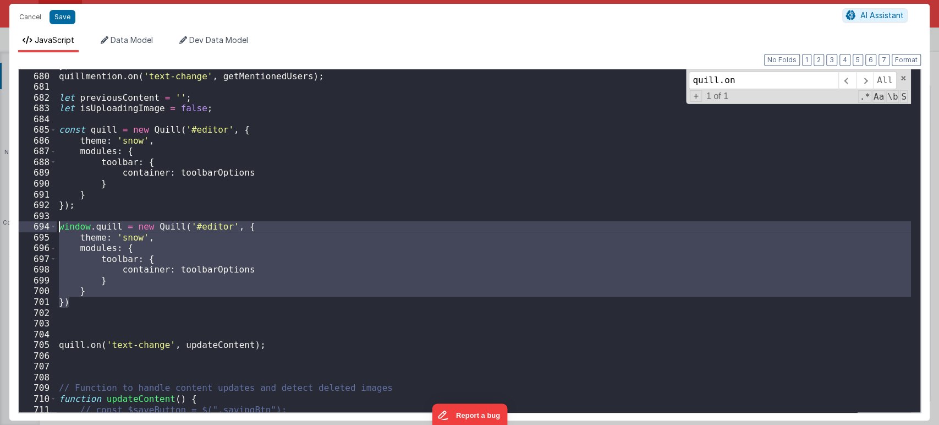
scroll to position [7343, 0]
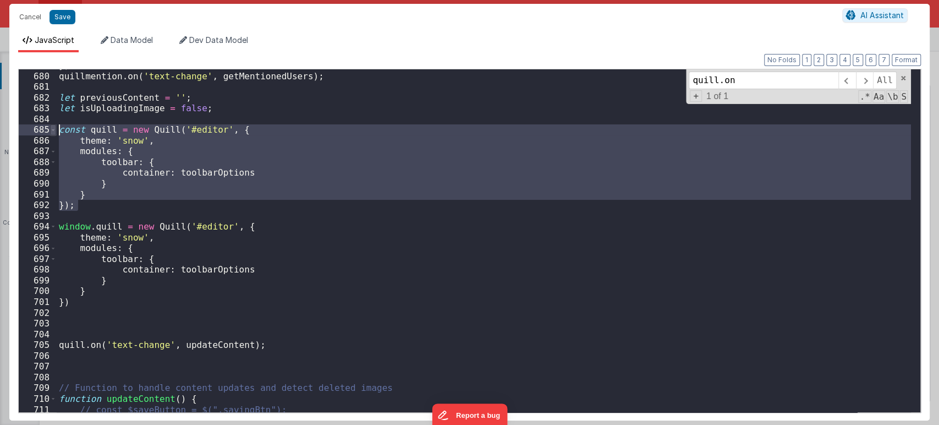
drag, startPoint x: 84, startPoint y: 210, endPoint x: 56, endPoint y: 130, distance: 84.0
click at [56, 130] on div "679 680 681 682 683 684 685 686 687 688 689 690 691 692 693 694 695 696 697 698…" at bounding box center [469, 241] width 902 height 344
click at [265, 260] on div "}) ; quillmention . on ( 'text-change' , getMentionedUsers ) ; let previousCont…" at bounding box center [484, 242] width 854 height 364
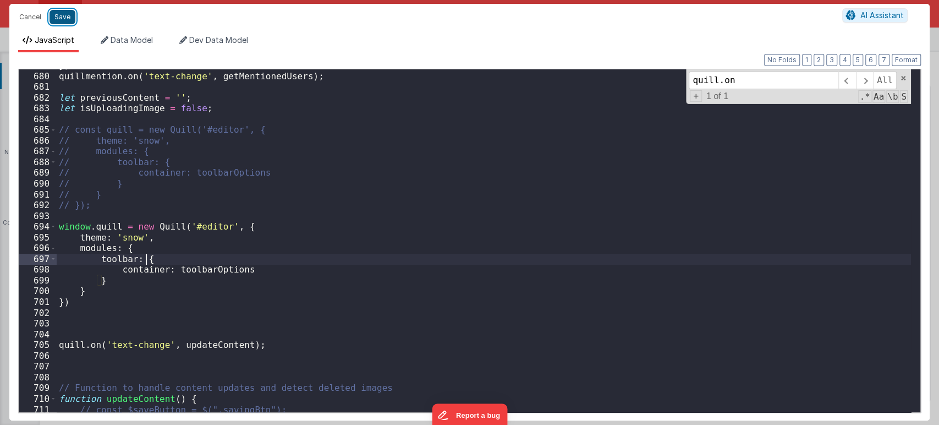
click at [68, 20] on button "Save" at bounding box center [62, 17] width 26 height 14
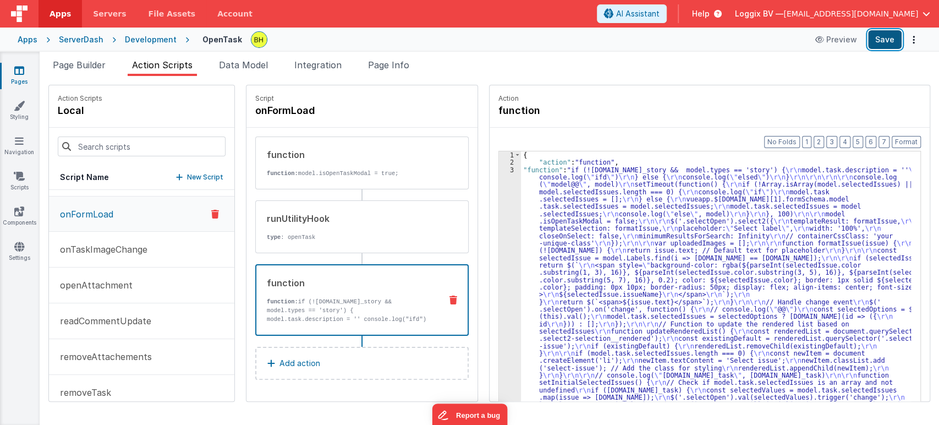
click at [875, 34] on button "Save" at bounding box center [885, 39] width 34 height 19
click at [60, 68] on span "Page Builder" at bounding box center [79, 64] width 53 height 11
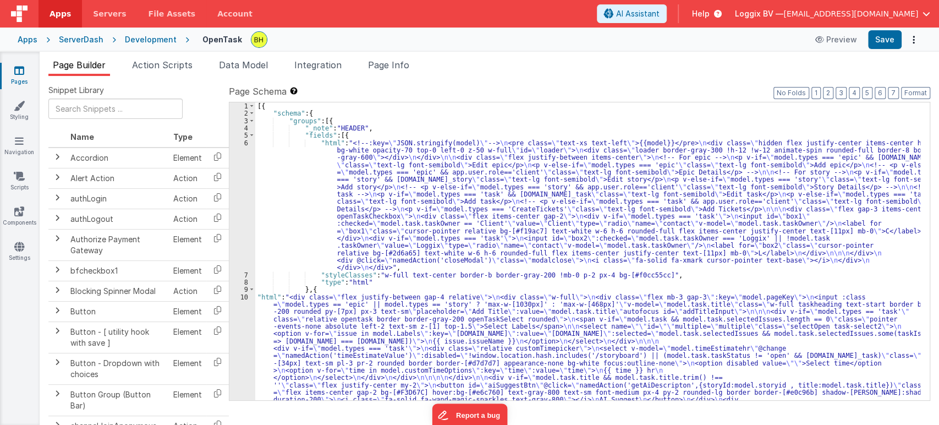
scroll to position [0, 0]
click at [913, 90] on button "Format" at bounding box center [915, 93] width 29 height 12
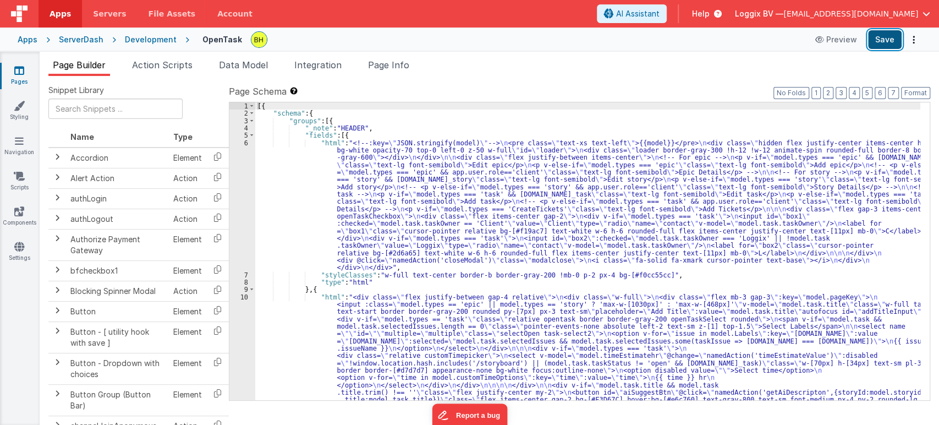
click at [880, 38] on button "Save" at bounding box center [885, 39] width 34 height 19
